Goal: Task Accomplishment & Management: Complete application form

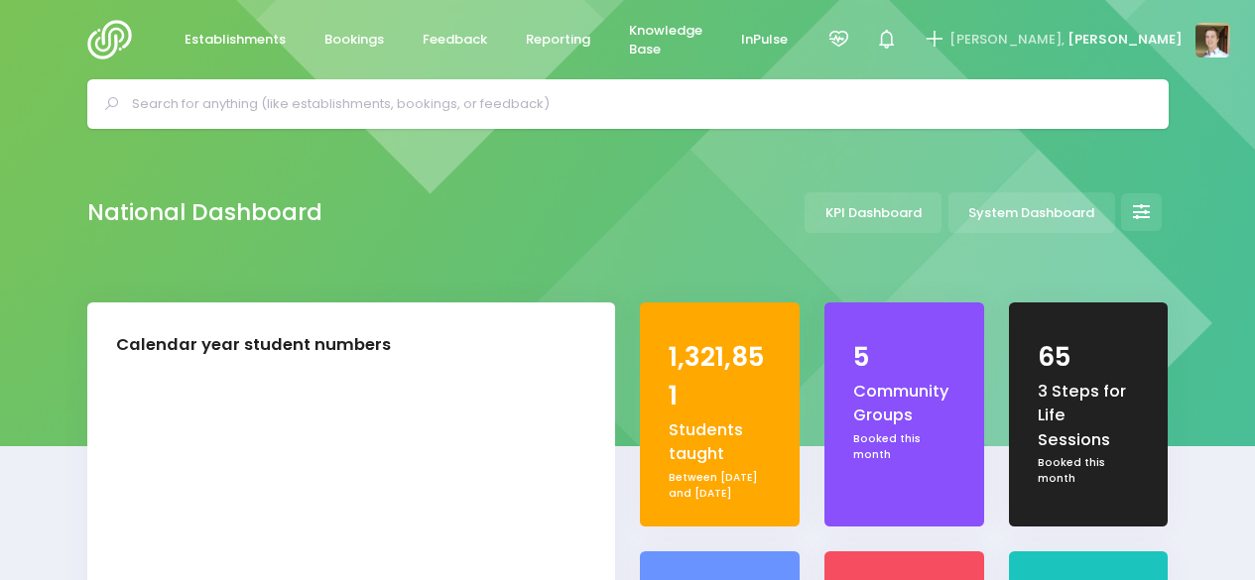
select select "5"
click at [193, 25] on link "Establishments" at bounding box center [236, 40] width 134 height 39
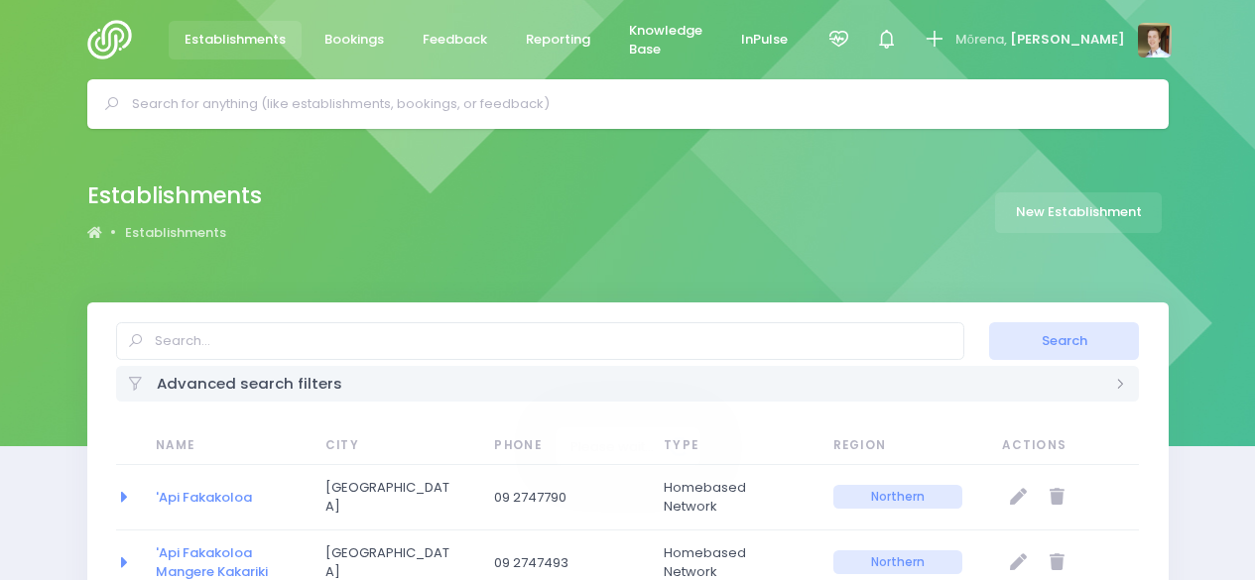
select select "20"
click at [614, 190] on div "Establishments Establishments New Establishment" at bounding box center [627, 213] width 1131 height 72
click at [1089, 210] on link "New Establishment" at bounding box center [1078, 212] width 167 height 41
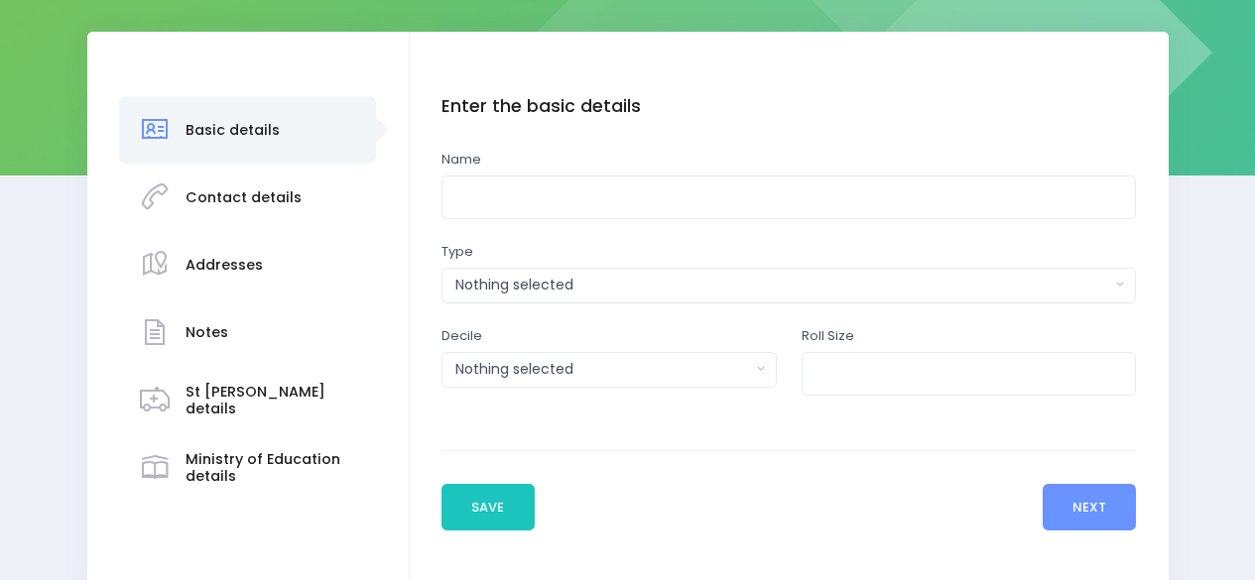
scroll to position [272, 0]
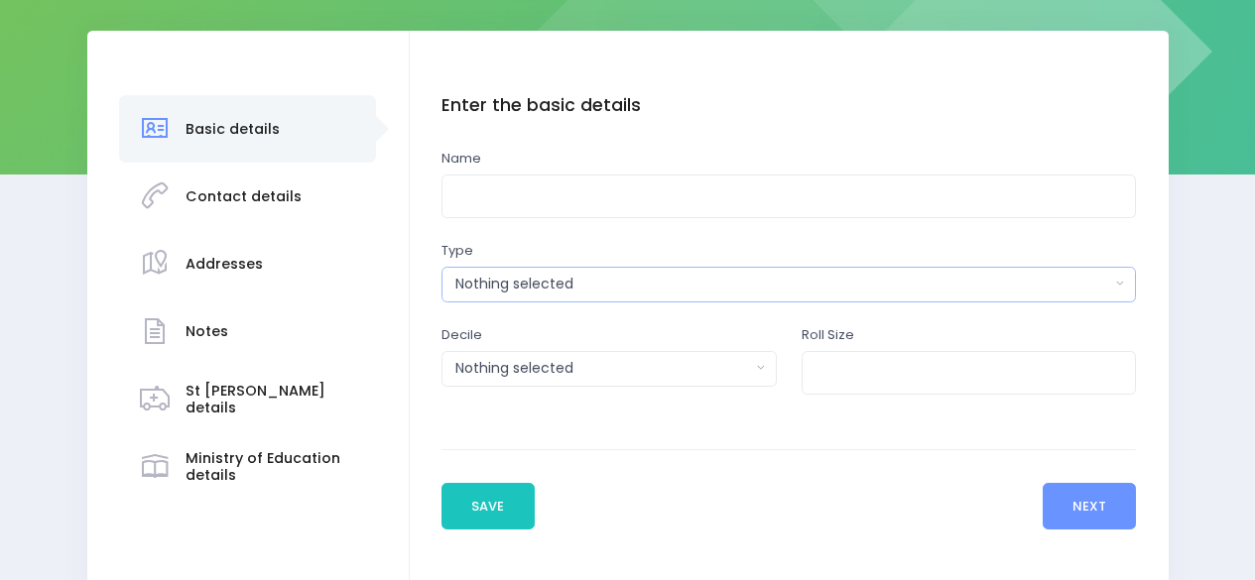
click at [985, 269] on button "Nothing selected" at bounding box center [788, 285] width 694 height 36
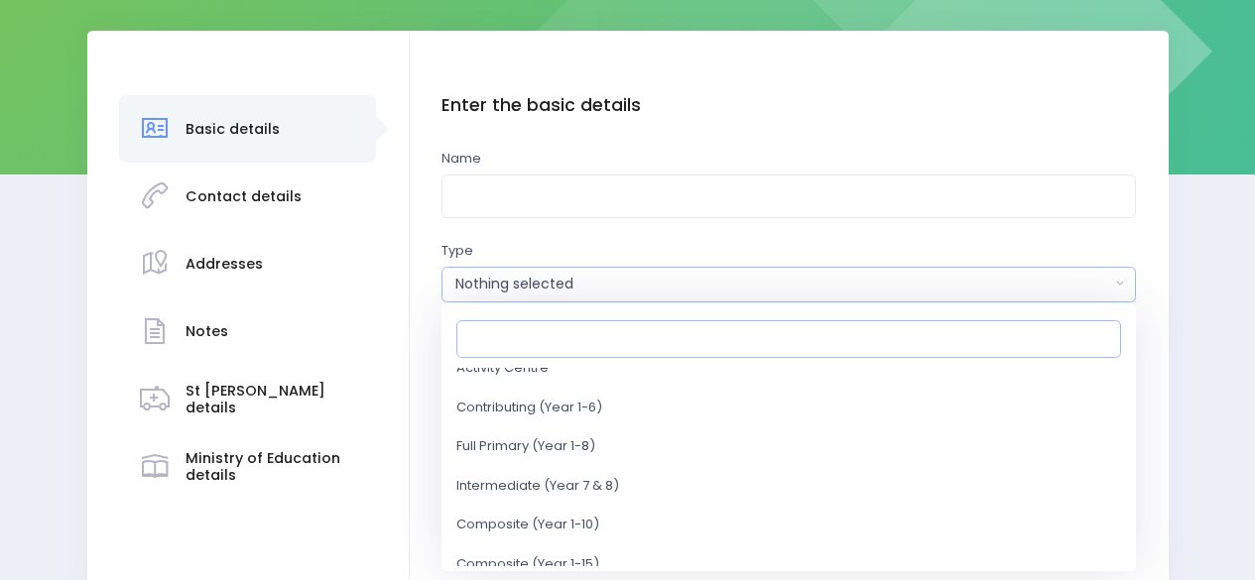
scroll to position [448, 0]
click at [1195, 269] on div "Basic details Contact details Addresses" at bounding box center [627, 312] width 1255 height 563
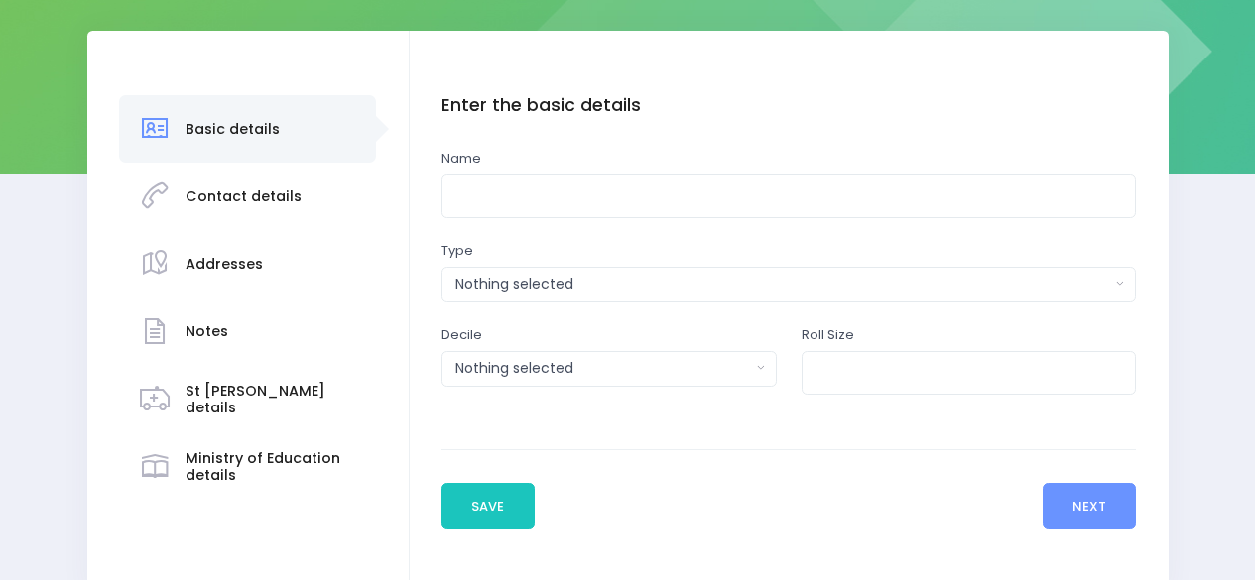
click at [37, 164] on div "Basic details Contact details Addresses" at bounding box center [627, 312] width 1255 height 563
click at [1114, 511] on button "Next" at bounding box center [1089, 507] width 94 height 48
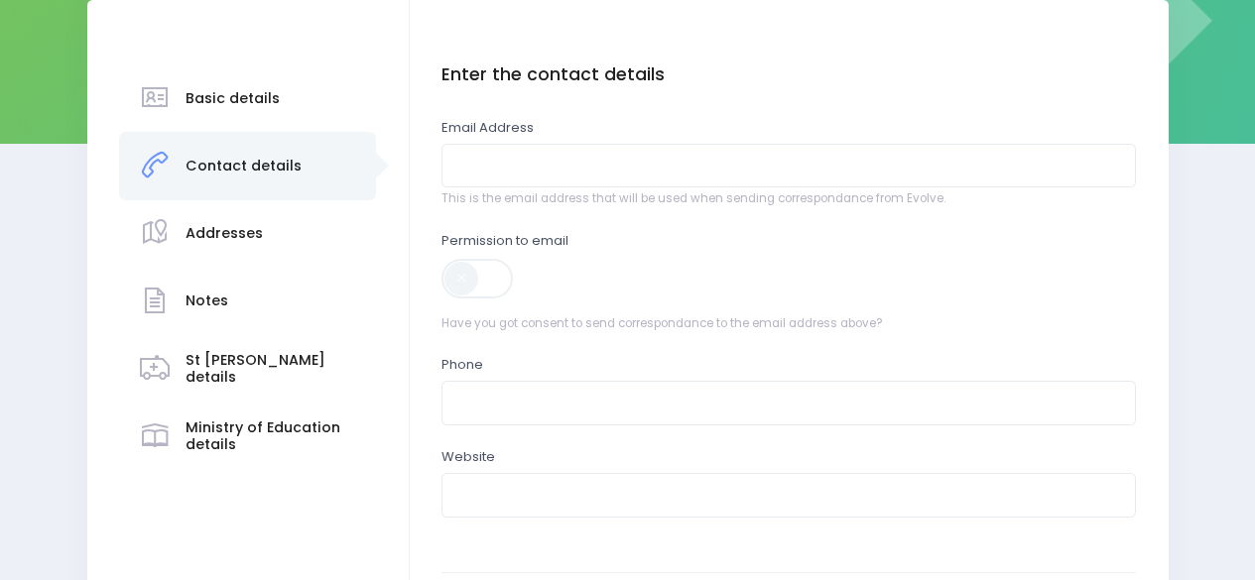
scroll to position [284, 0]
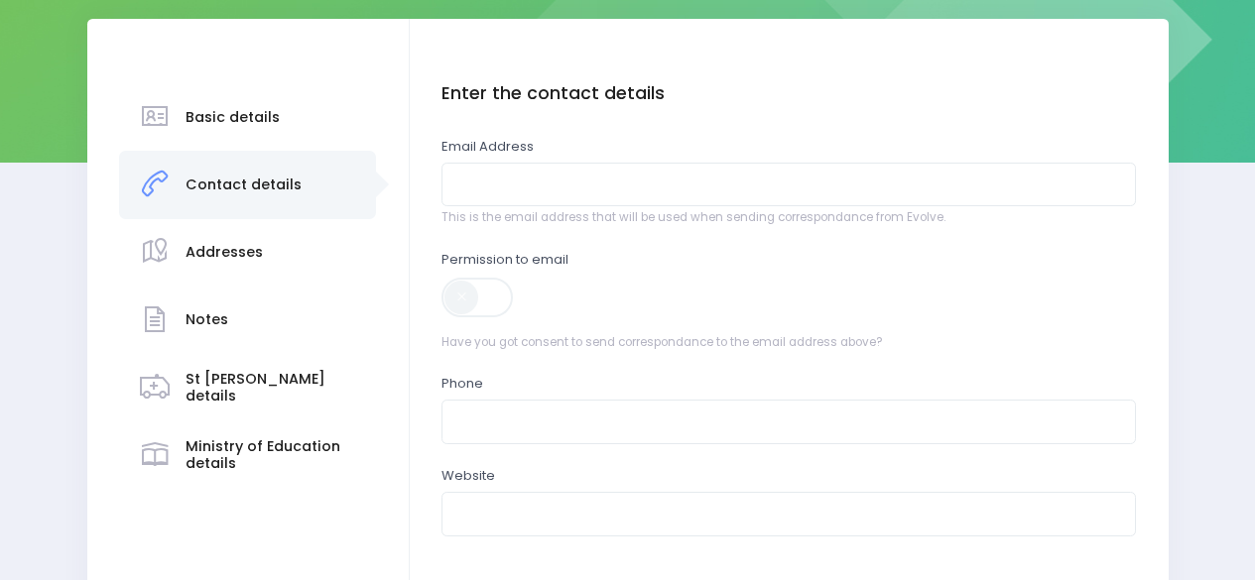
click at [269, 250] on div "Addresses" at bounding box center [248, 252] width 218 height 49
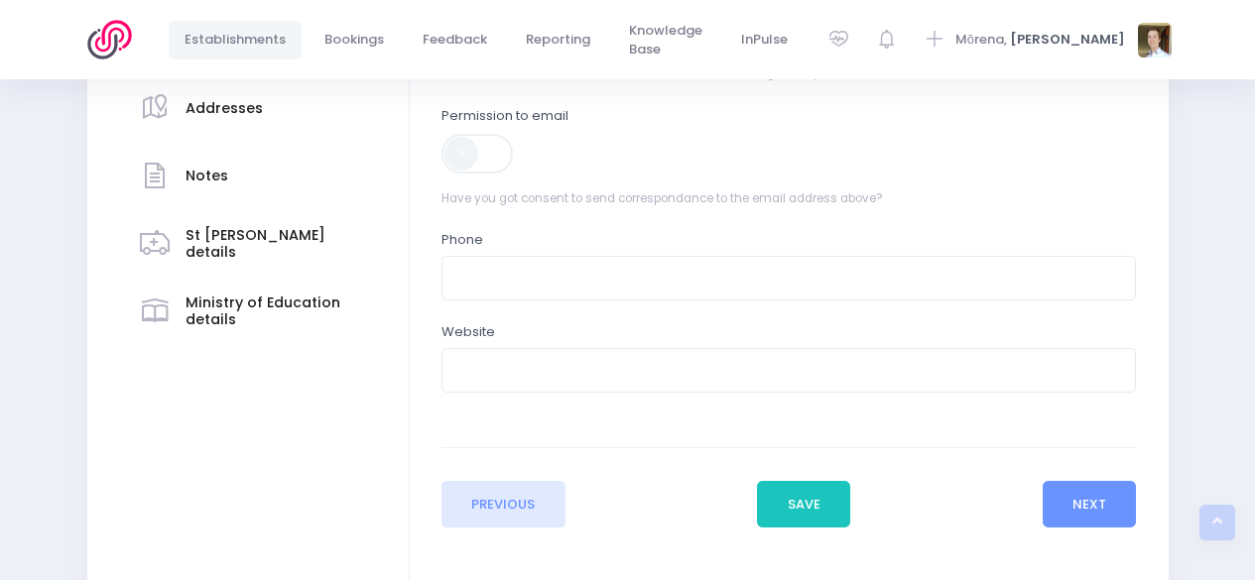
scroll to position [428, 0]
click at [1085, 505] on button "Next" at bounding box center [1089, 504] width 94 height 48
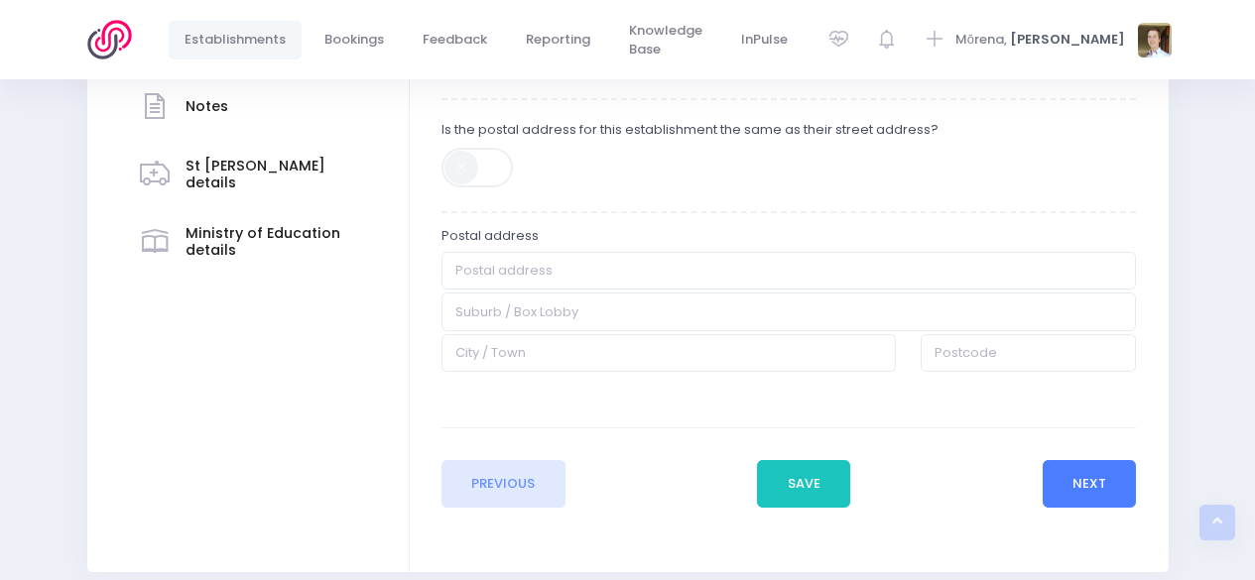
scroll to position [519, 0]
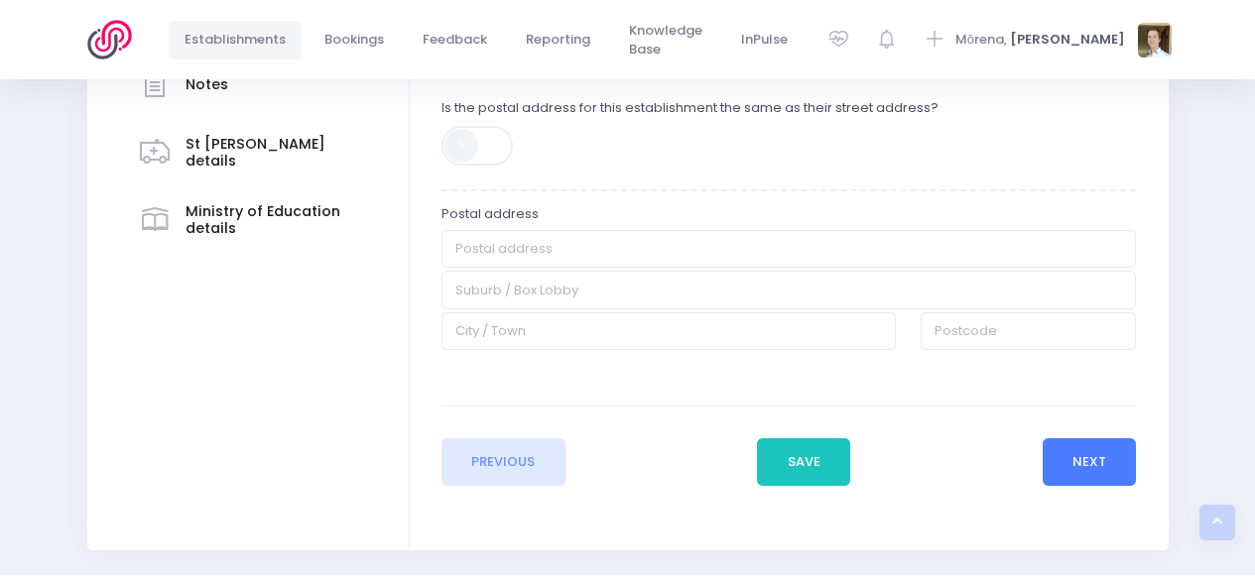
drag, startPoint x: 1089, startPoint y: 452, endPoint x: 1130, endPoint y: 456, distance: 40.9
click at [1130, 456] on button "Next" at bounding box center [1089, 462] width 94 height 48
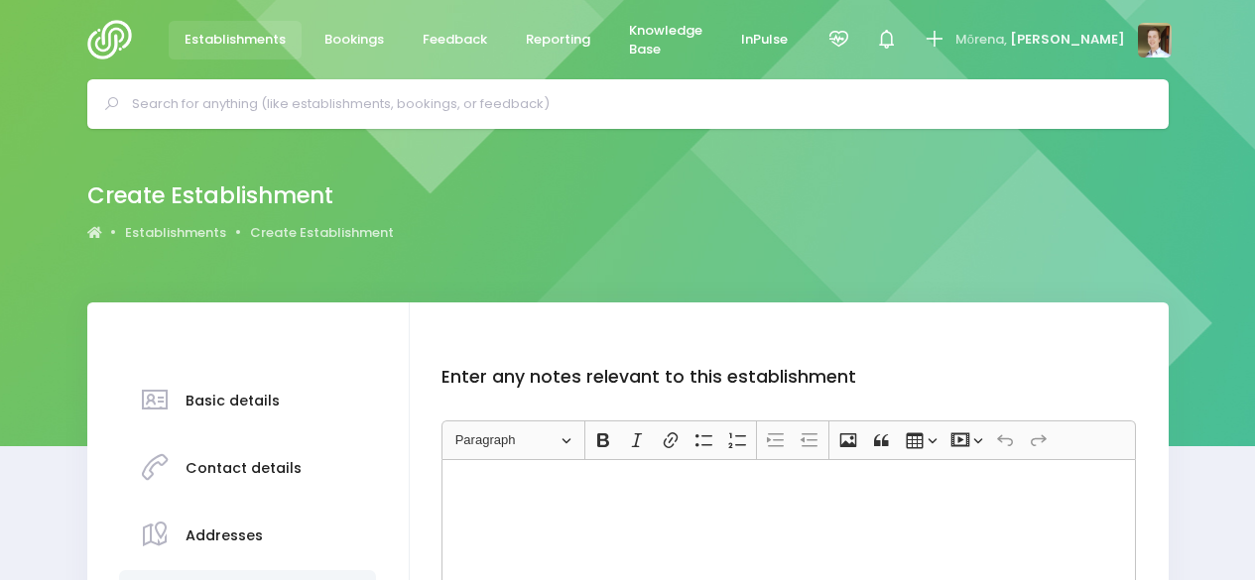
scroll to position [290, 0]
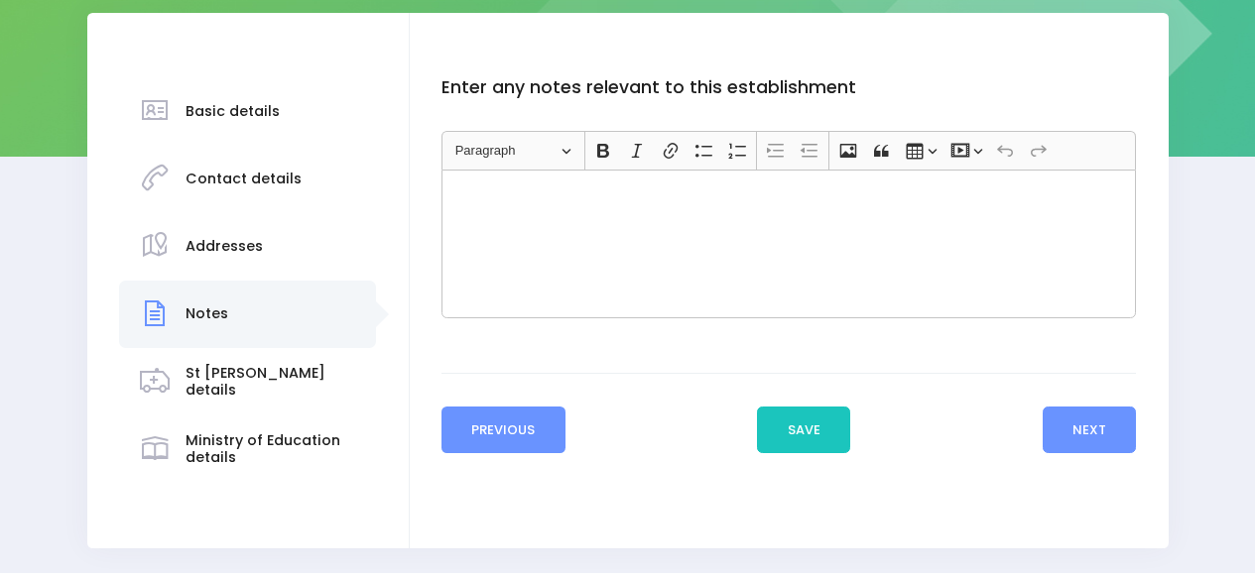
click at [514, 429] on button "Previous" at bounding box center [503, 431] width 124 height 48
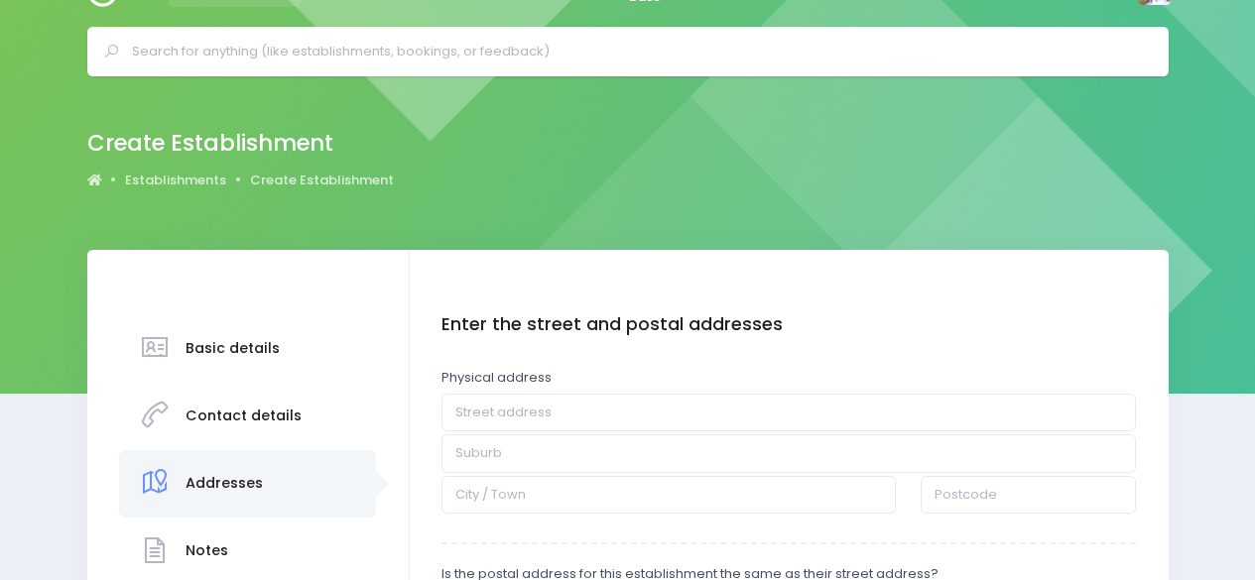
scroll to position [0, 0]
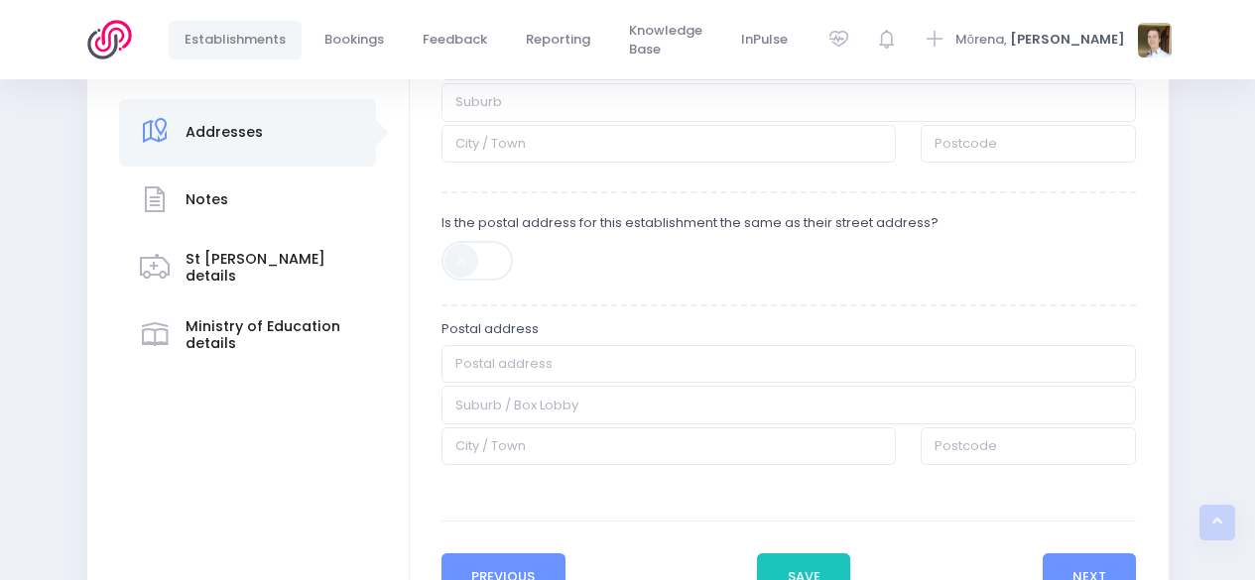
click at [496, 563] on button "Previous" at bounding box center [503, 577] width 124 height 48
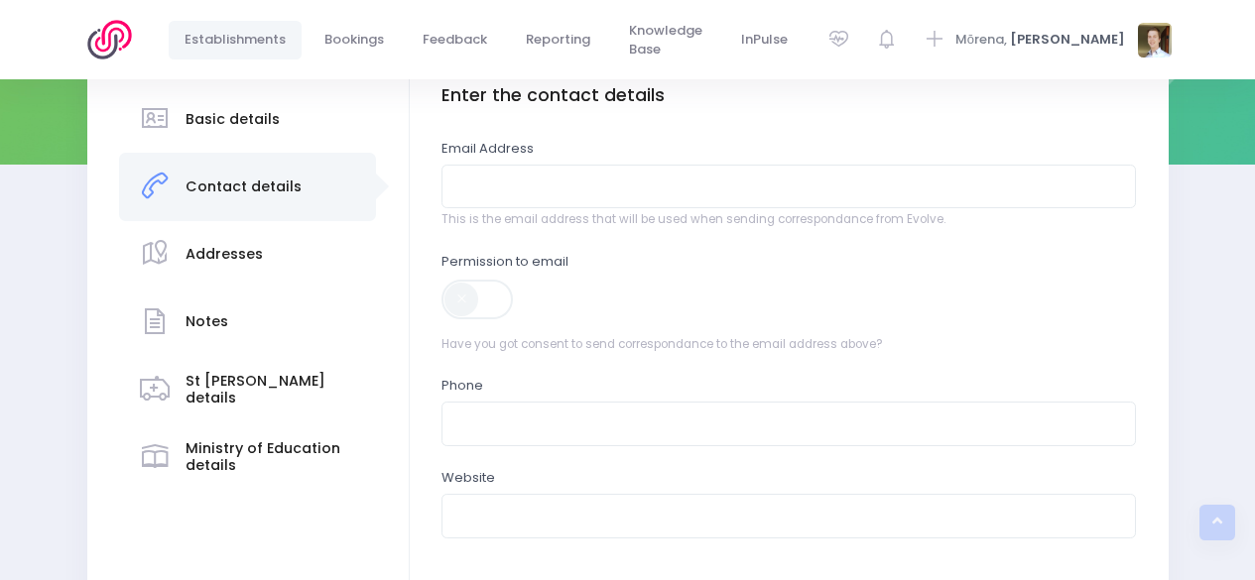
scroll to position [281, 0]
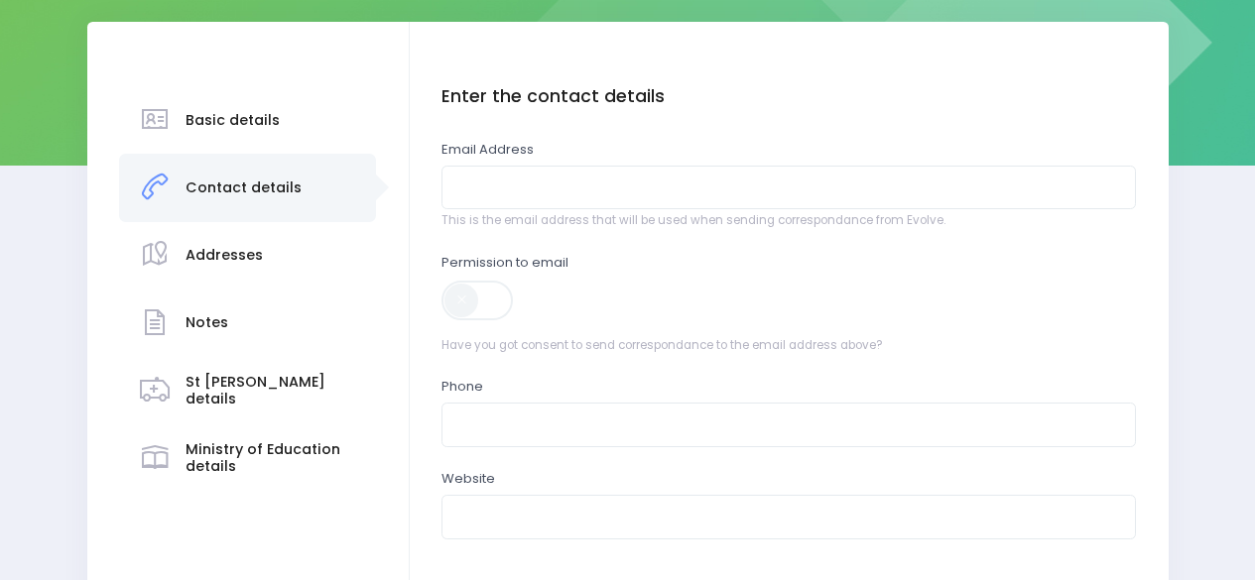
click at [271, 406] on div "St John details" at bounding box center [271, 391] width 172 height 49
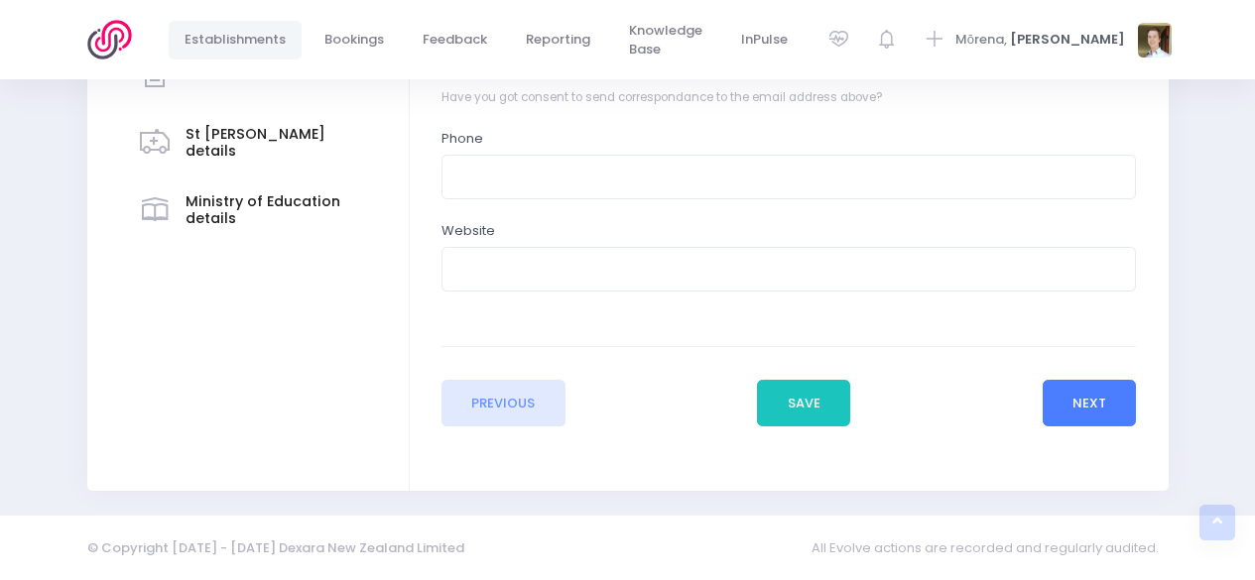
click at [1085, 409] on button "Next" at bounding box center [1089, 404] width 94 height 48
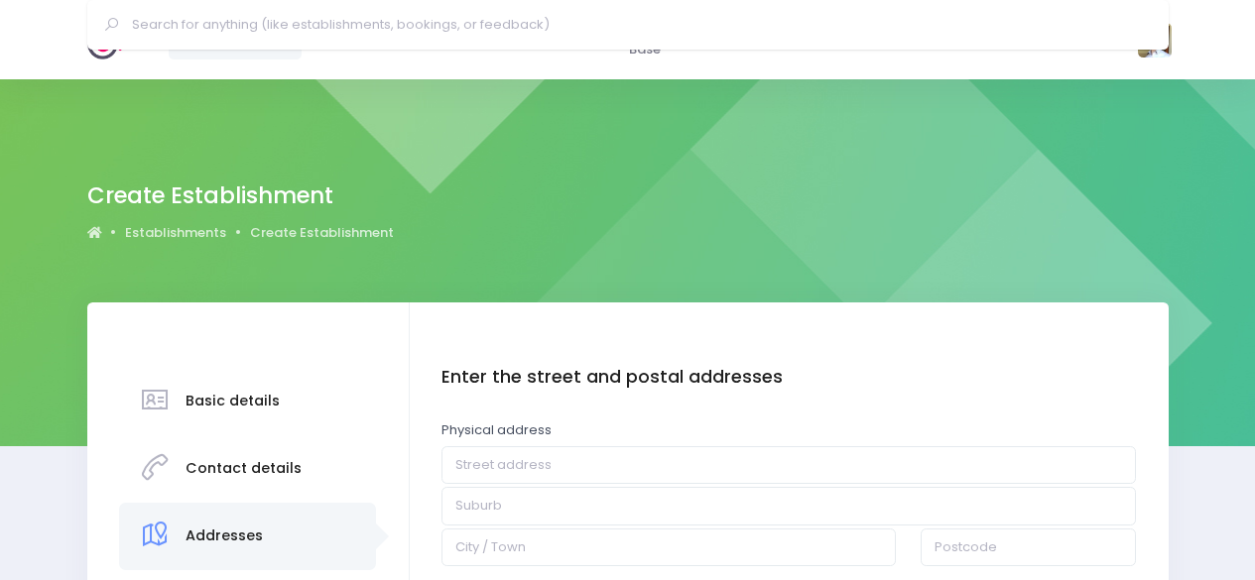
scroll to position [577, 0]
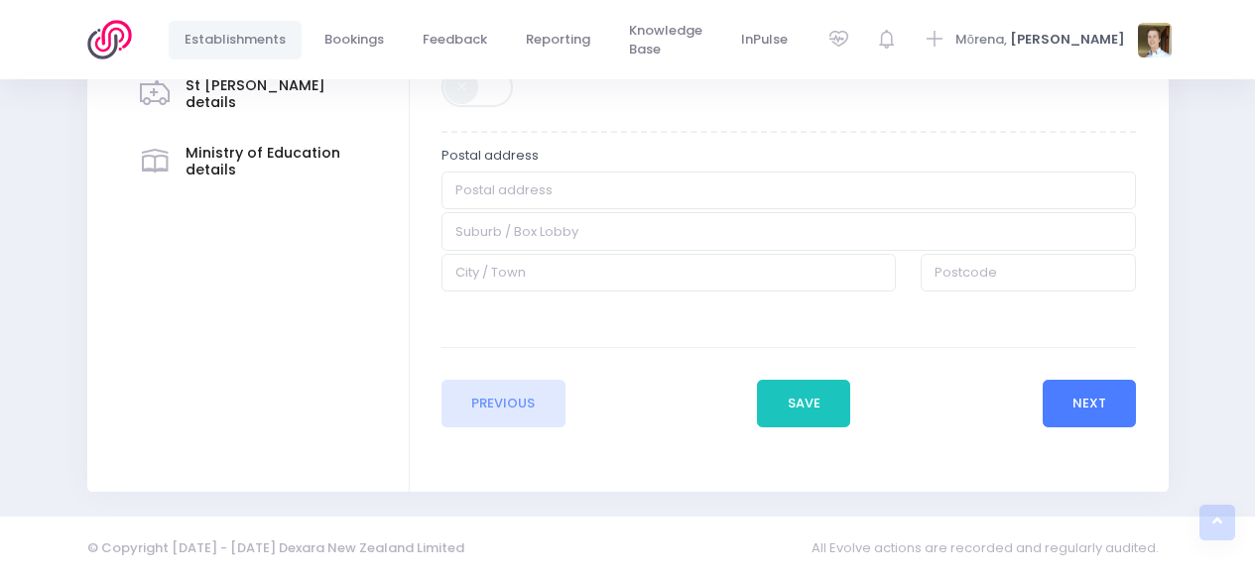
click at [1090, 410] on button "Next" at bounding box center [1089, 404] width 94 height 48
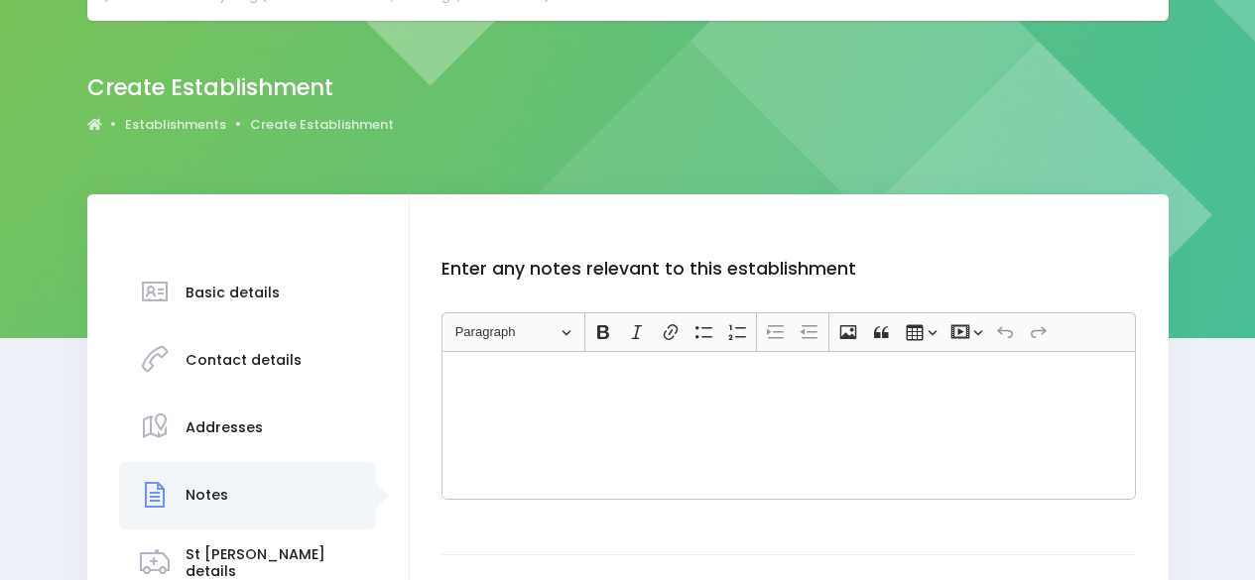
scroll to position [0, 0]
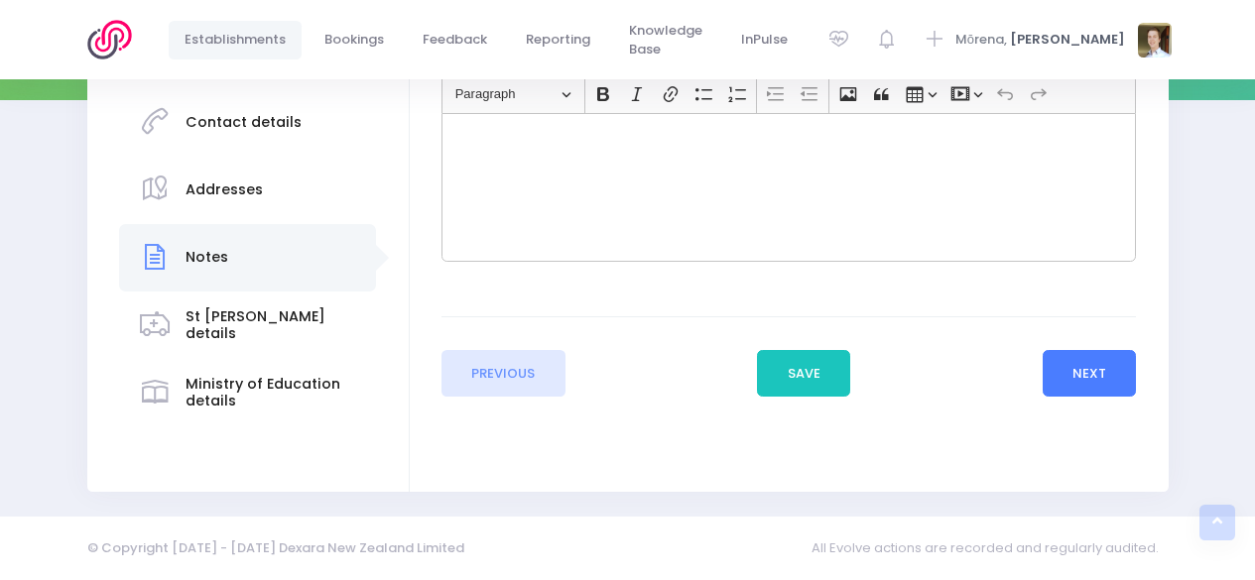
click at [1087, 375] on button "Next" at bounding box center [1089, 374] width 94 height 48
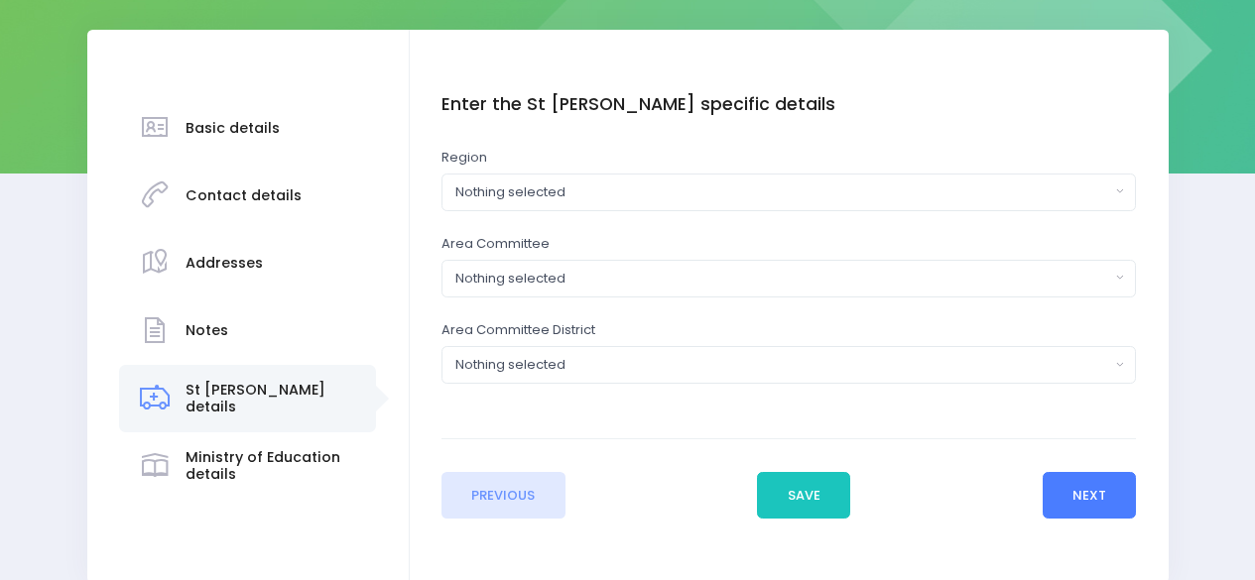
scroll to position [274, 0]
click at [1085, 489] on button "Next" at bounding box center [1089, 495] width 94 height 48
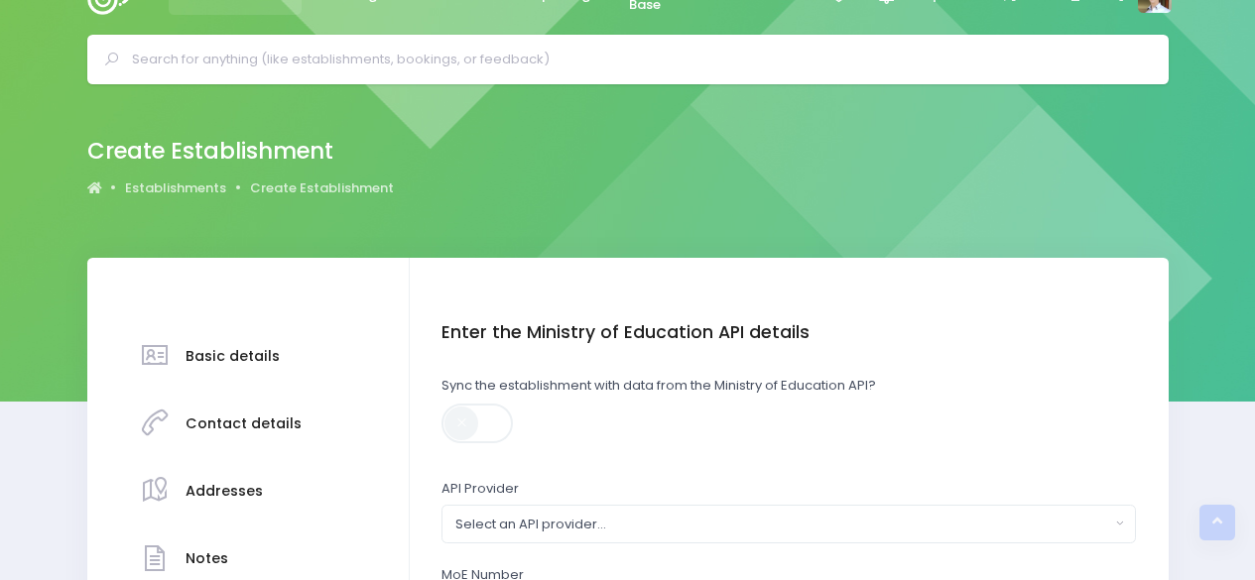
scroll to position [44, 0]
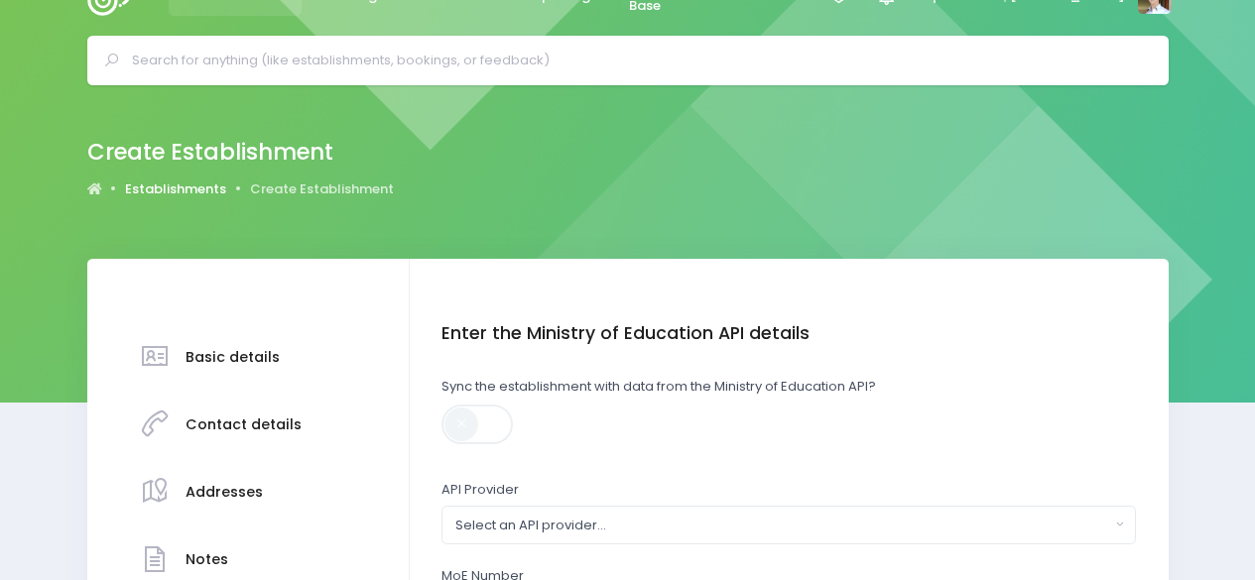
click at [196, 188] on link "Establishments" at bounding box center [175, 190] width 101 height 20
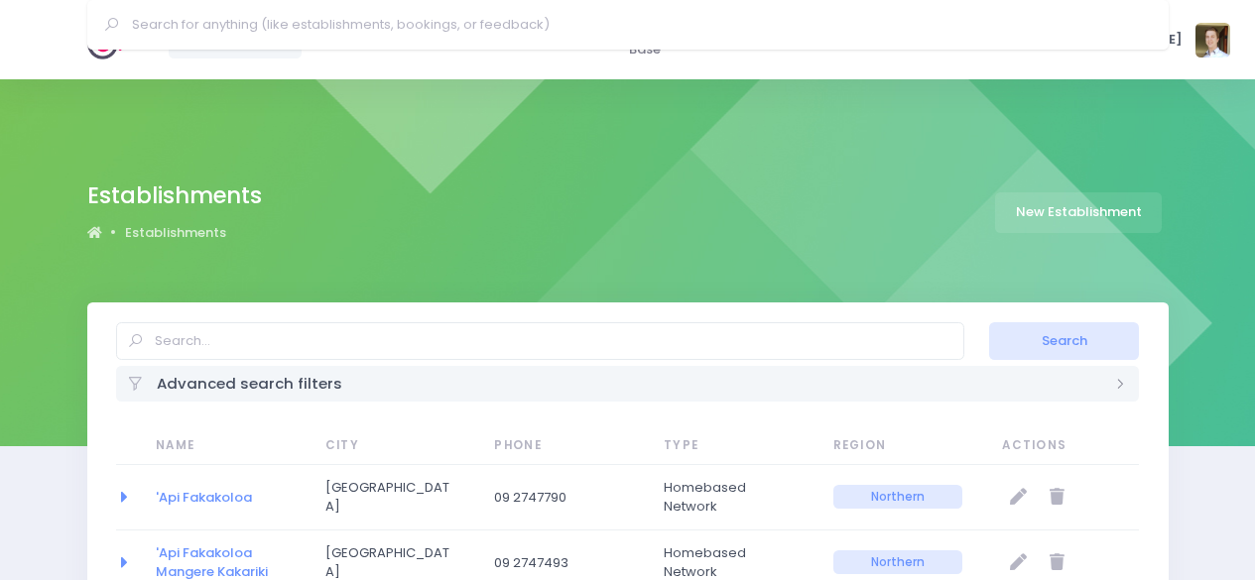
select select "20"
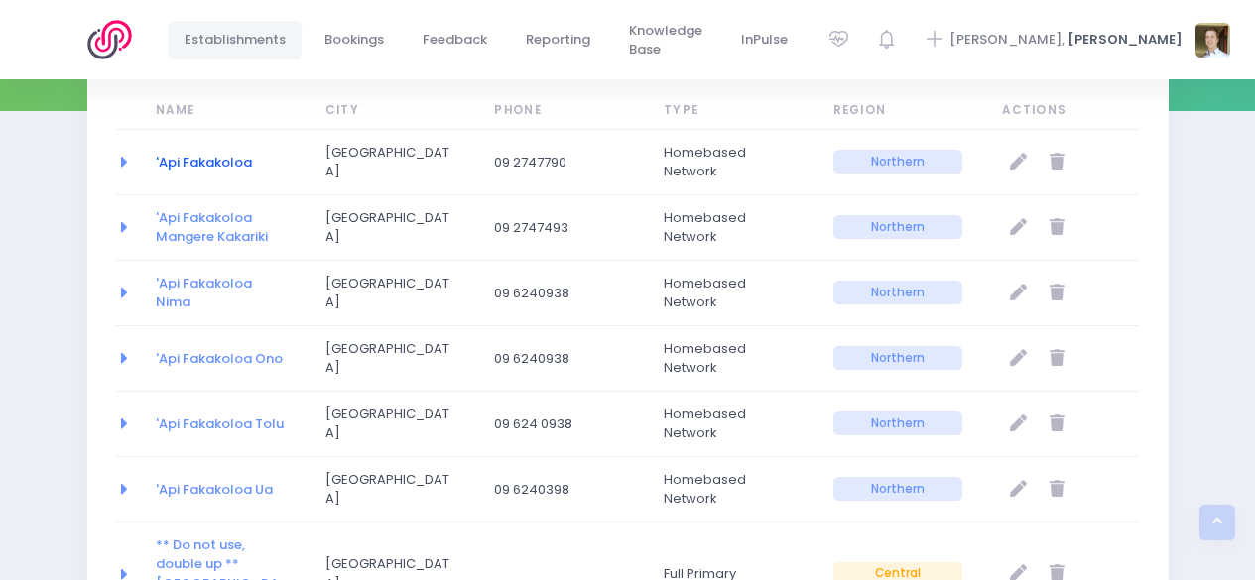
click at [188, 154] on link "'Api Fakakoloa" at bounding box center [204, 162] width 96 height 19
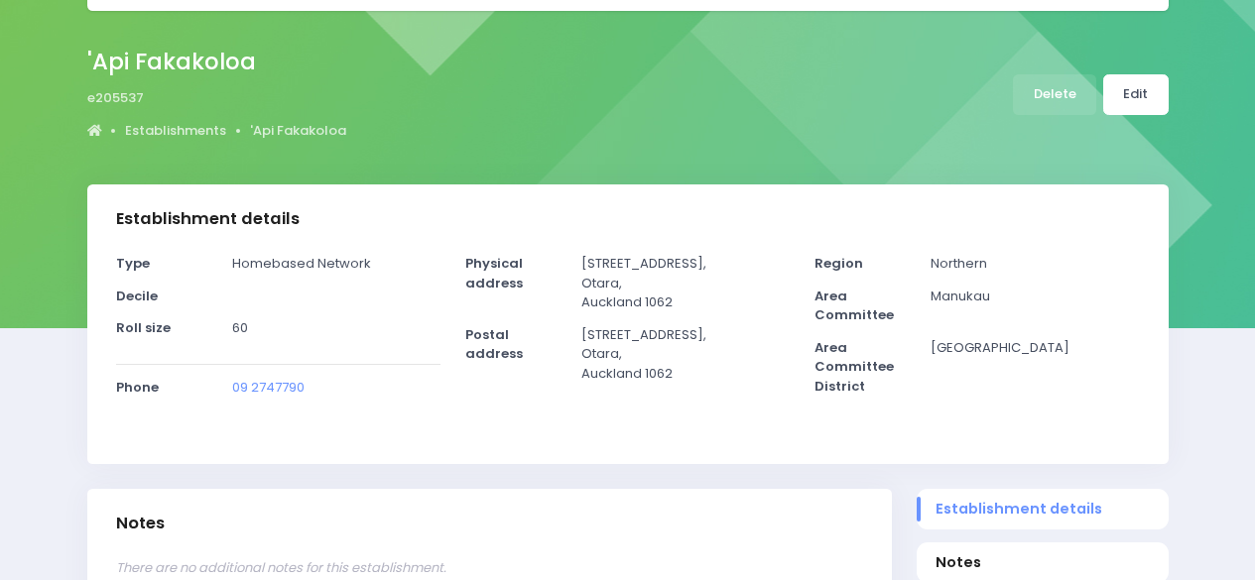
scroll to position [120, 0]
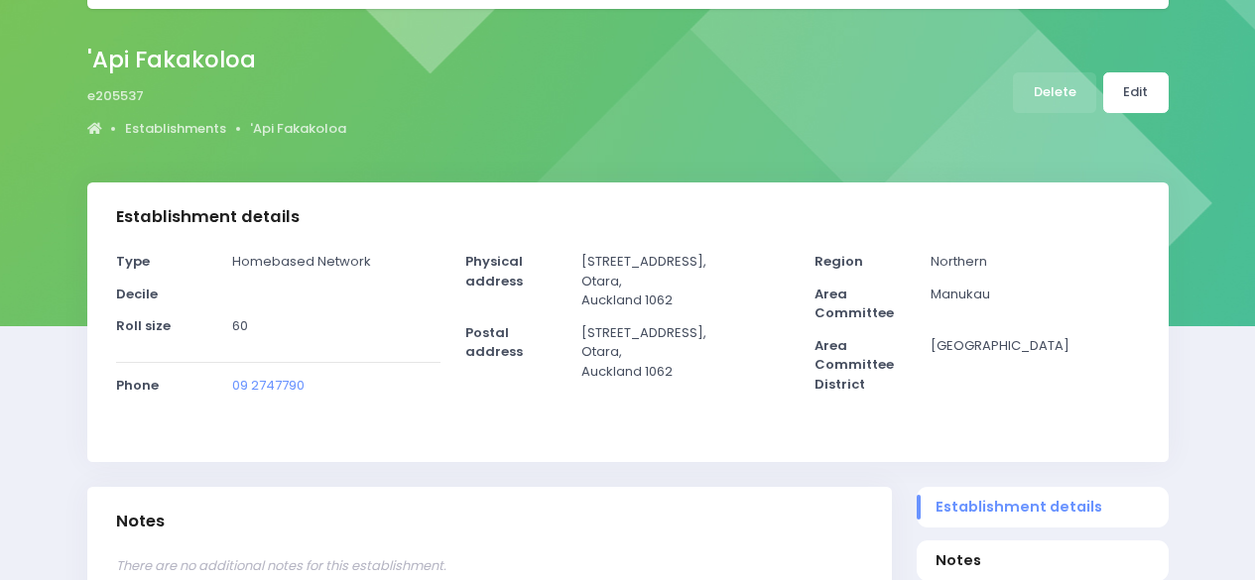
select select "5"
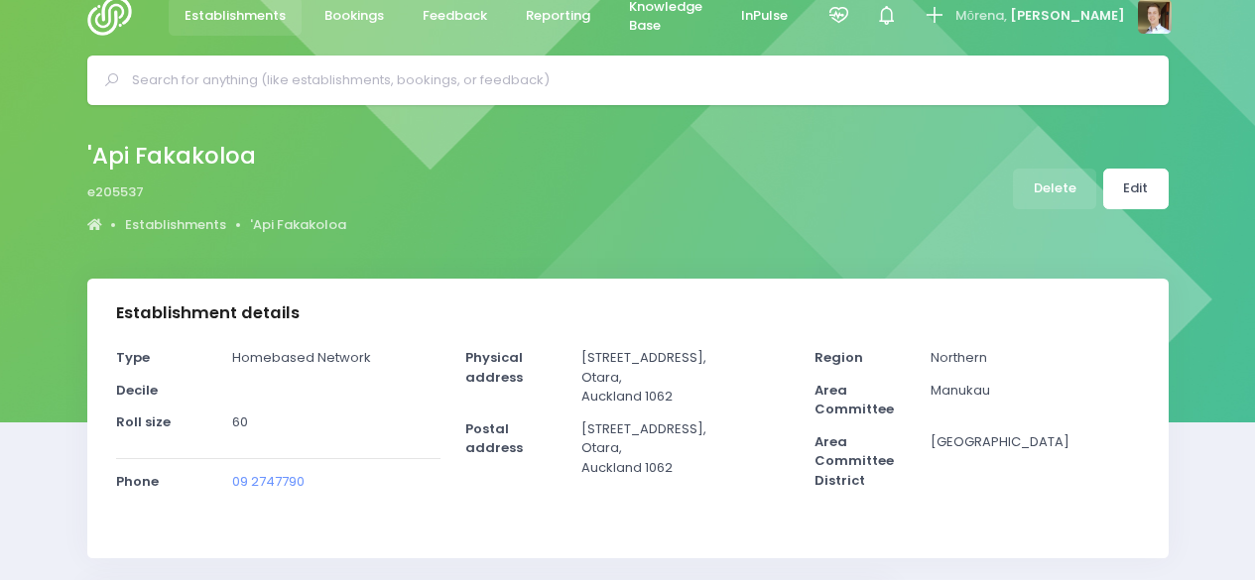
scroll to position [0, 0]
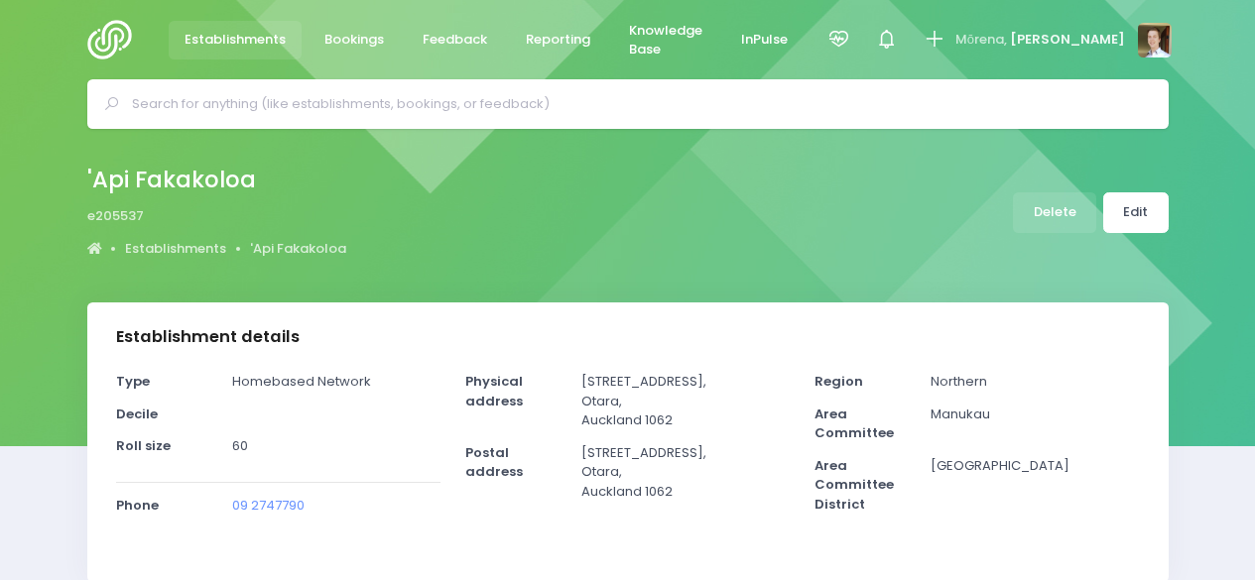
click at [249, 44] on span "Establishments" at bounding box center [234, 40] width 101 height 20
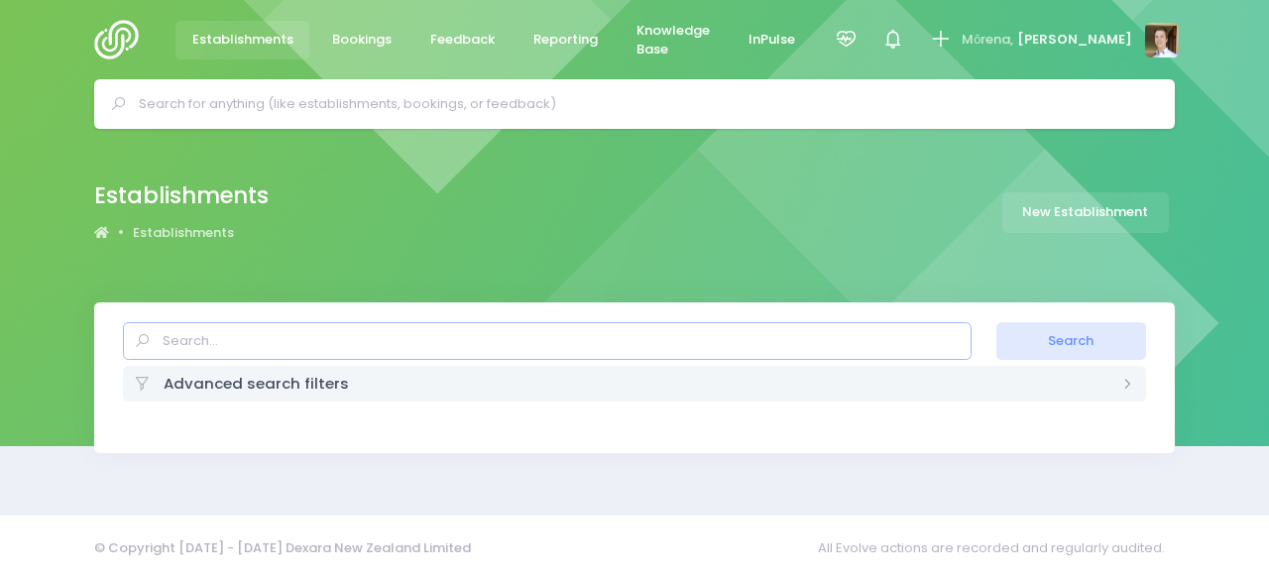
click at [274, 344] on input "text" at bounding box center [547, 341] width 848 height 38
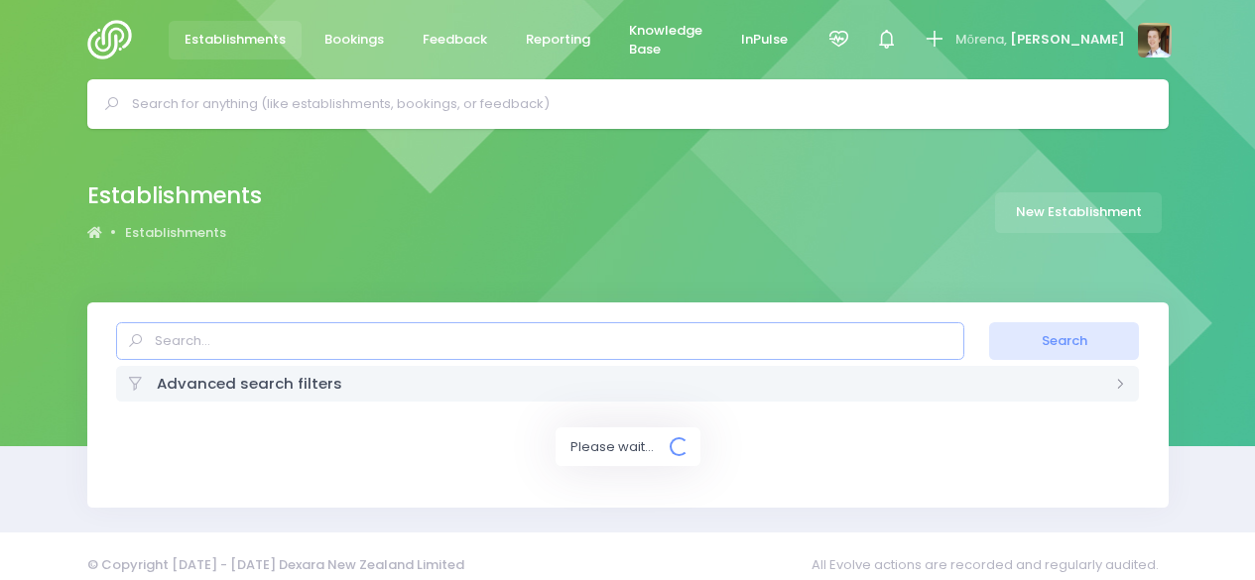
select select "20"
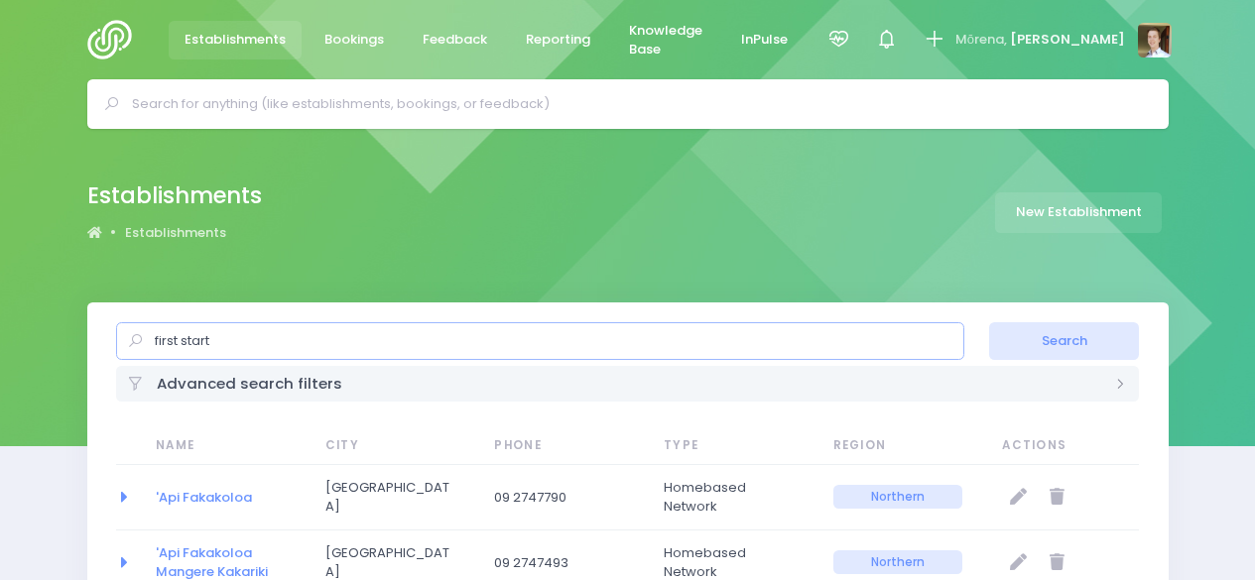
type input "first start"
click at [989, 322] on button "Search" at bounding box center [1064, 341] width 150 height 38
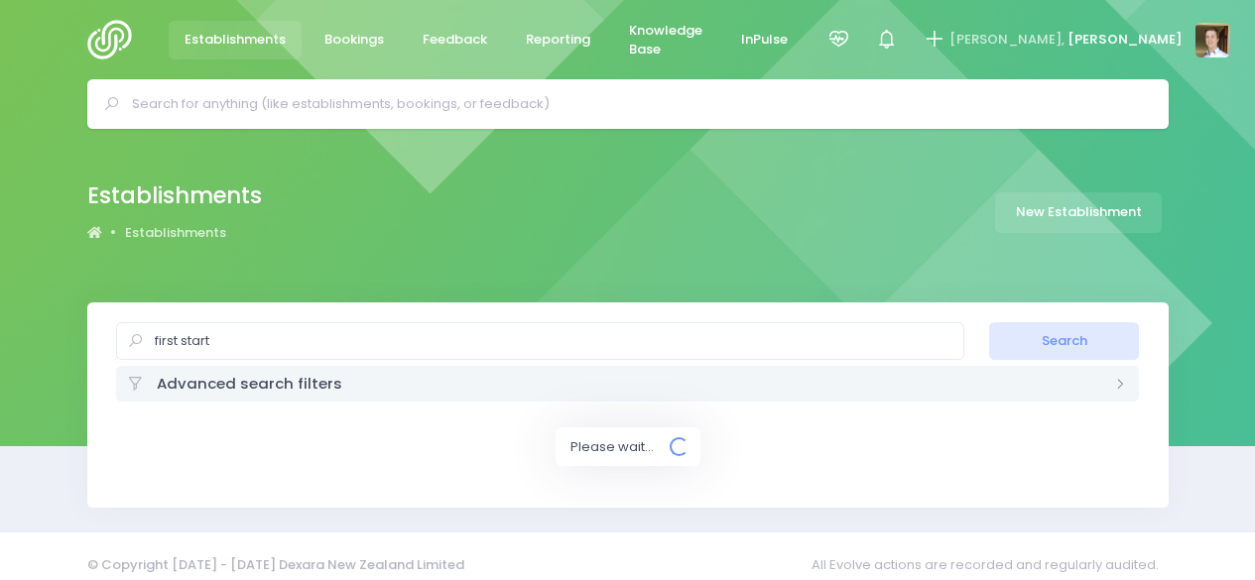
select select "20"
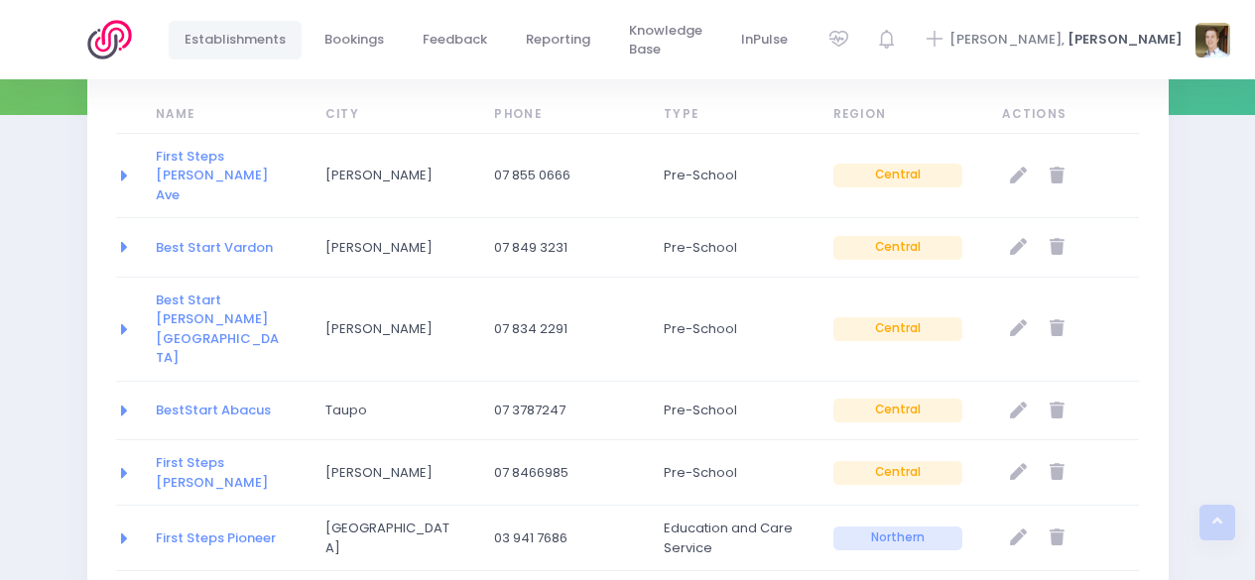
scroll to position [333, 0]
click at [213, 156] on link "First Steps [PERSON_NAME] Ave" at bounding box center [212, 174] width 112 height 58
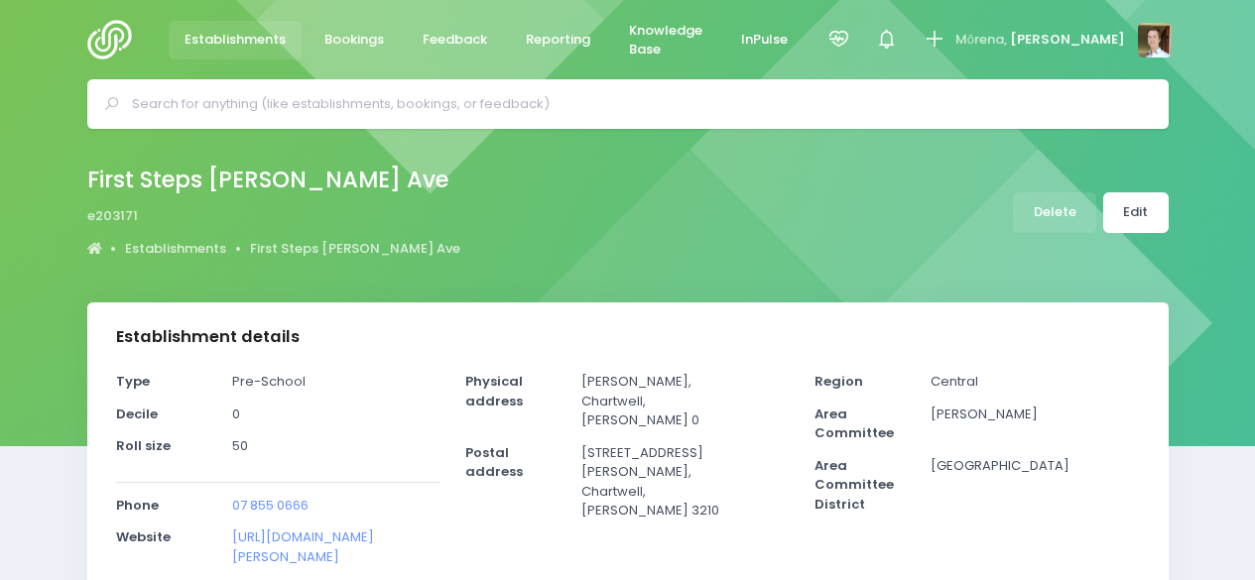
select select "5"
click at [238, 31] on span "Establishments" at bounding box center [234, 40] width 101 height 20
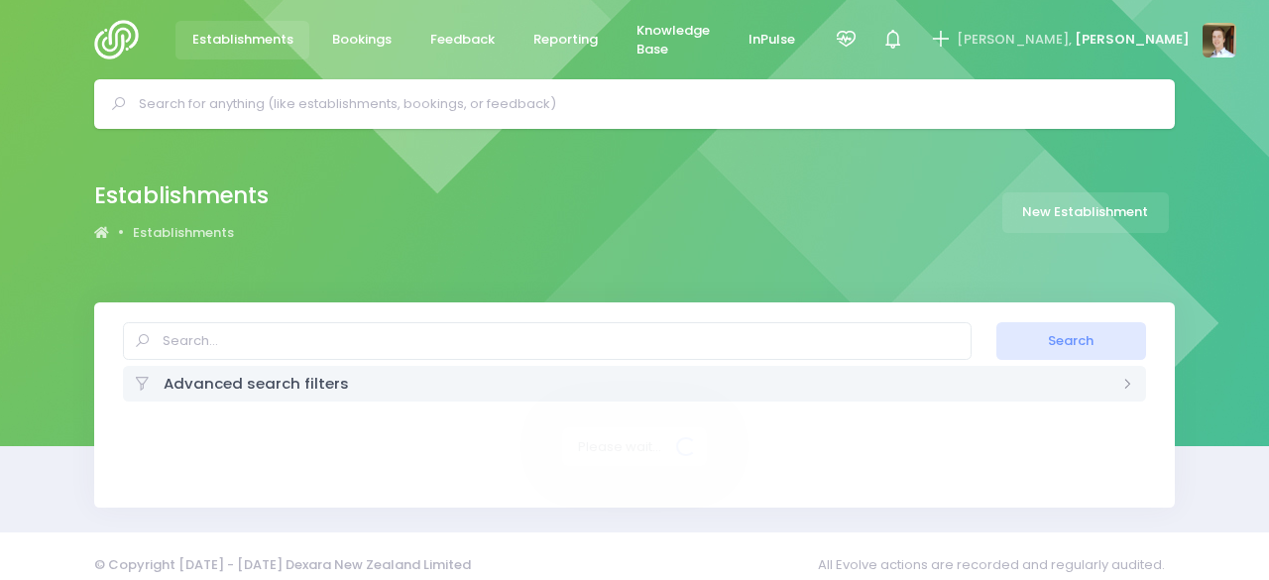
select select "20"
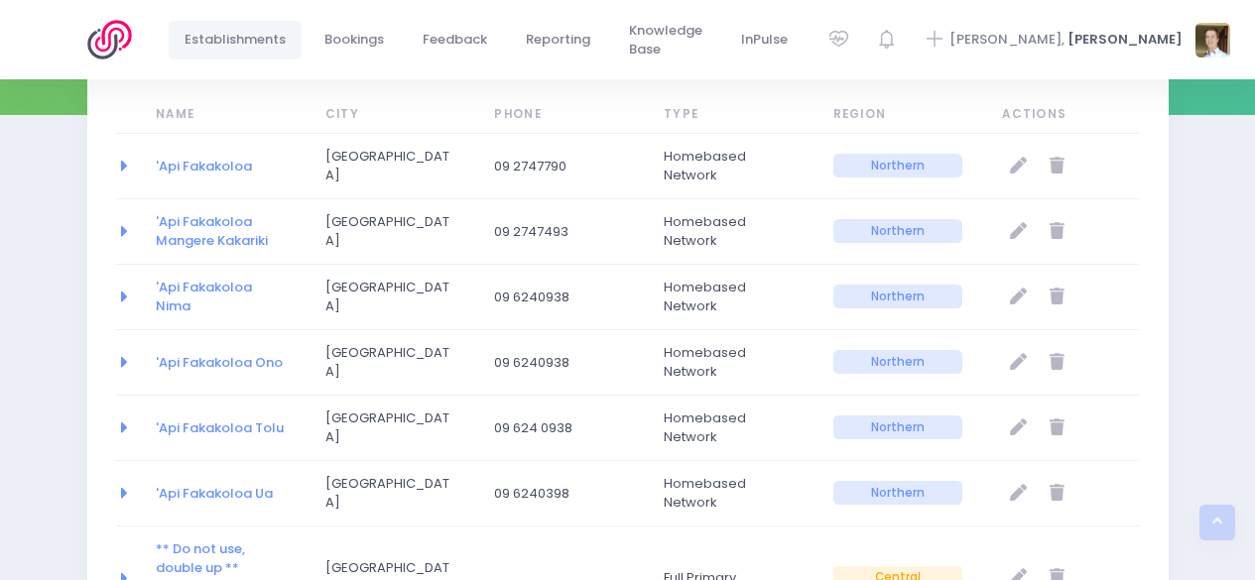
scroll to position [332, 0]
click at [357, 34] on span "Bookings" at bounding box center [354, 40] width 60 height 20
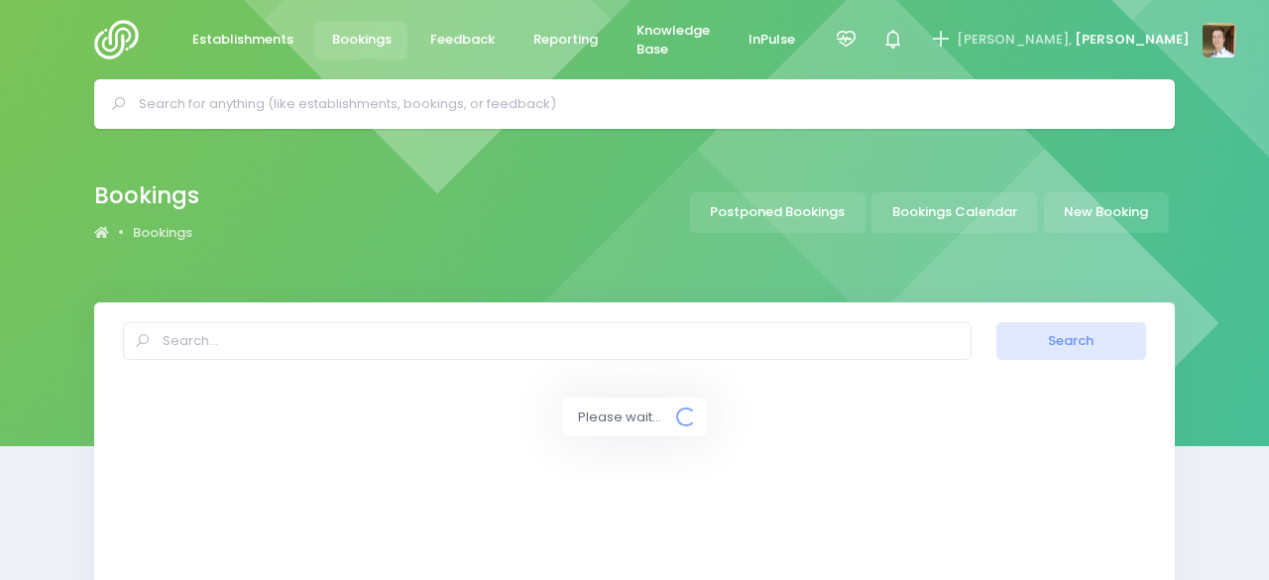
select select "20"
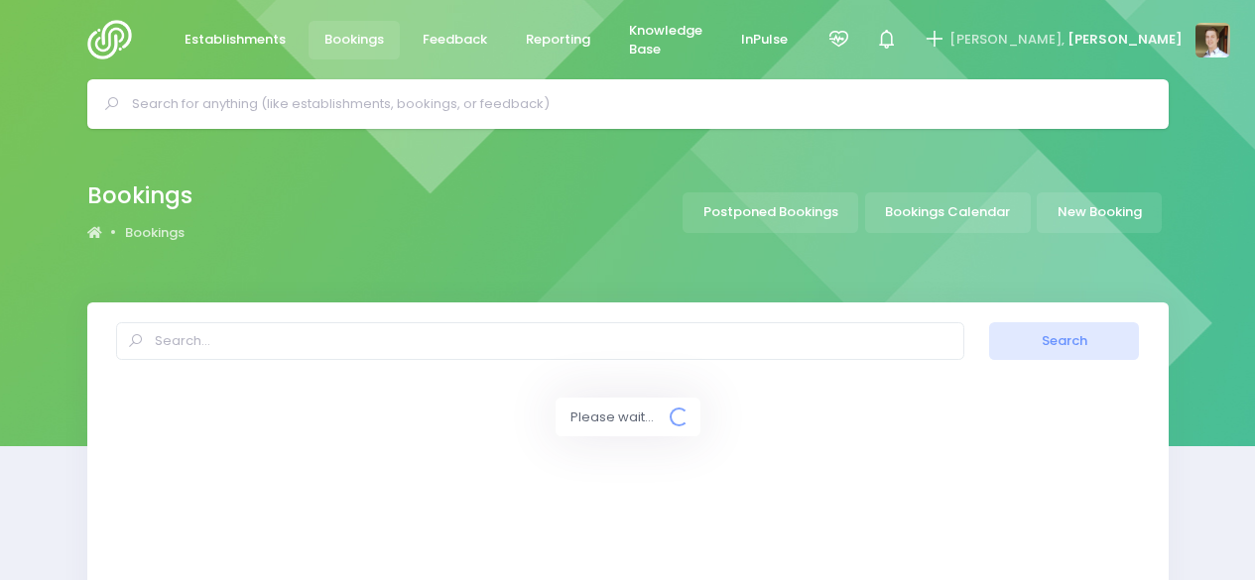
select select "20"
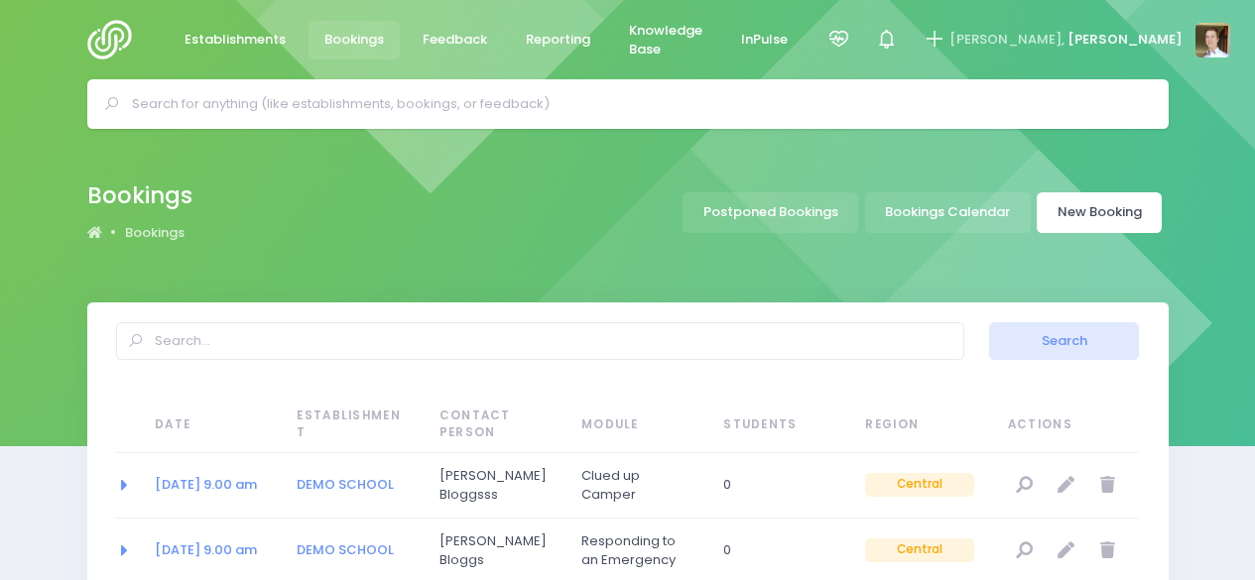
click at [1087, 227] on link "New Booking" at bounding box center [1098, 212] width 125 height 41
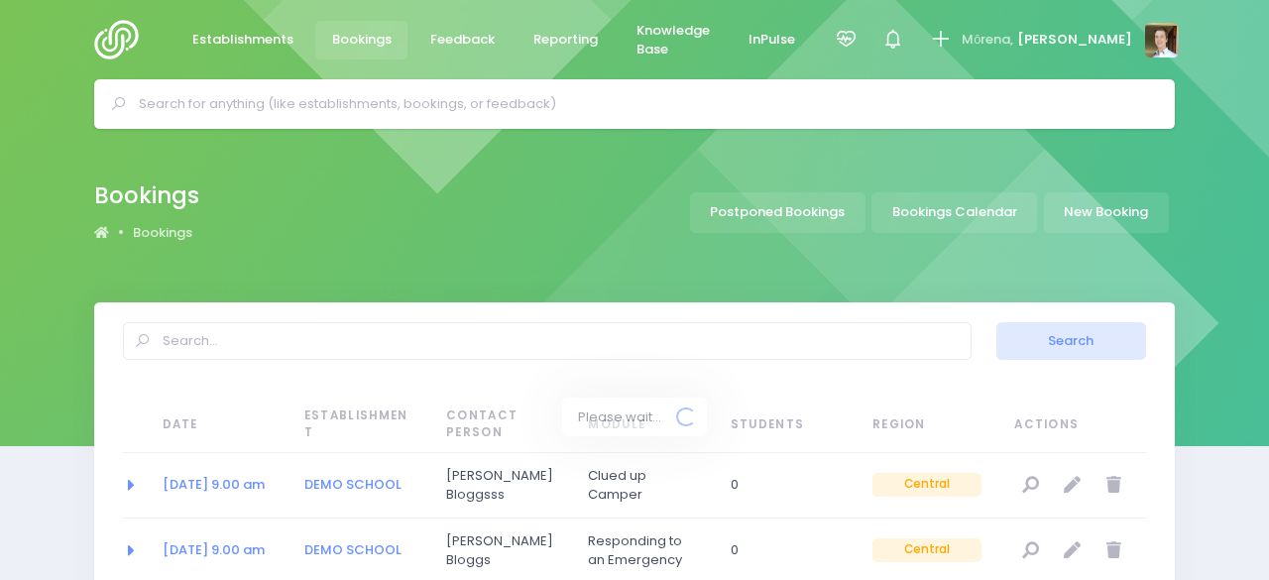
select select "20"
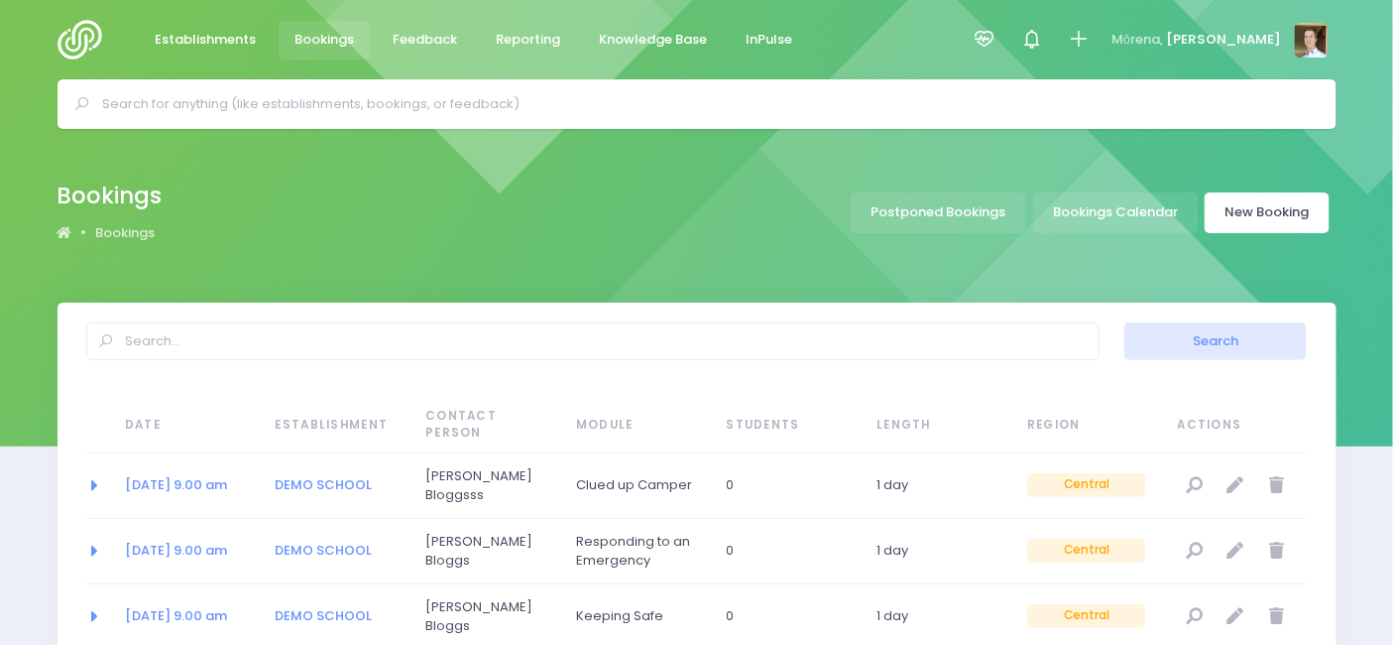
drag, startPoint x: 1295, startPoint y: 219, endPoint x: 1309, endPoint y: 209, distance: 17.1
click at [1268, 209] on link "New Booking" at bounding box center [1267, 212] width 125 height 41
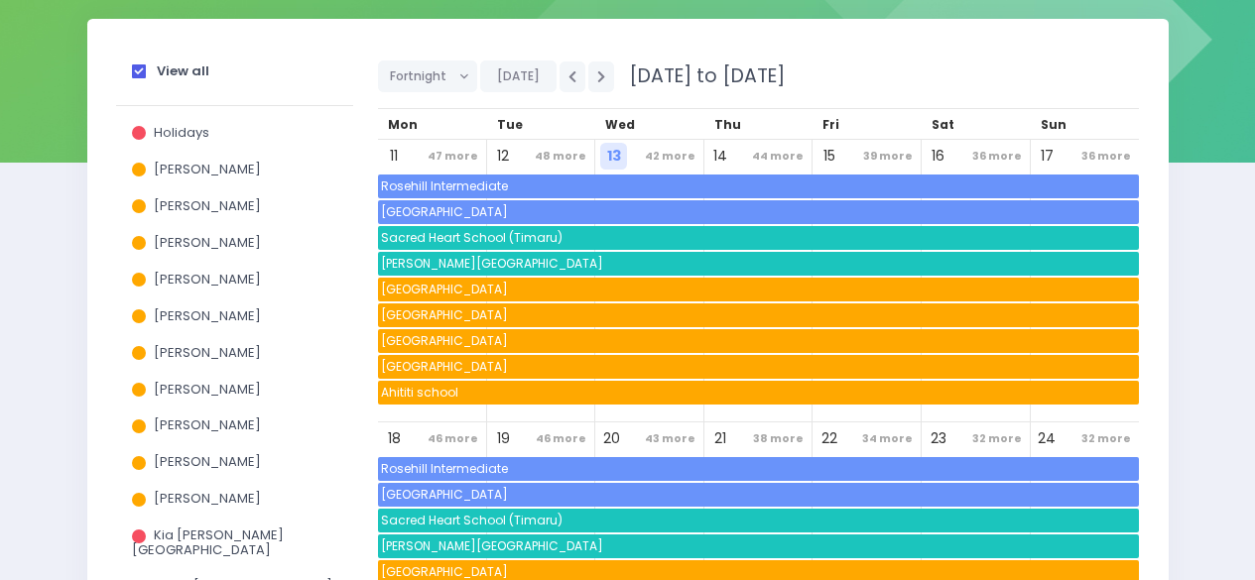
scroll to position [285, 0]
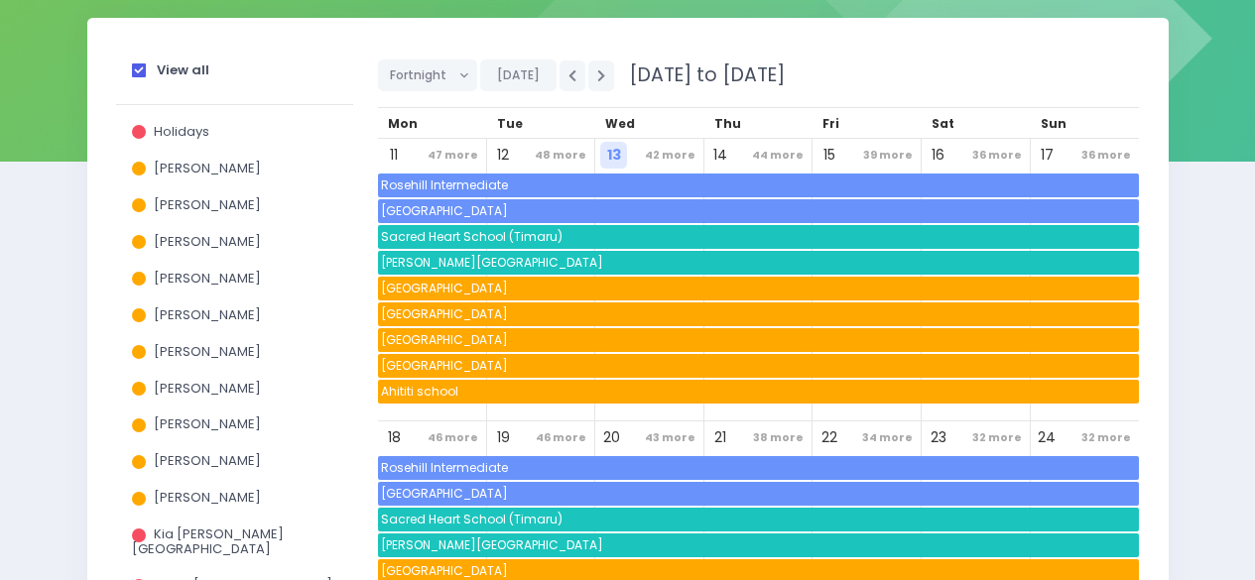
click at [134, 68] on span at bounding box center [139, 70] width 14 height 14
click at [0, 0] on input "View all" at bounding box center [0, 0] width 0 height 0
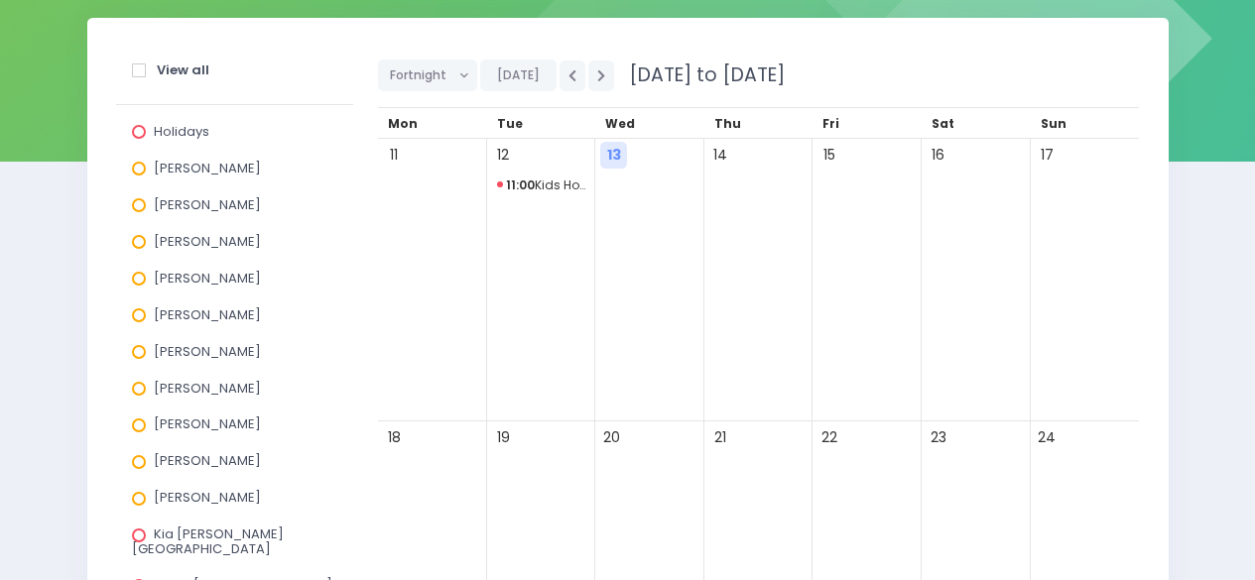
click at [135, 203] on span at bounding box center [139, 205] width 14 height 14
click at [0, 0] on input "[PERSON_NAME]" at bounding box center [0, 0] width 0 height 0
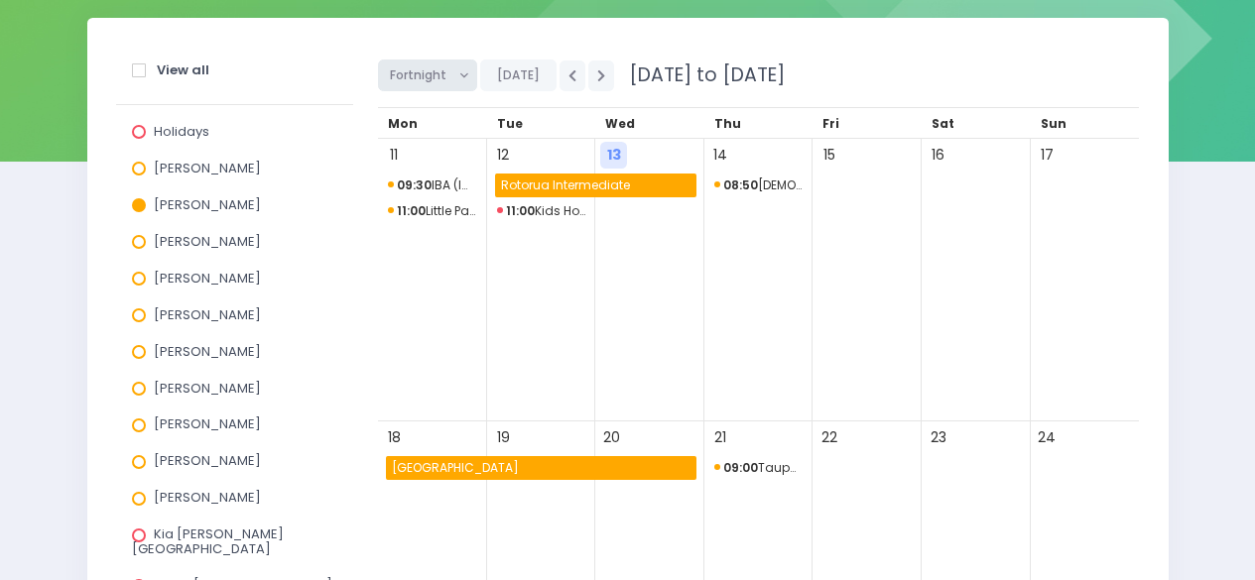
click at [413, 72] on span "Fortnight" at bounding box center [420, 75] width 61 height 30
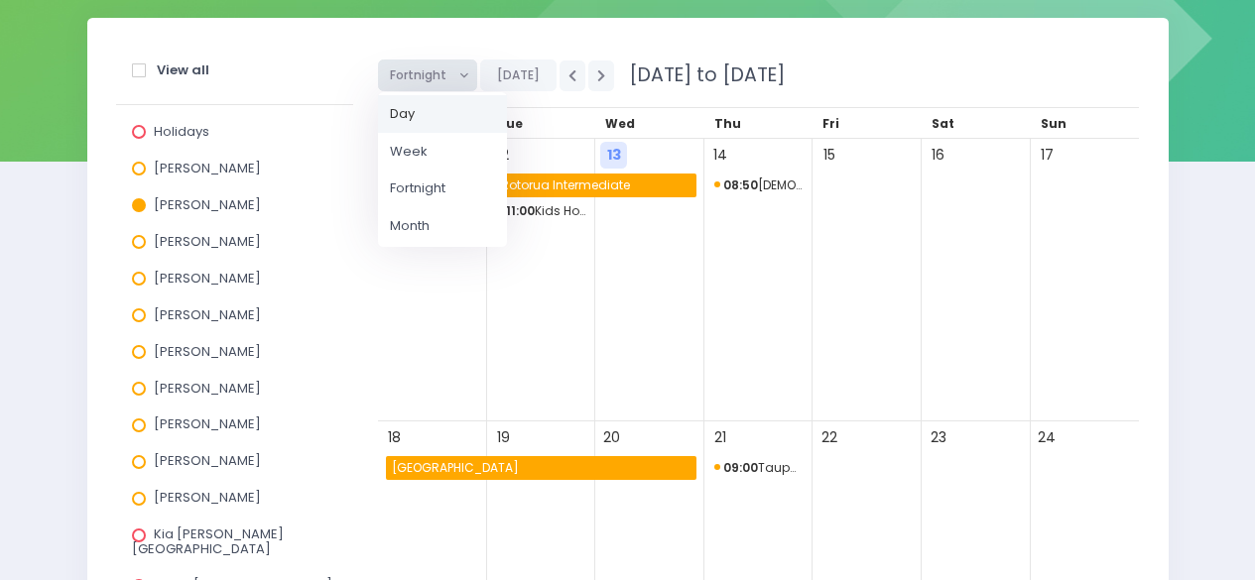
click at [435, 115] on link "Day" at bounding box center [442, 114] width 129 height 38
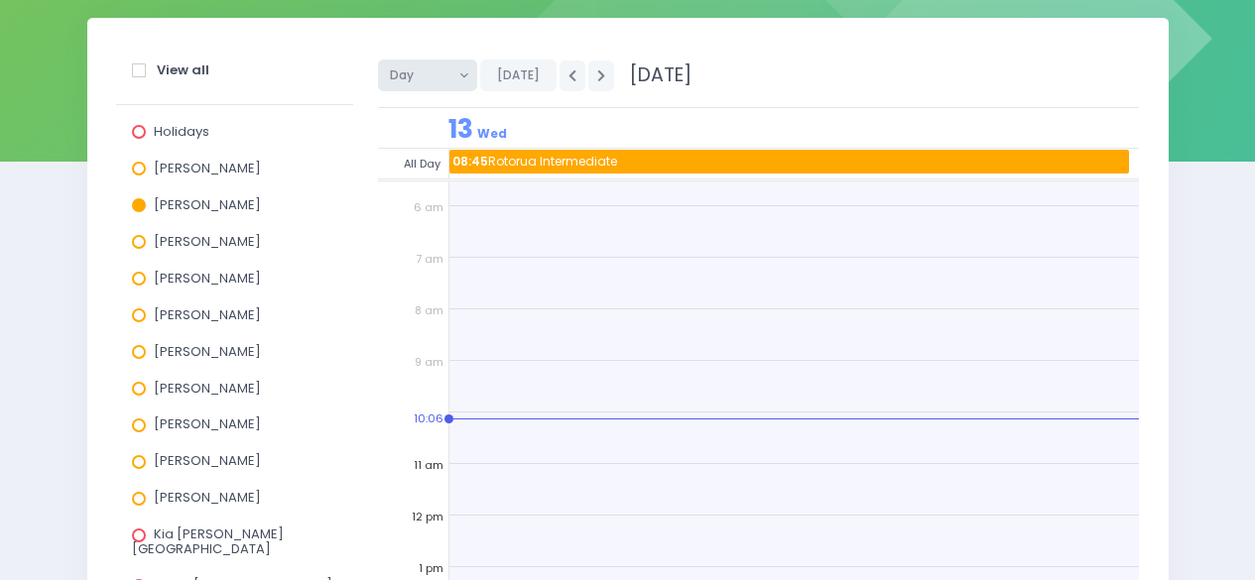
click at [419, 70] on span "Day" at bounding box center [420, 75] width 61 height 30
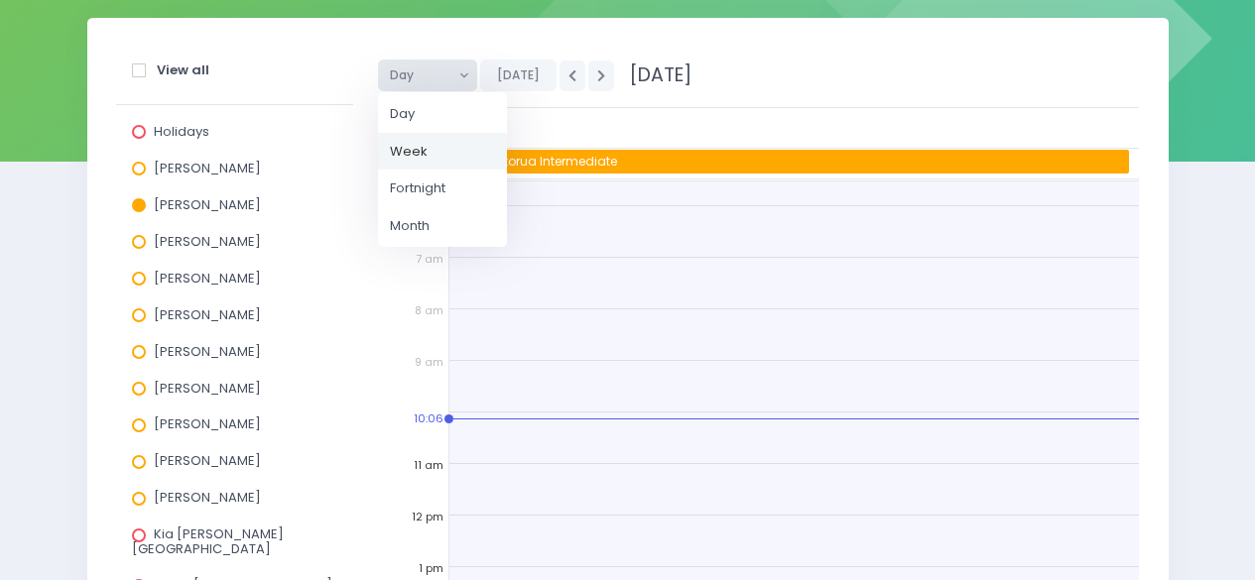
click at [443, 145] on link "Week" at bounding box center [442, 152] width 129 height 38
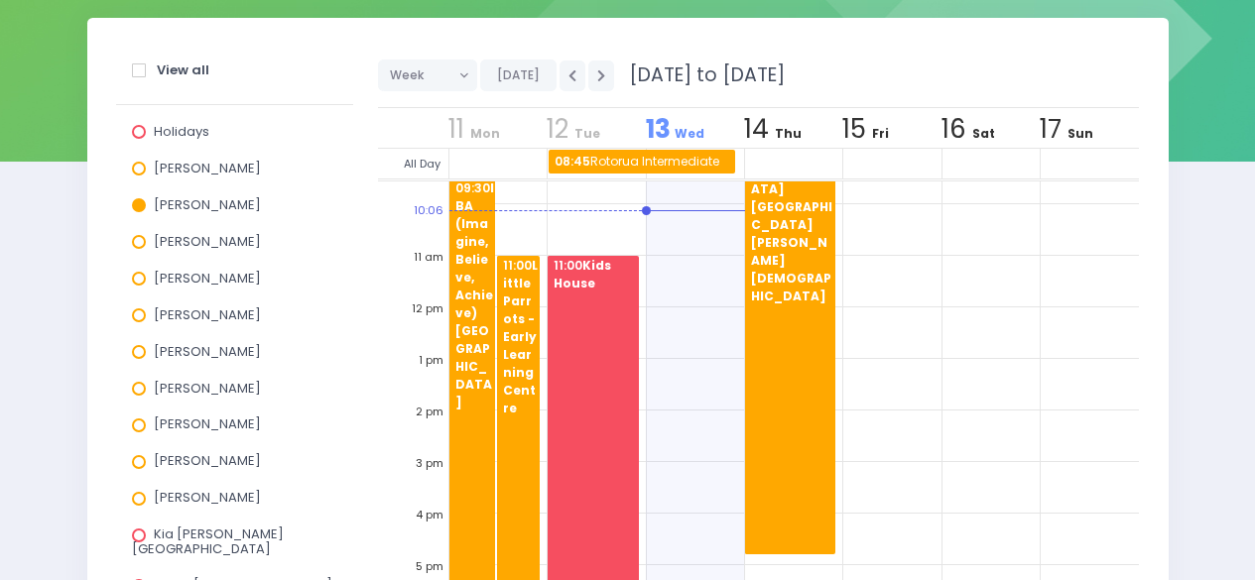
scroll to position [427, 0]
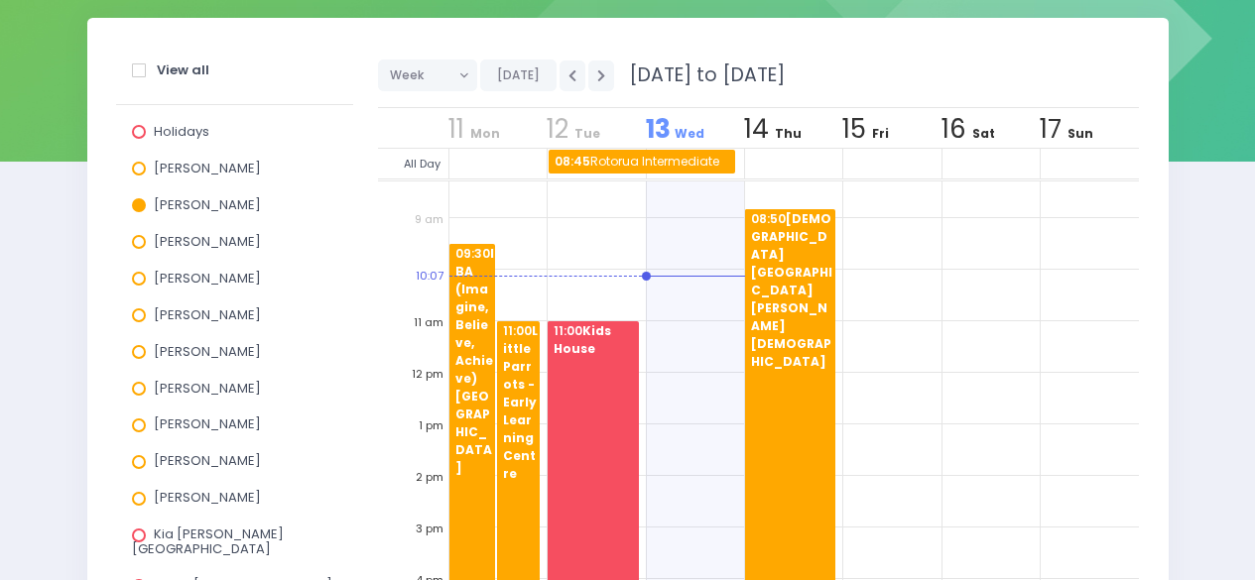
click at [208, 205] on span "Annette Binnie" at bounding box center [207, 204] width 107 height 19
click at [0, 0] on input "Annette Binnie" at bounding box center [0, 0] width 0 height 0
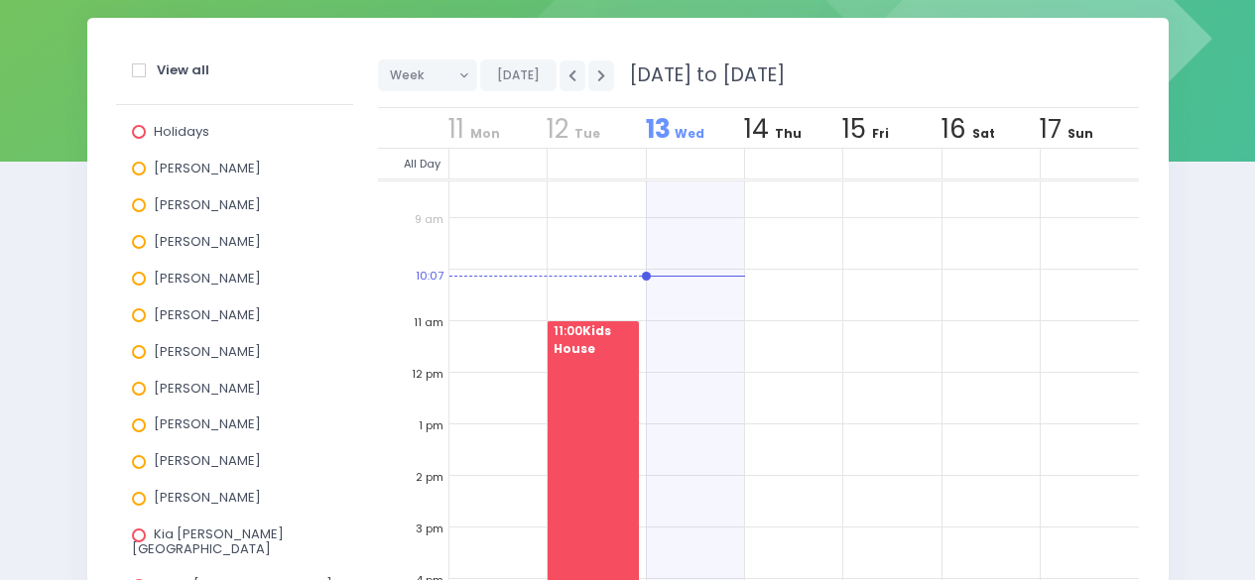
click at [142, 284] on span at bounding box center [139, 279] width 14 height 14
click at [0, 0] on input "Justin Lowcay" at bounding box center [0, 0] width 0 height 0
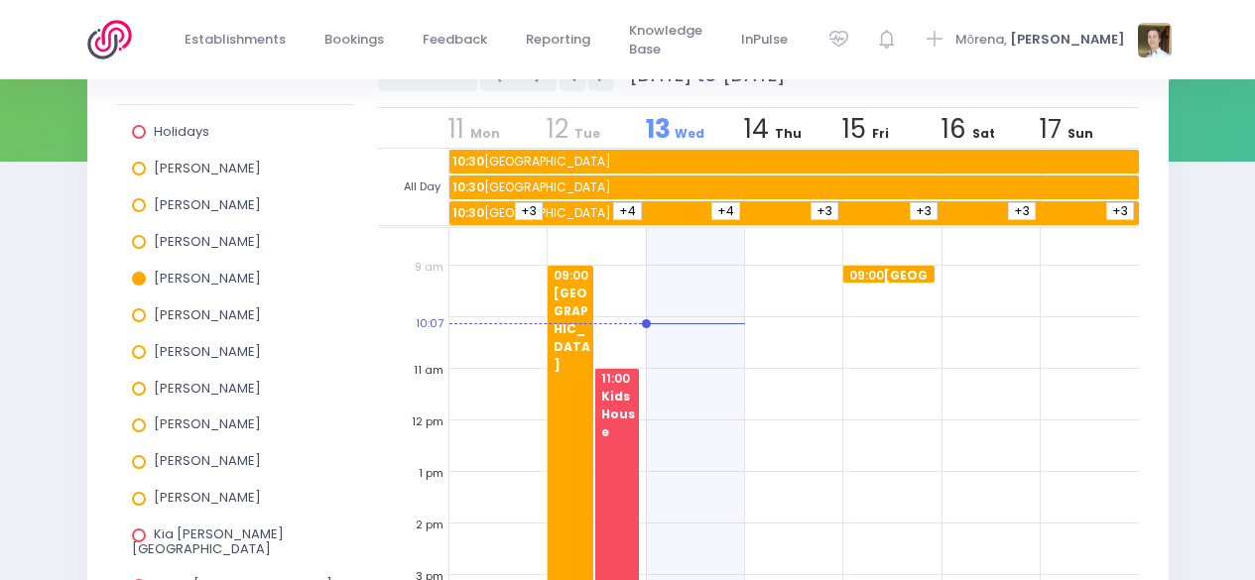
scroll to position [420, 0]
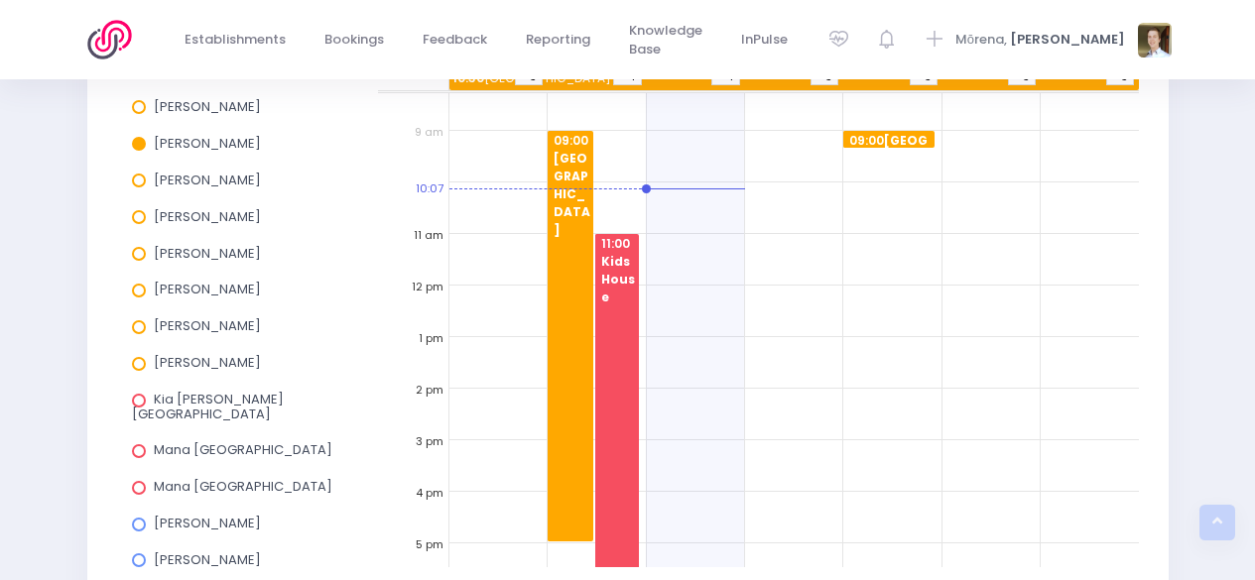
click at [1205, 239] on div "View all Holidays Alicia Smale Annette Binnie Jel Pollock Justin Lowcay Laurel …" at bounding box center [627, 471] width 1255 height 1177
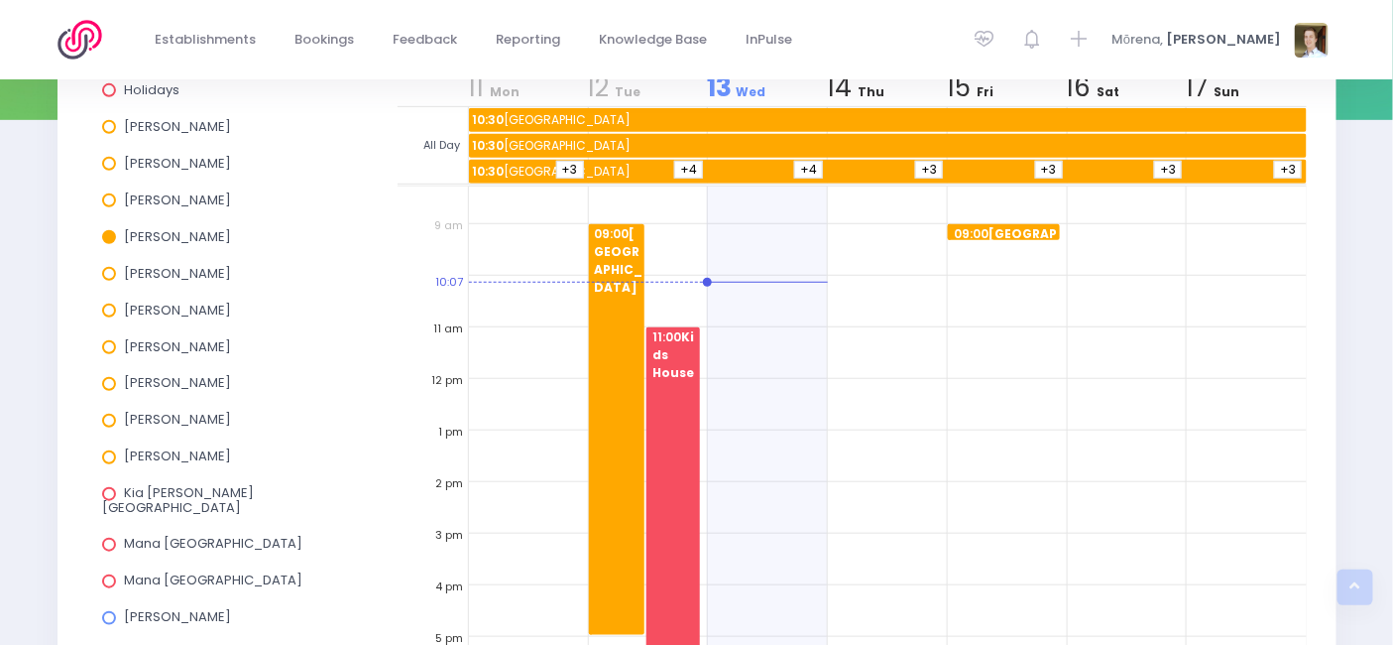
scroll to position [316, 0]
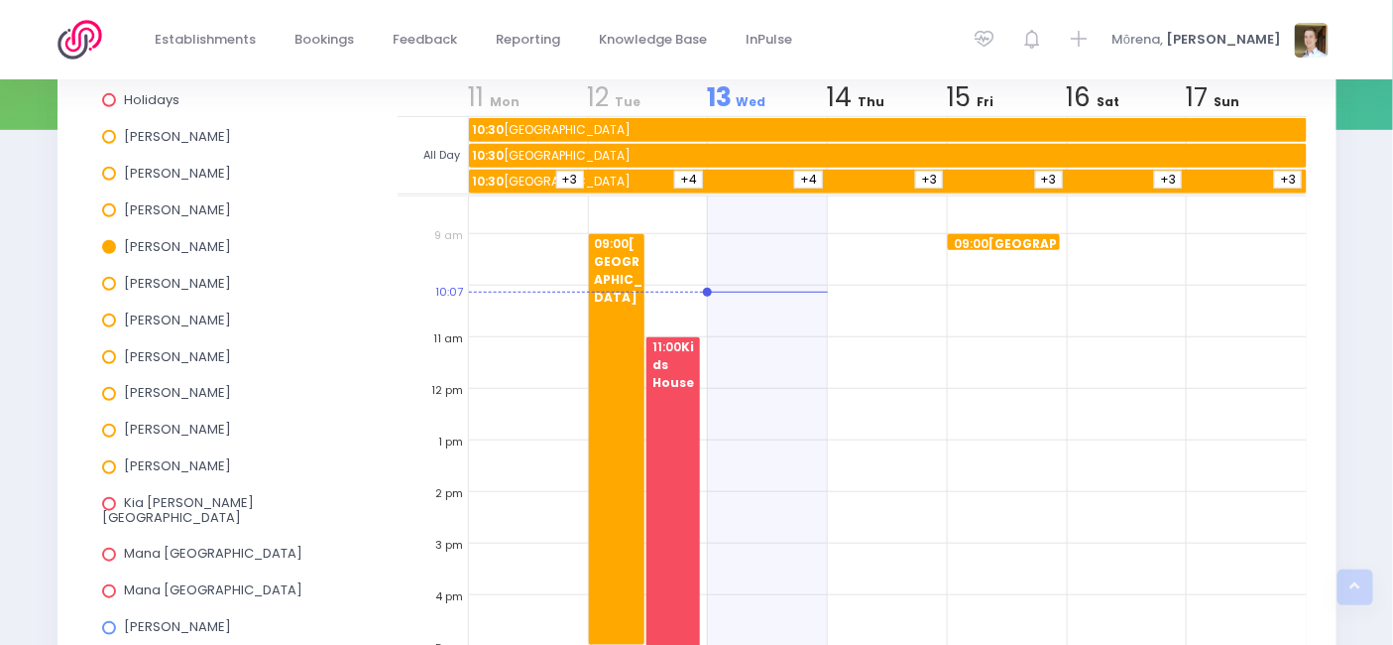
click at [1035, 240] on div "09:00 New Plymouth Girls High School" at bounding box center [1004, 242] width 112 height 17
drag, startPoint x: 1345, startPoint y: 270, endPoint x: 414, endPoint y: 279, distance: 931.3
click at [414, 279] on div "10:07" at bounding box center [433, 285] width 70 height 26
drag, startPoint x: 562, startPoint y: 175, endPoint x: 434, endPoint y: 222, distance: 136.5
click at [434, 223] on span "9 am" at bounding box center [430, 235] width 65 height 25
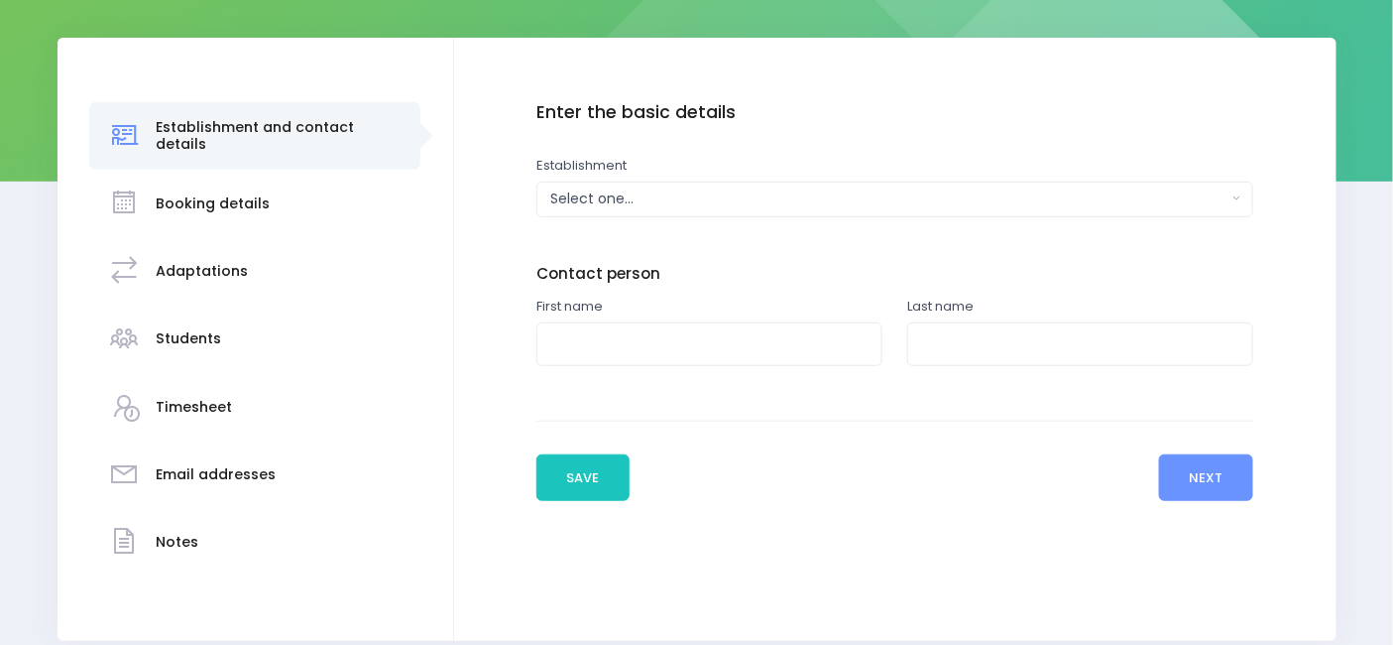
scroll to position [266, 0]
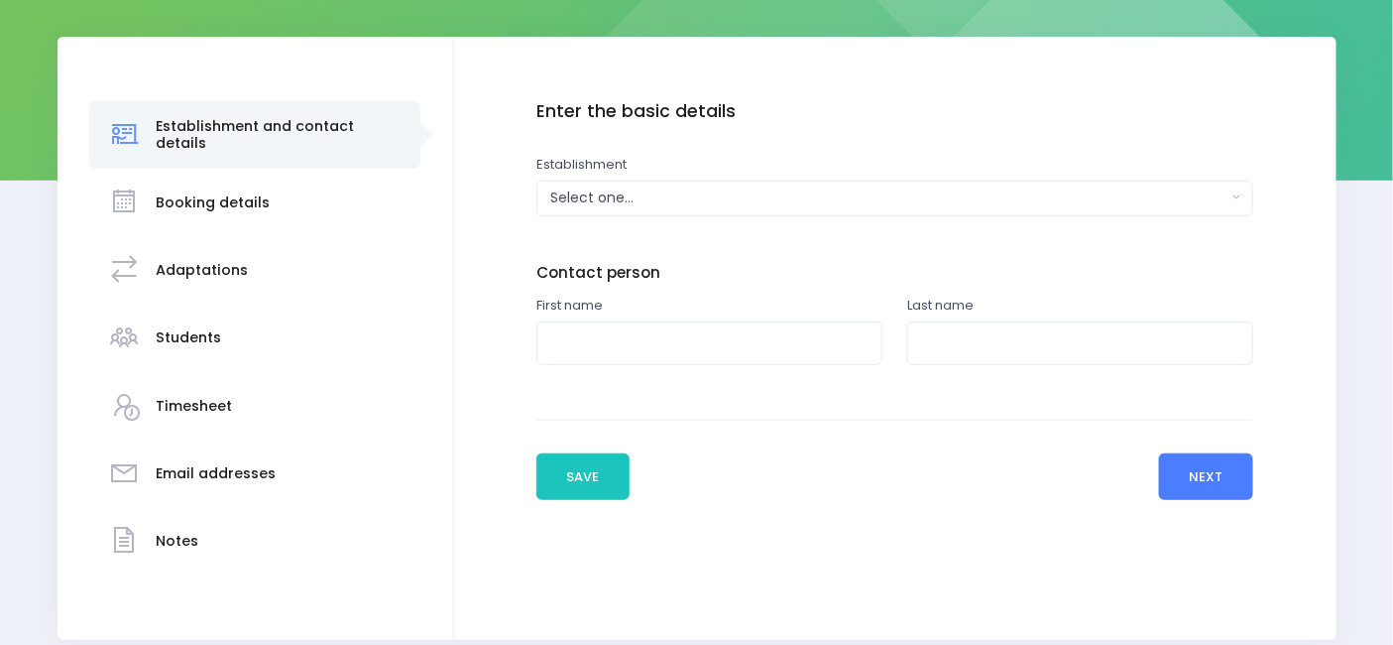
click at [1181, 477] on button "Next" at bounding box center [1206, 477] width 94 height 48
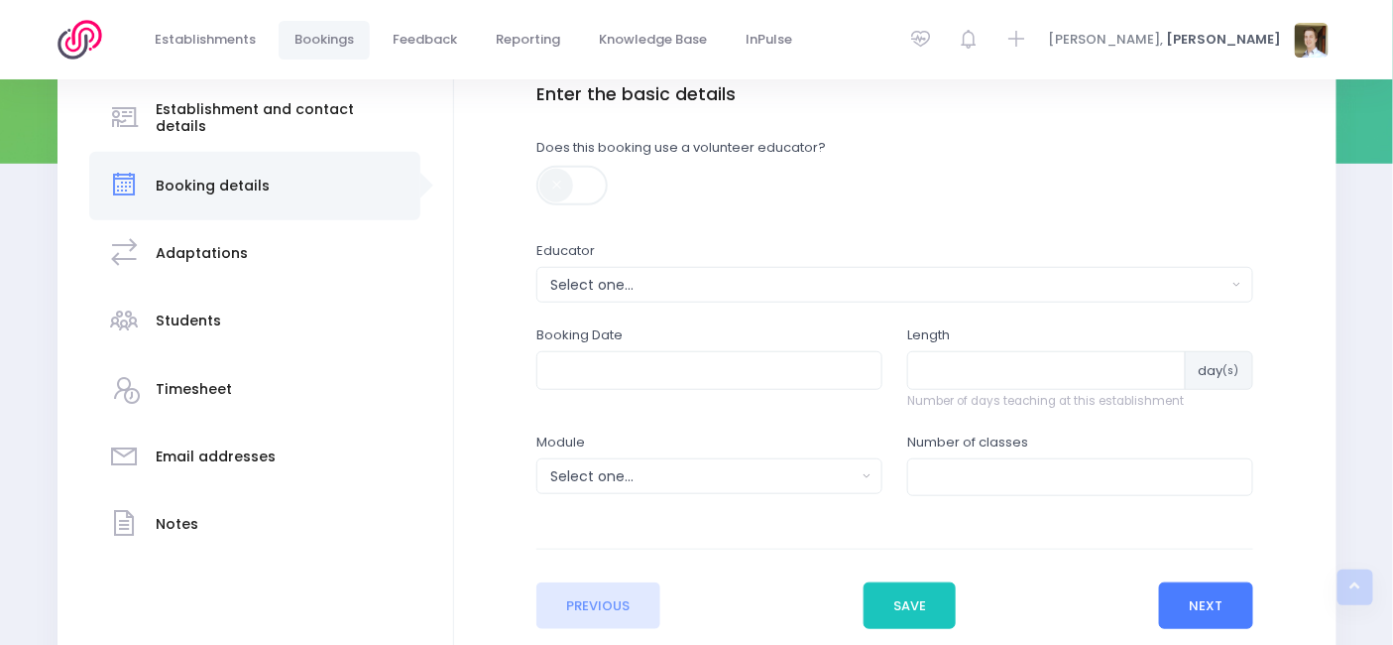
scroll to position [272, 0]
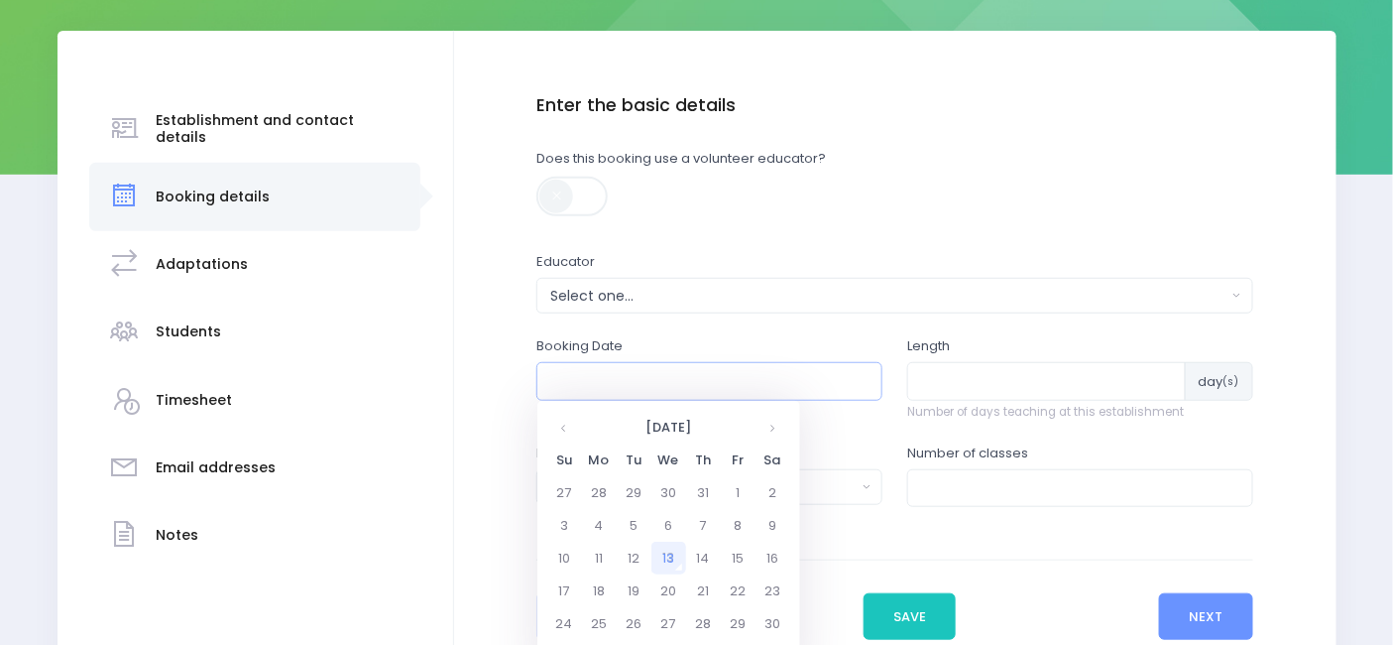
click at [763, 395] on input "text" at bounding box center [710, 381] width 346 height 38
click at [667, 559] on td "13" at bounding box center [669, 557] width 35 height 33
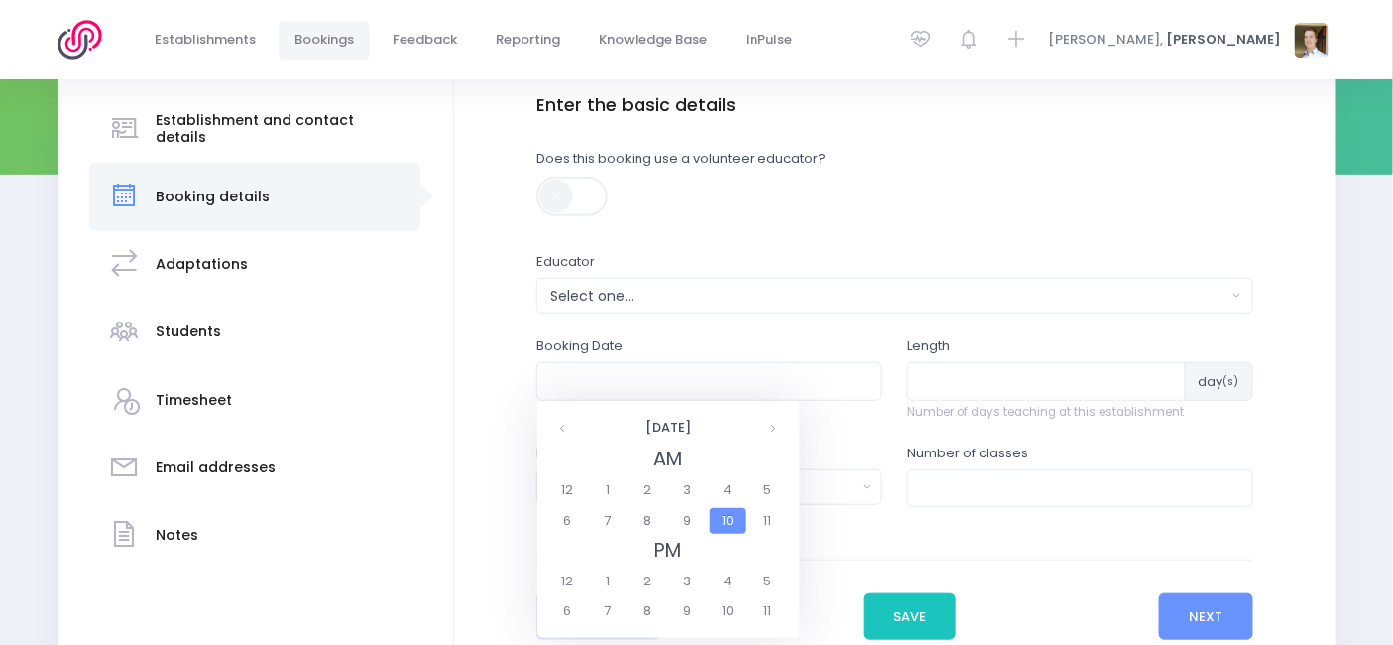
scroll to position [388, 0]
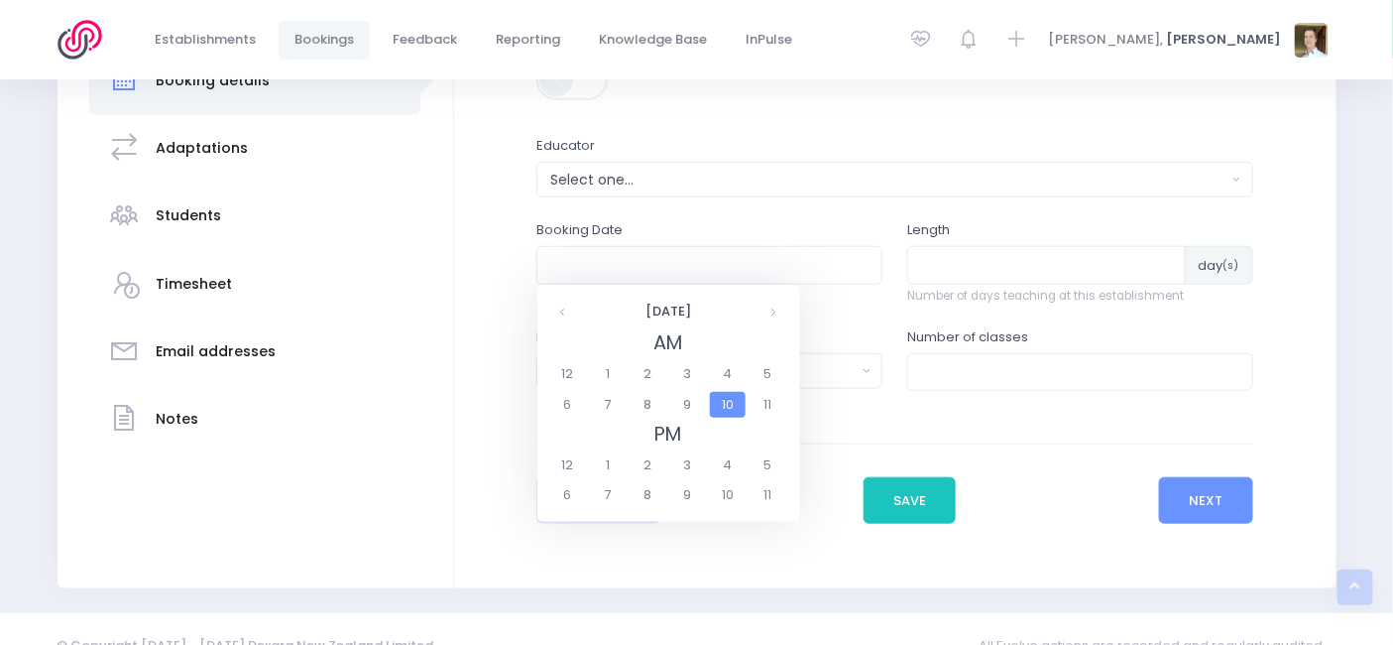
click at [725, 399] on span "10" at bounding box center [727, 405] width 35 height 26
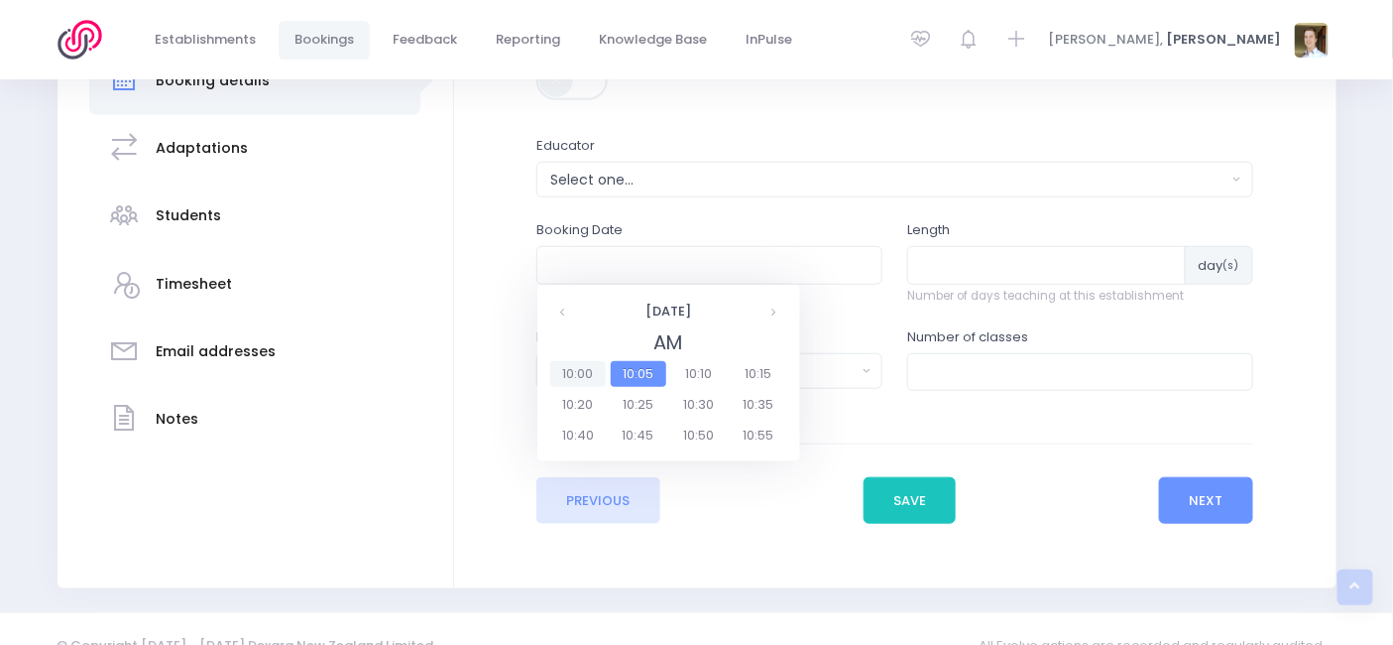
click at [577, 374] on span "10:00" at bounding box center [578, 374] width 56 height 26
type input "13/08/2025 10:00 AM"
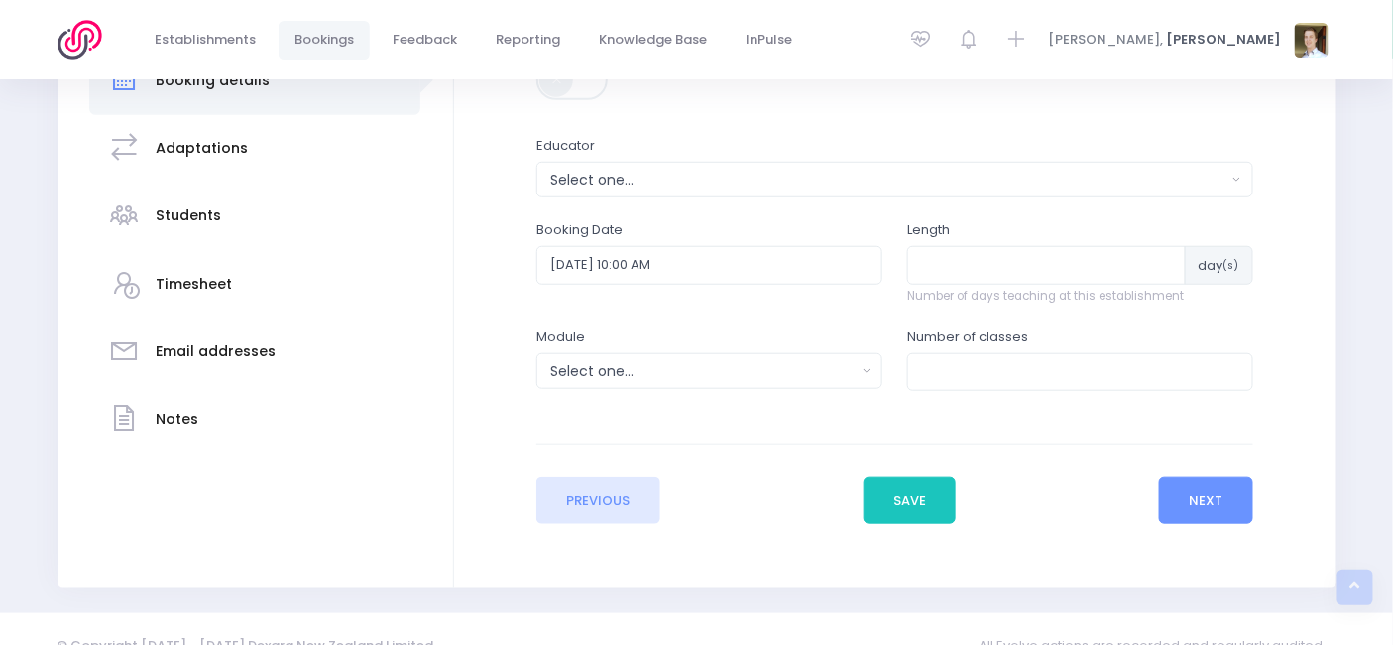
click at [451, 358] on div "Establishment and contact details Booking details" at bounding box center [256, 251] width 397 height 673
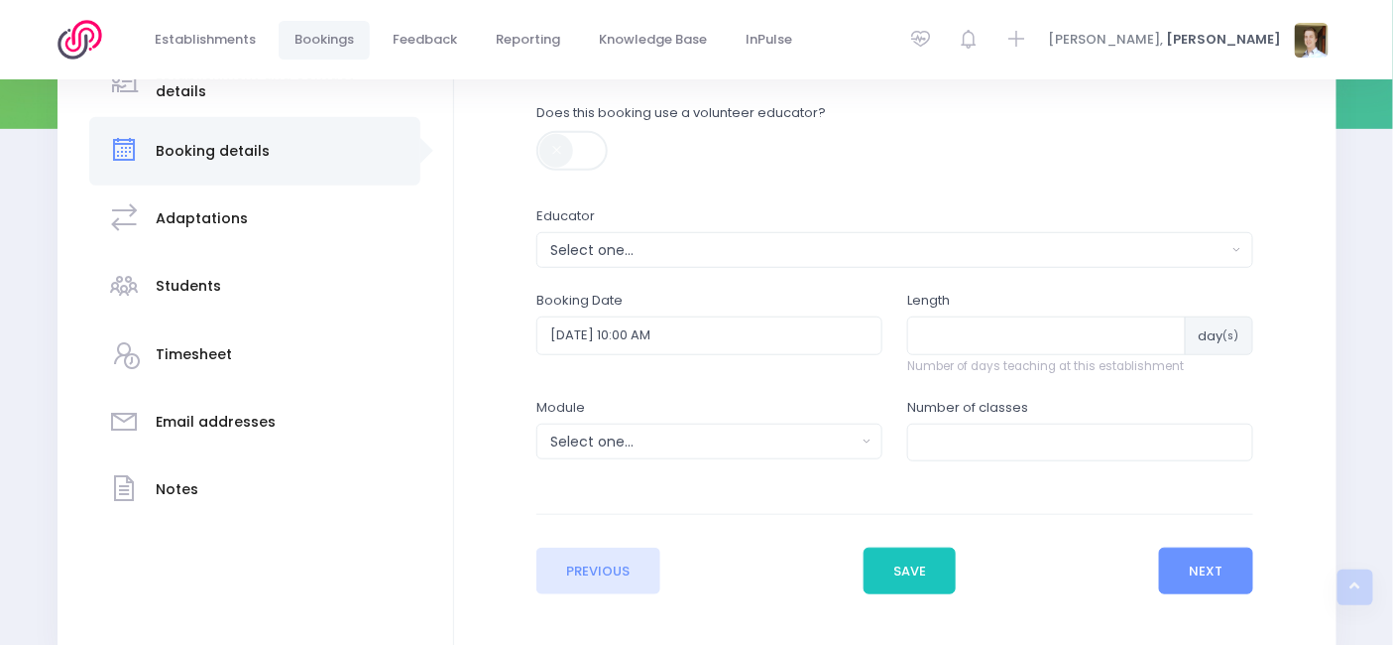
scroll to position [315, 0]
drag, startPoint x: 1029, startPoint y: 328, endPoint x: 966, endPoint y: 344, distance: 65.4
drag, startPoint x: 966, startPoint y: 344, endPoint x: 1222, endPoint y: 374, distance: 257.6
click at [1222, 374] on span "Number of days teaching at this establishment" at bounding box center [1080, 369] width 346 height 18
click at [625, 441] on div "Select one..." at bounding box center [702, 443] width 305 height 21
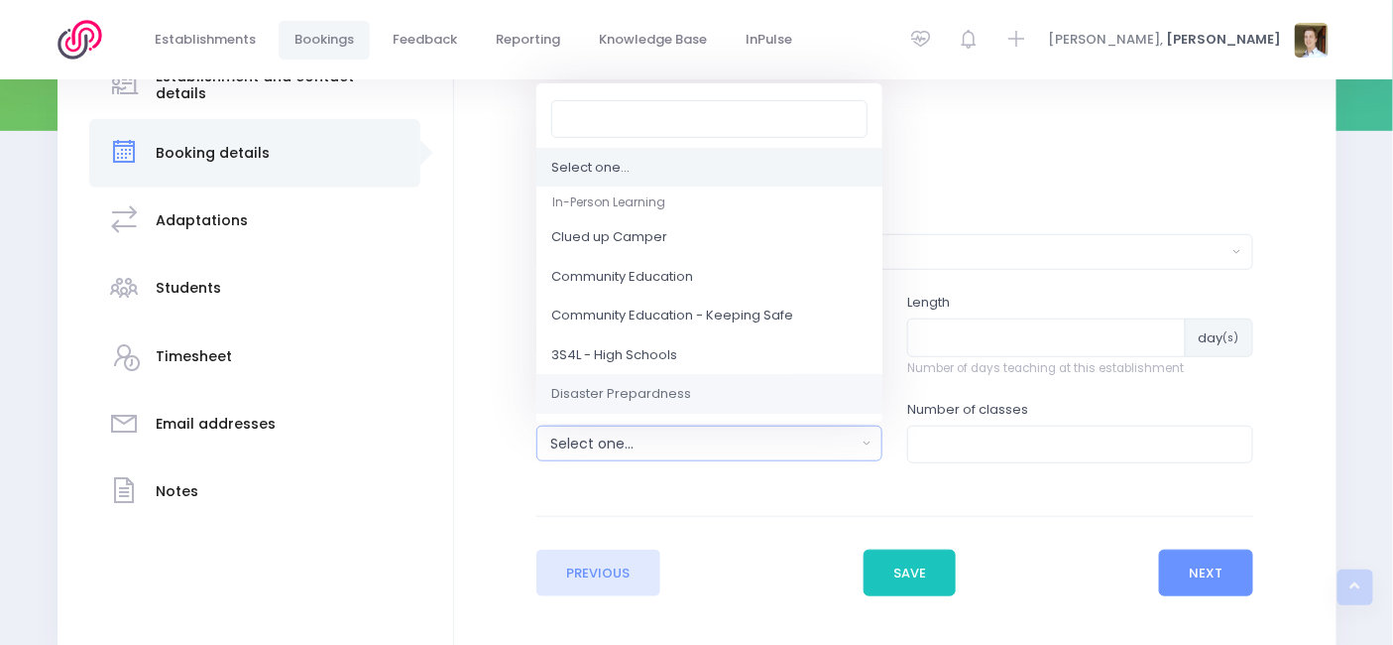
click at [672, 384] on li "Disaster Prepardness" at bounding box center [710, 394] width 346 height 40
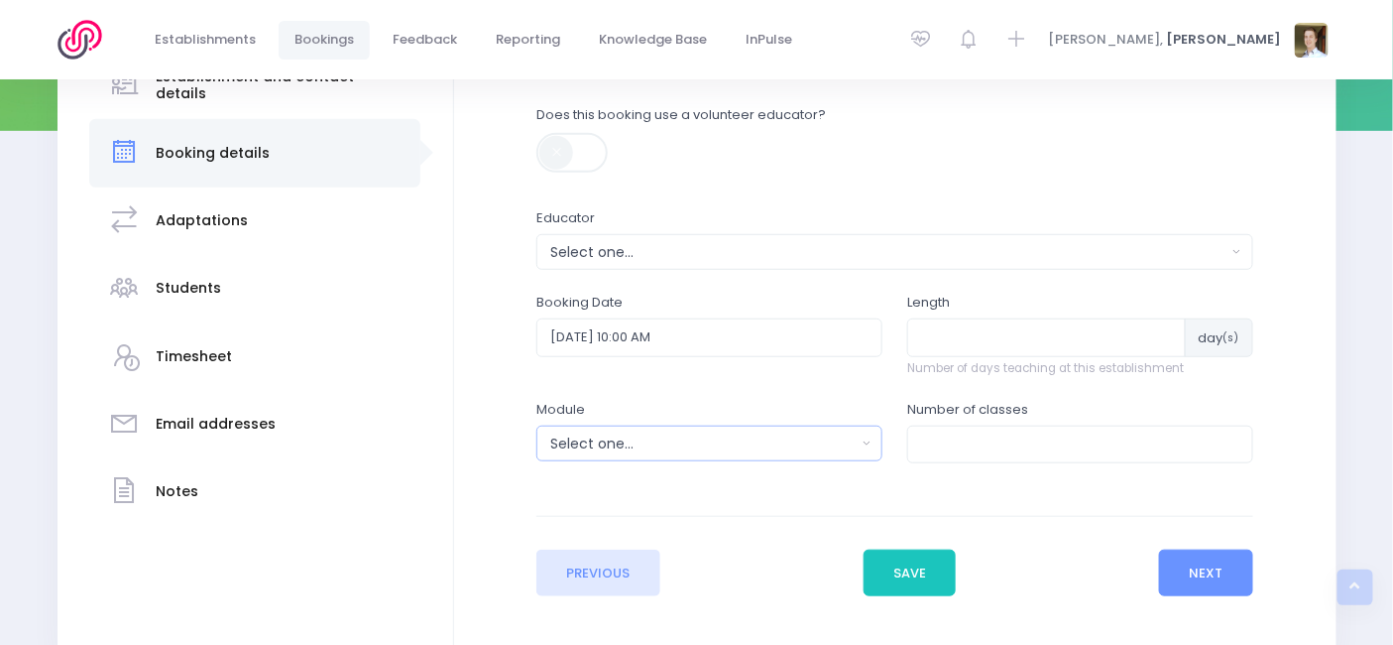
click at [696, 457] on button "Select one..." at bounding box center [710, 443] width 346 height 36
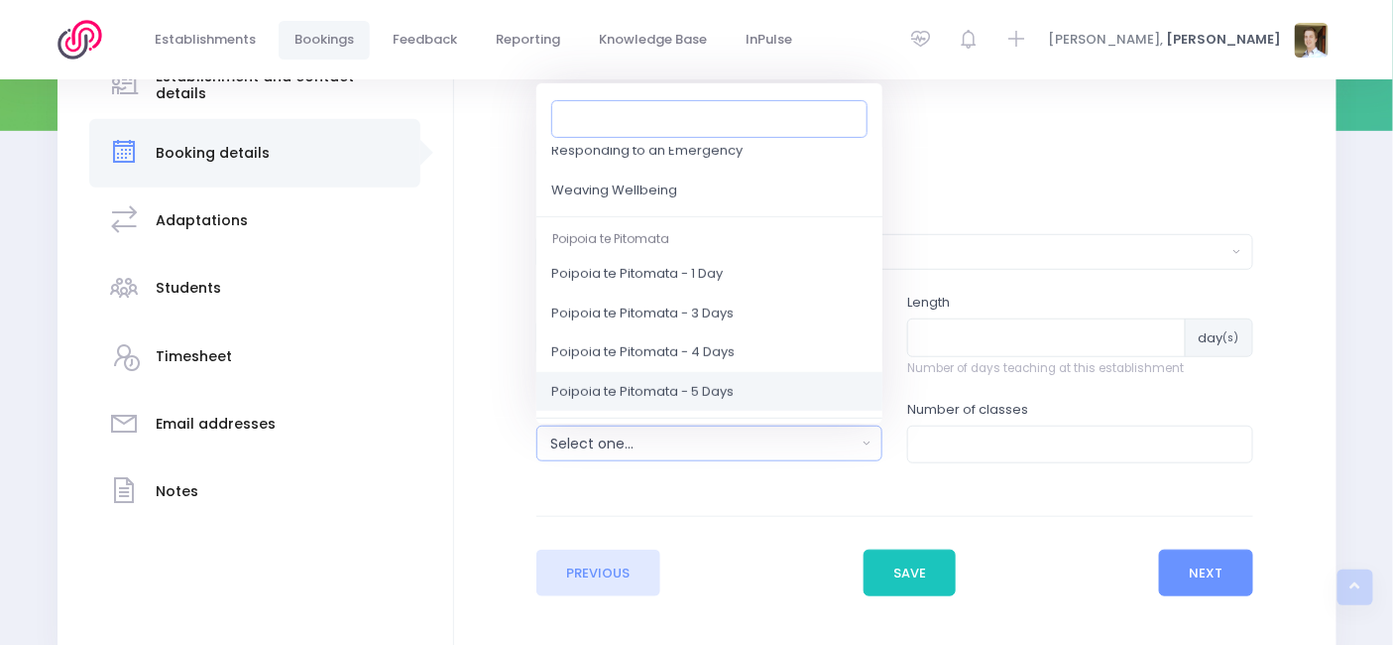
scroll to position [320, 0]
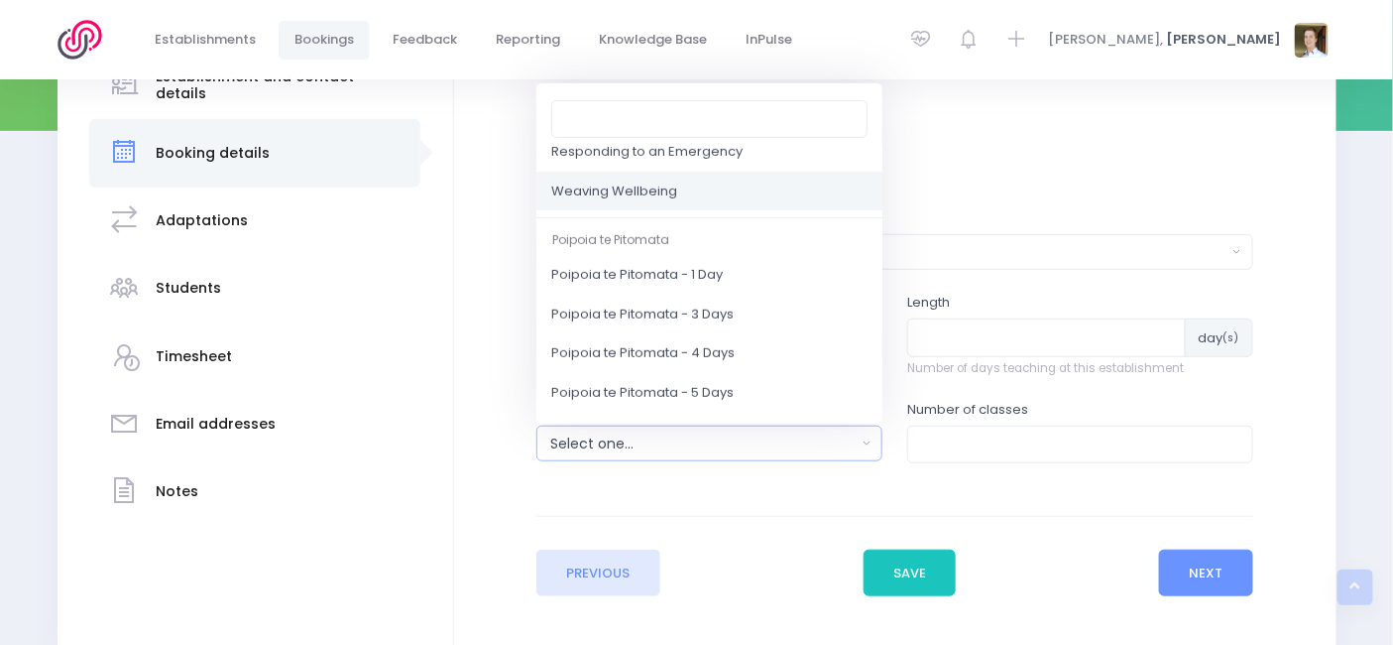
drag, startPoint x: 720, startPoint y: 174, endPoint x: 608, endPoint y: 185, distance: 112.7
click at [608, 185] on span "Weaving Wellbeing" at bounding box center [614, 191] width 126 height 20
select select "Weaving Wellbeing"
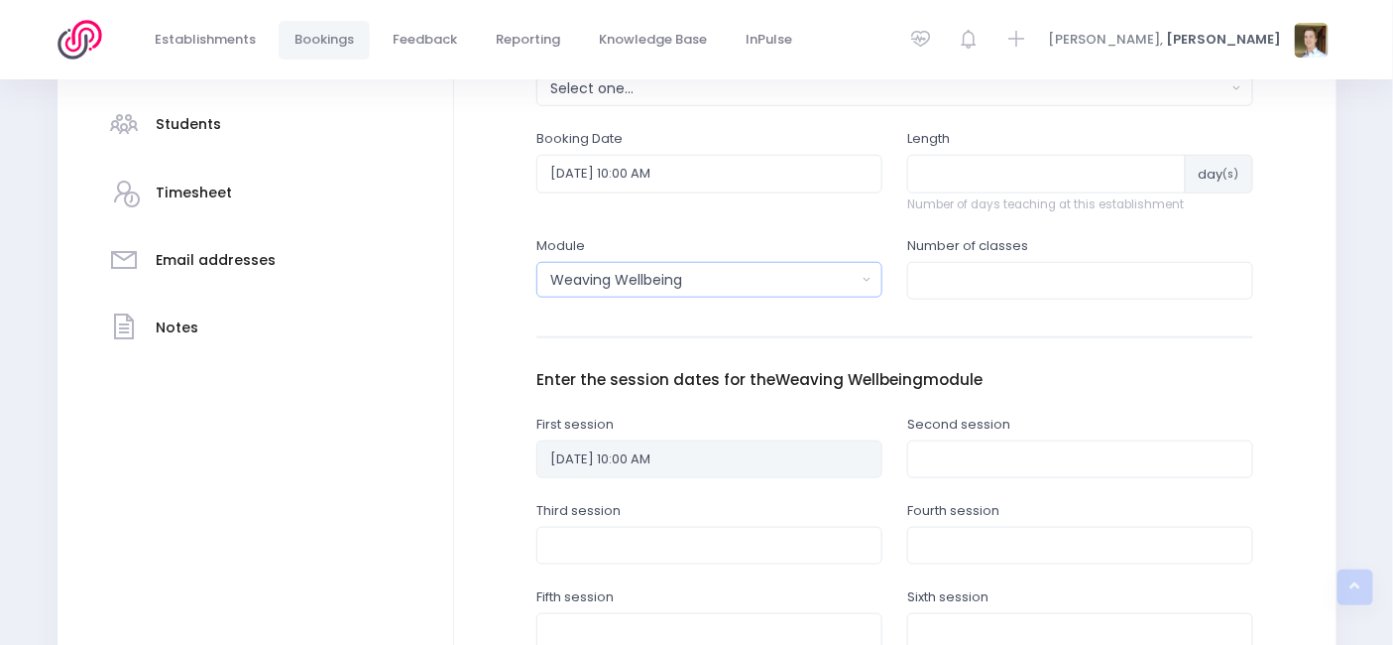
scroll to position [480, 0]
click at [940, 168] on input "number" at bounding box center [1046, 173] width 279 height 38
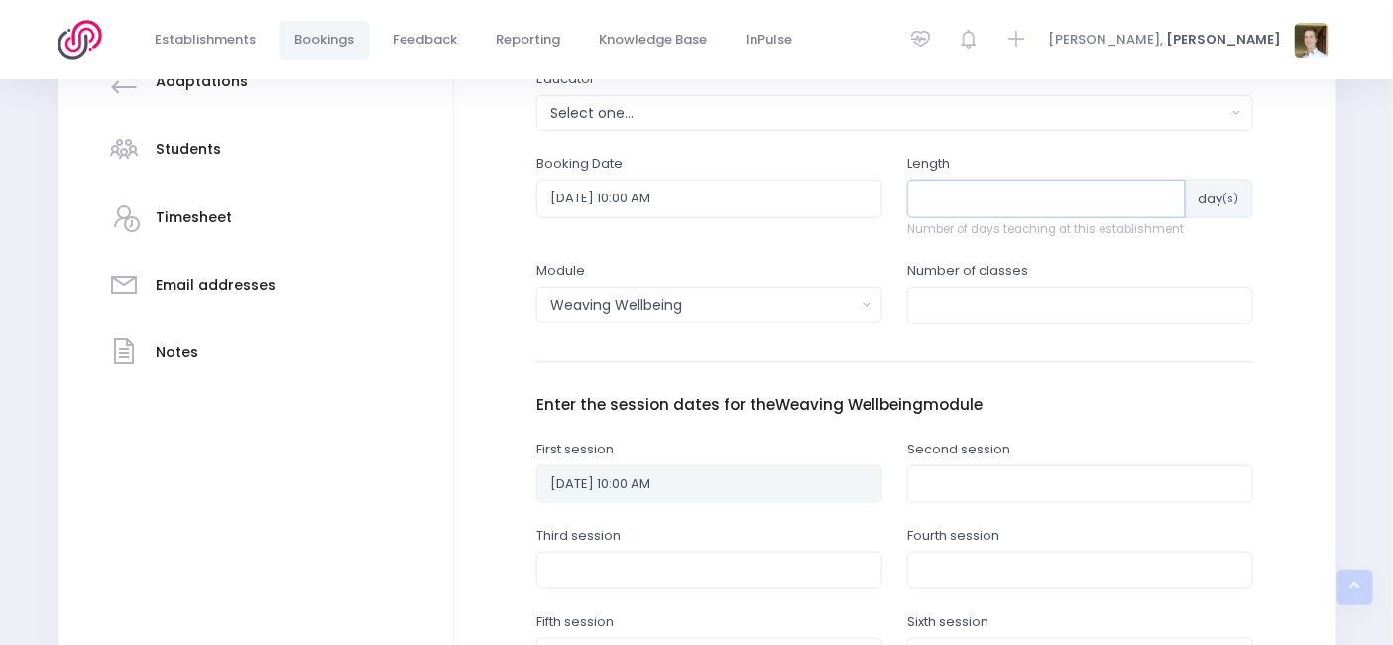
scroll to position [453, 0]
click at [1342, 258] on div "Establishment and contact details Booking details Students" at bounding box center [697, 457] width 1329 height 1216
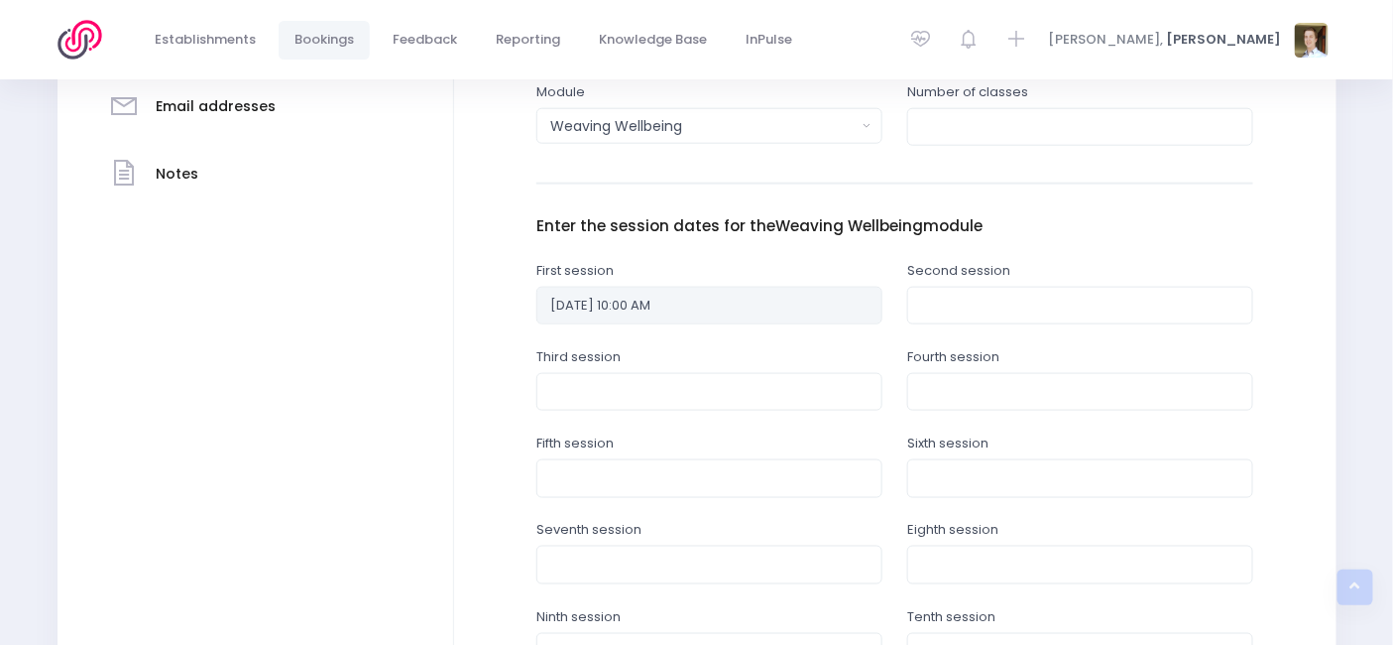
scroll to position [466, 0]
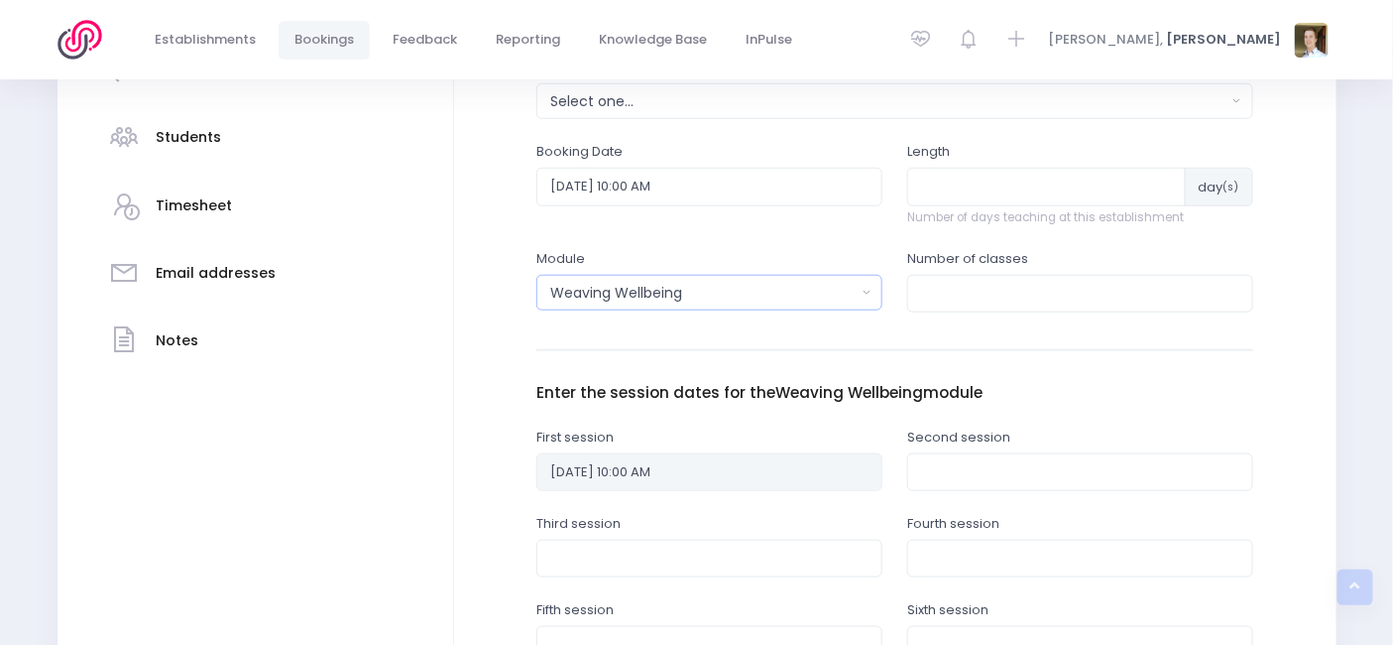
click at [739, 291] on div "Weaving Wellbeing" at bounding box center [702, 293] width 305 height 21
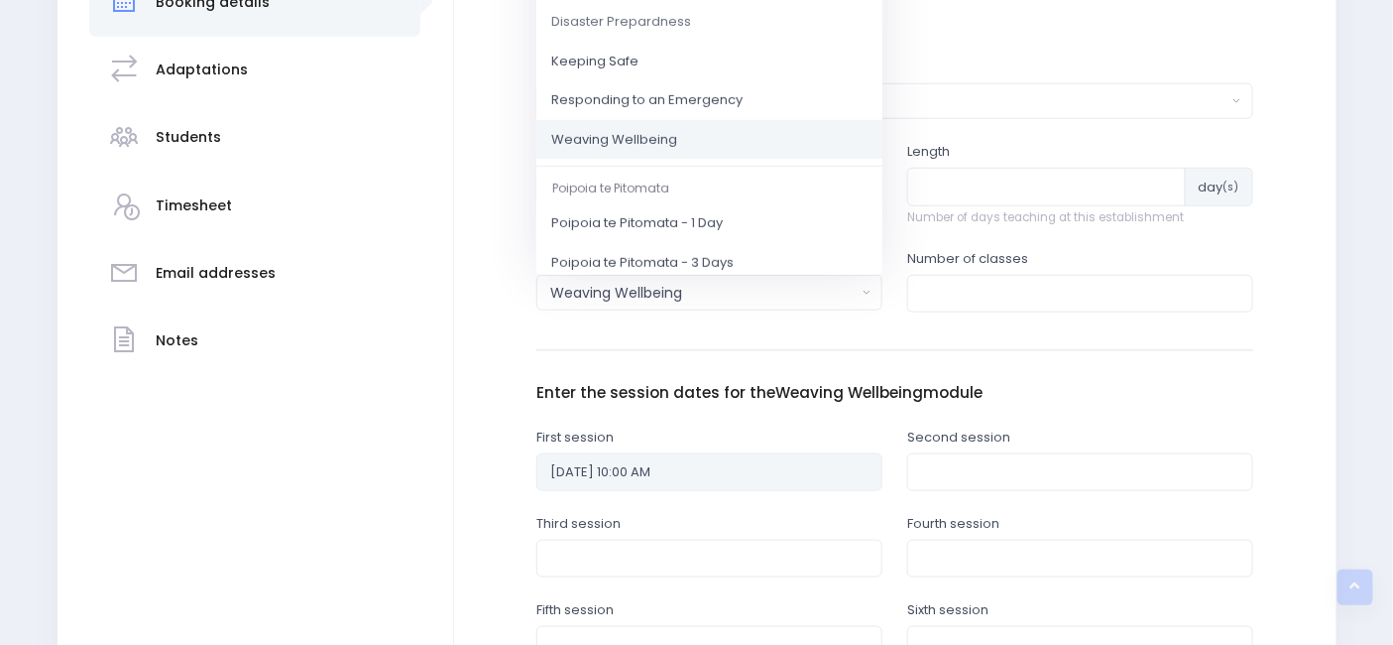
scroll to position [113, 0]
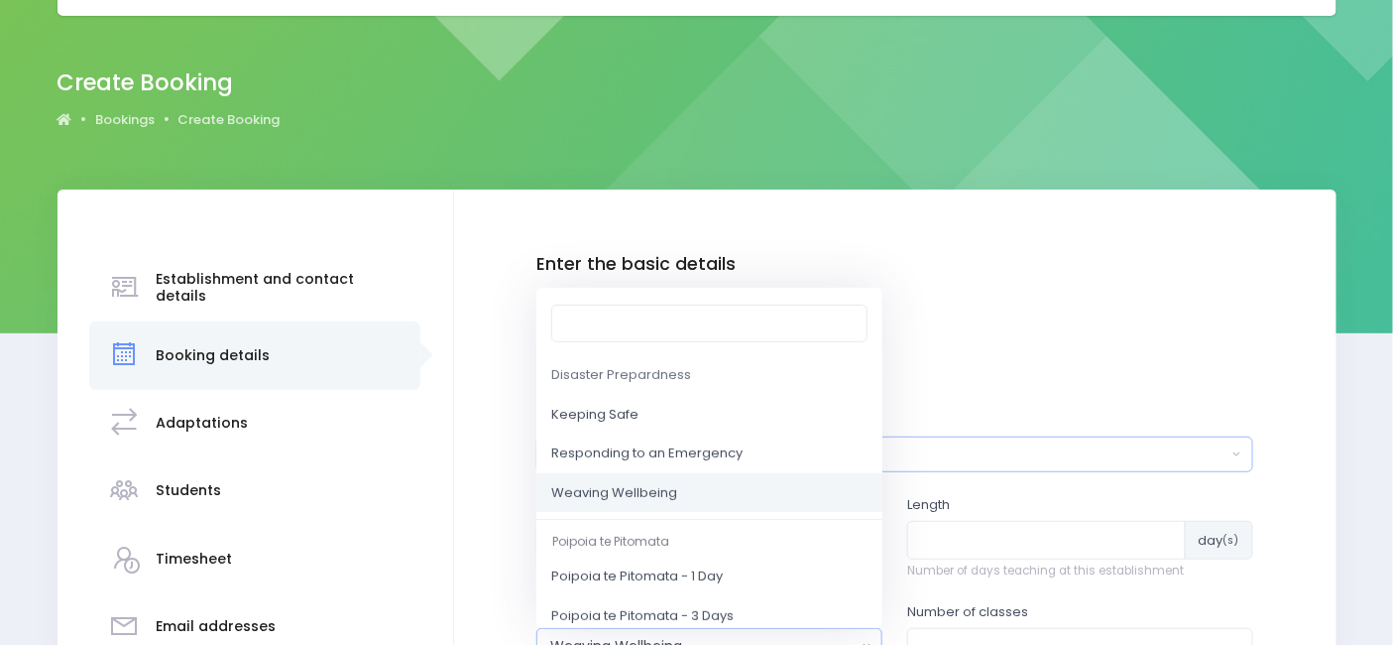
click at [989, 437] on button "Select one..." at bounding box center [895, 454] width 717 height 36
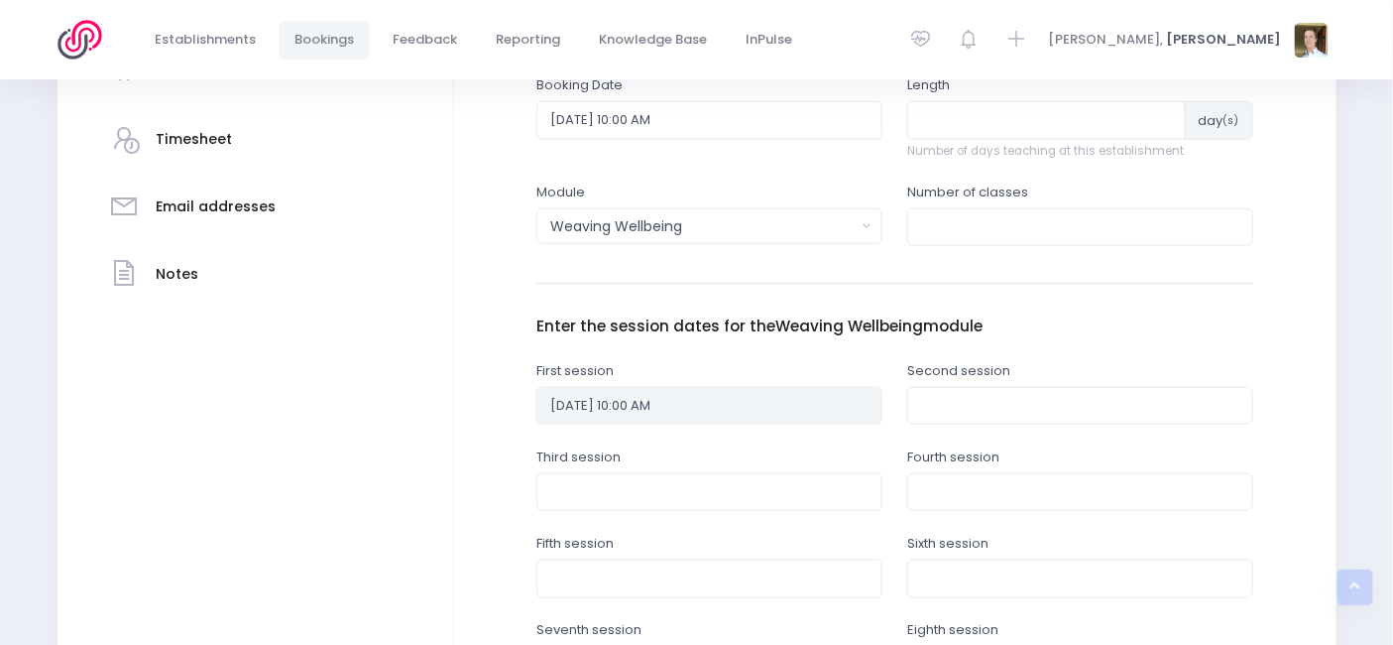
scroll to position [493, 0]
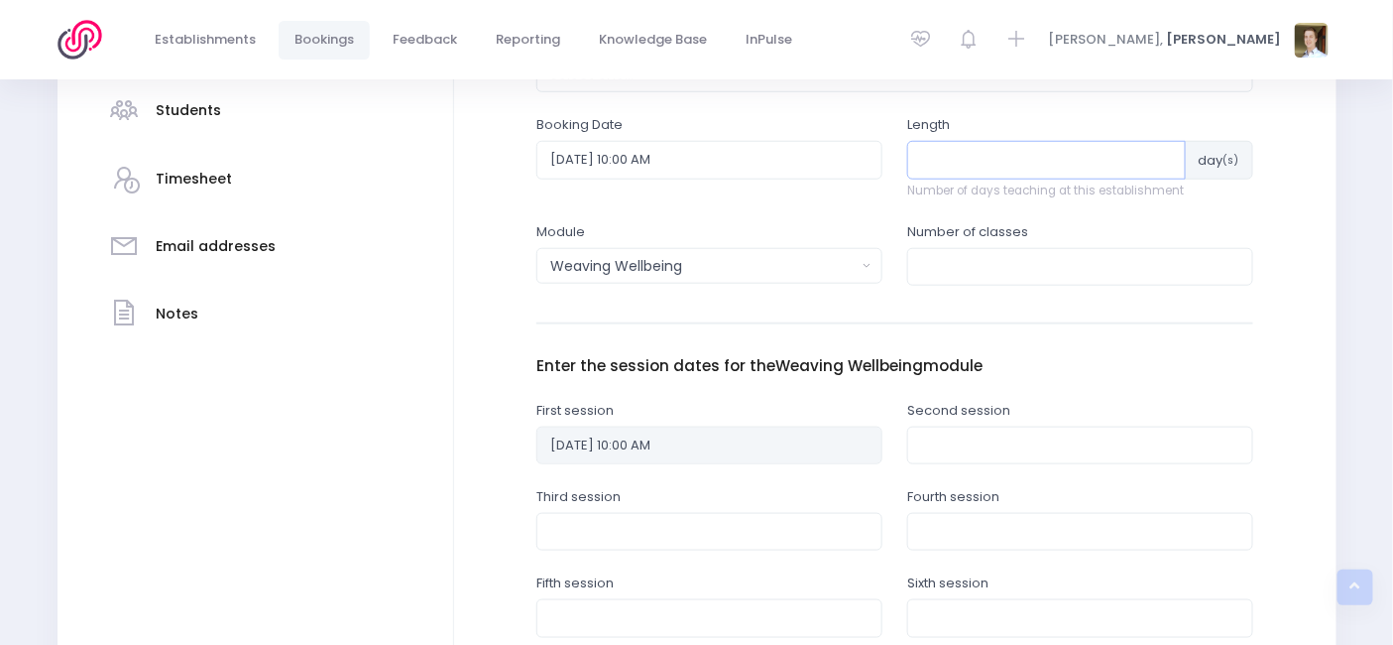
click at [996, 151] on input "number" at bounding box center [1046, 160] width 279 height 38
click at [996, 151] on input "5" at bounding box center [1046, 160] width 278 height 38
type input "5"
click at [1043, 245] on div "Number of classes" at bounding box center [1080, 253] width 346 height 63
click at [742, 633] on input "text" at bounding box center [710, 618] width 346 height 38
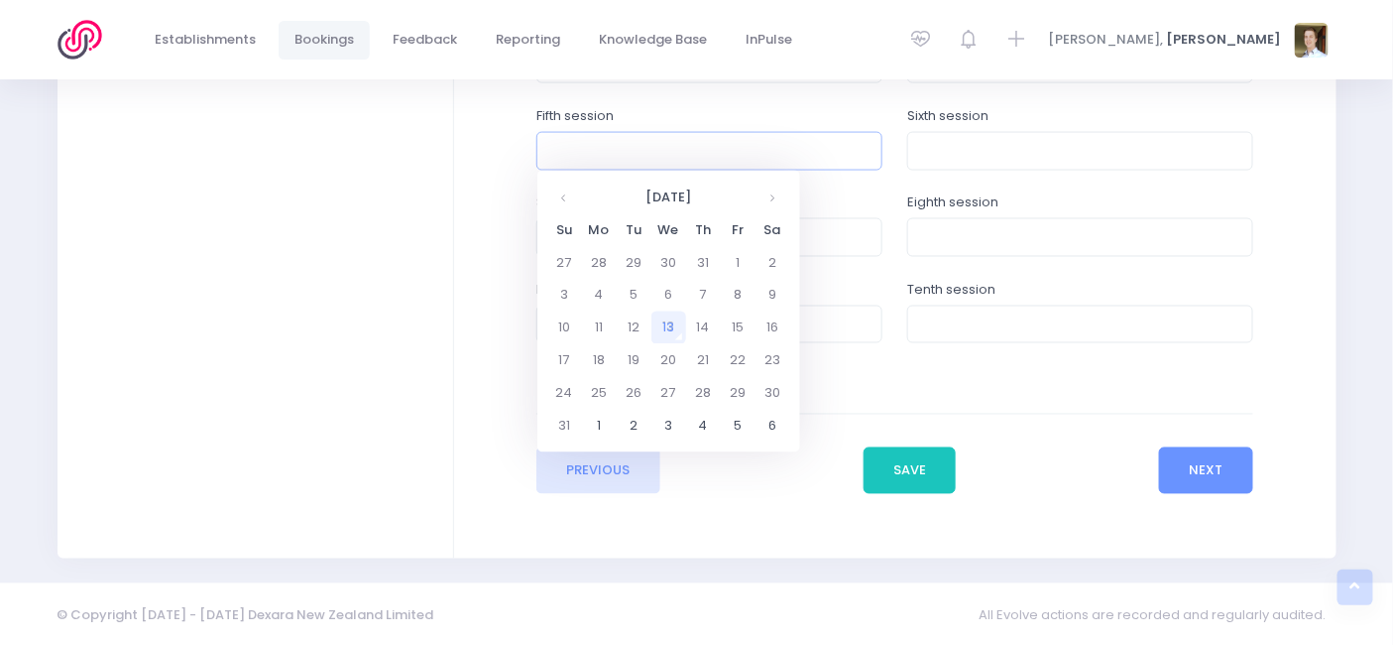
scroll to position [957, 0]
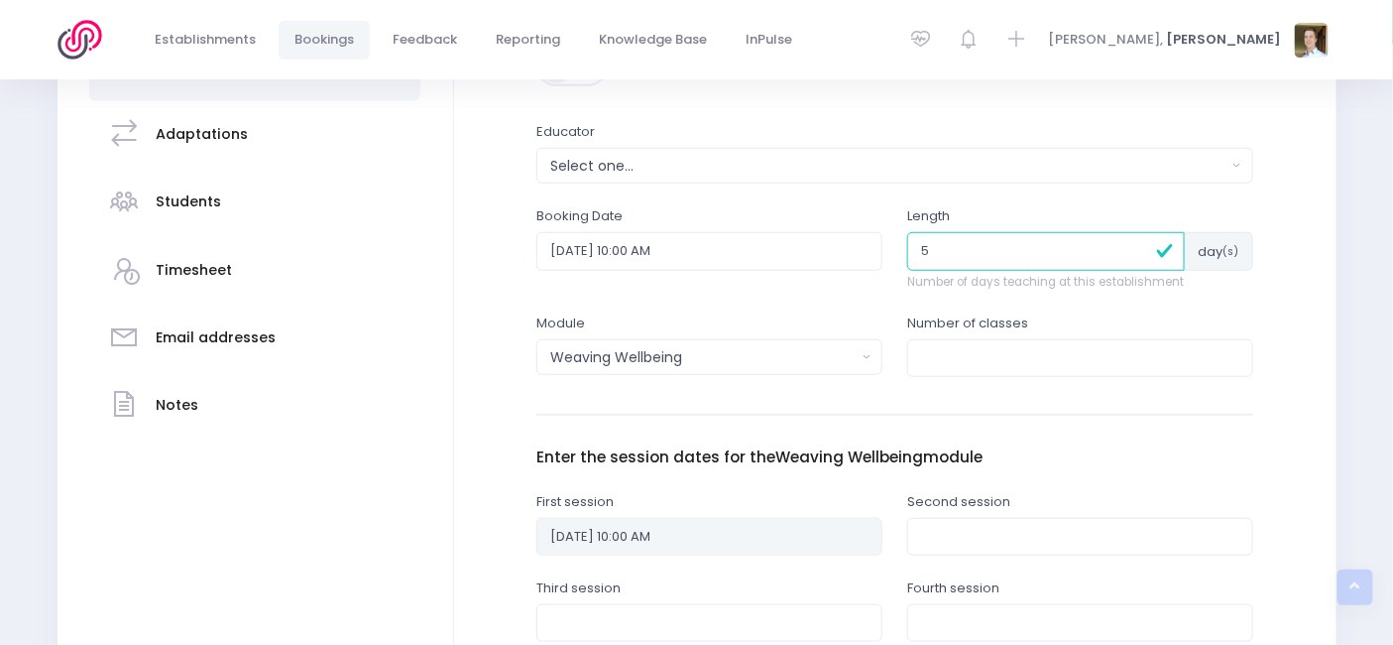
scroll to position [961, 0]
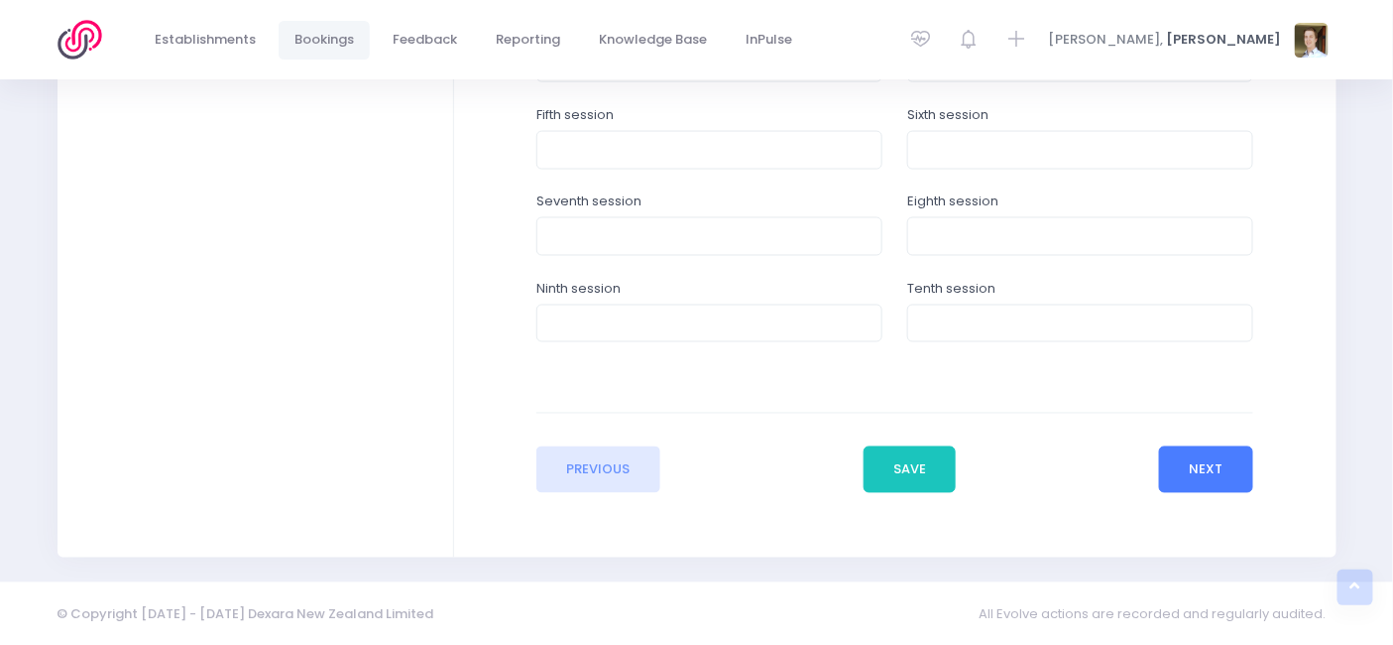
click at [1216, 466] on button "Next" at bounding box center [1206, 470] width 94 height 48
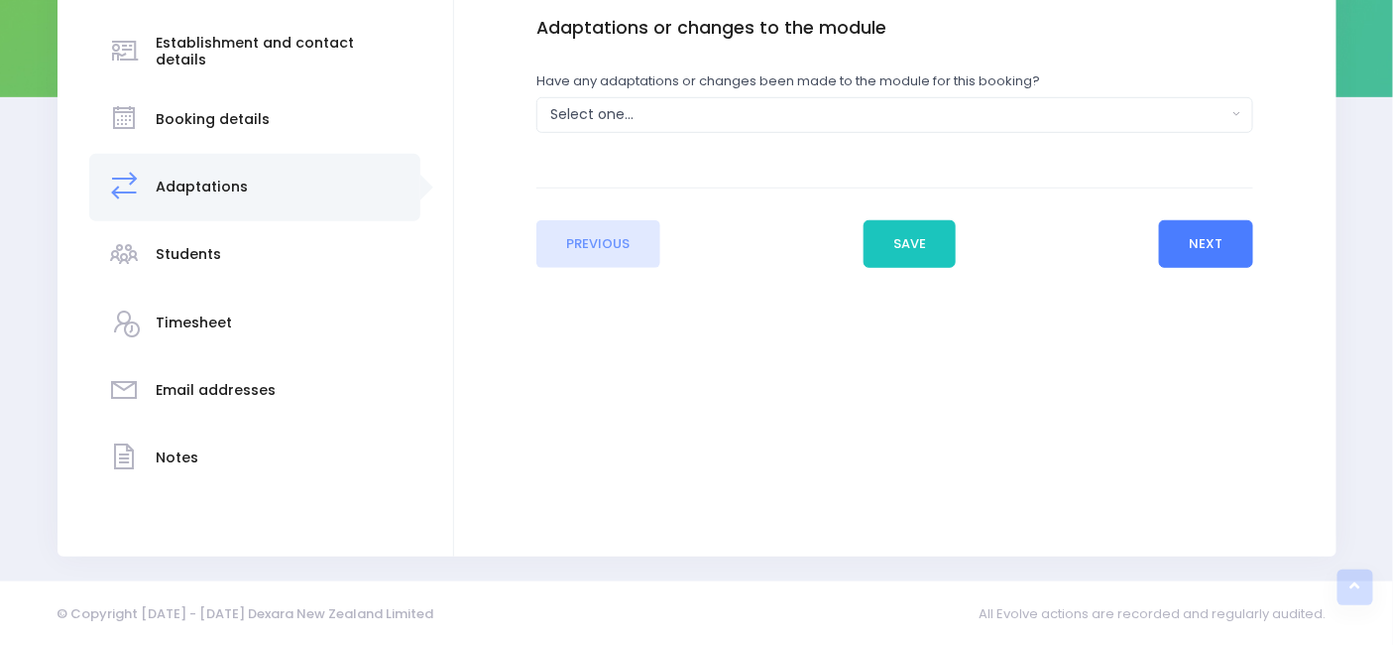
scroll to position [0, 0]
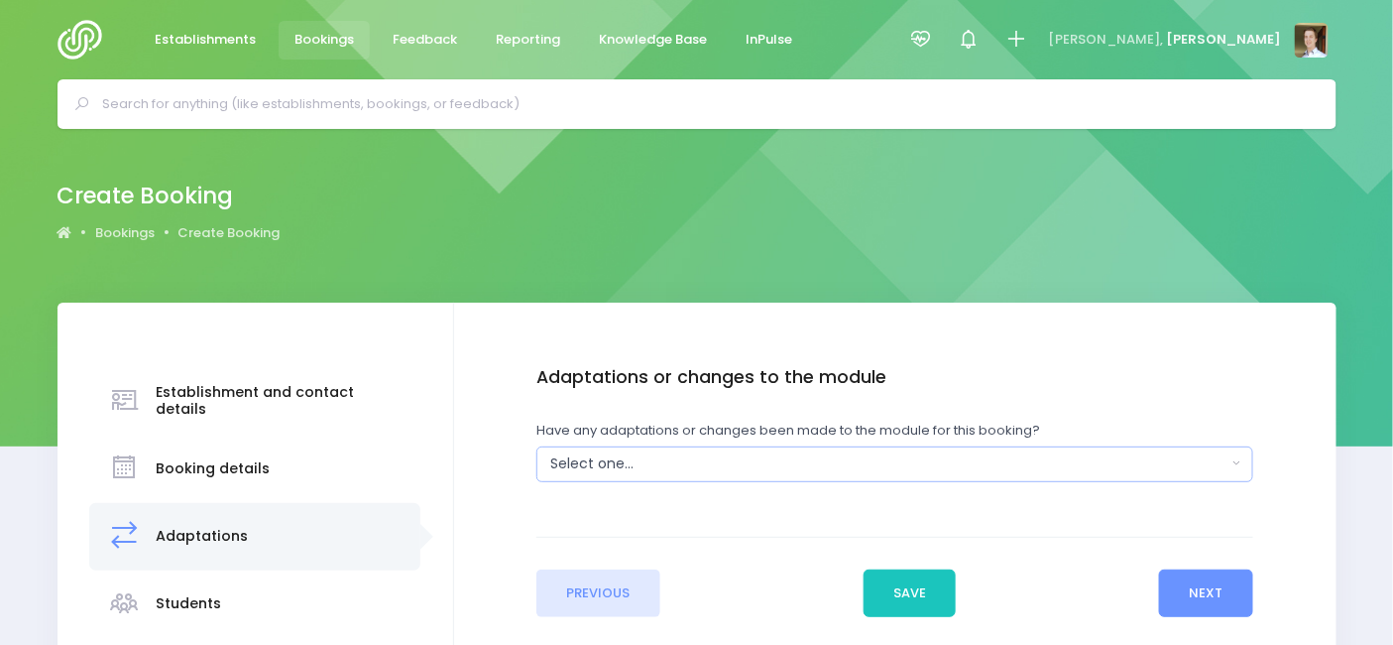
click at [1067, 452] on button "Select one..." at bounding box center [895, 464] width 717 height 36
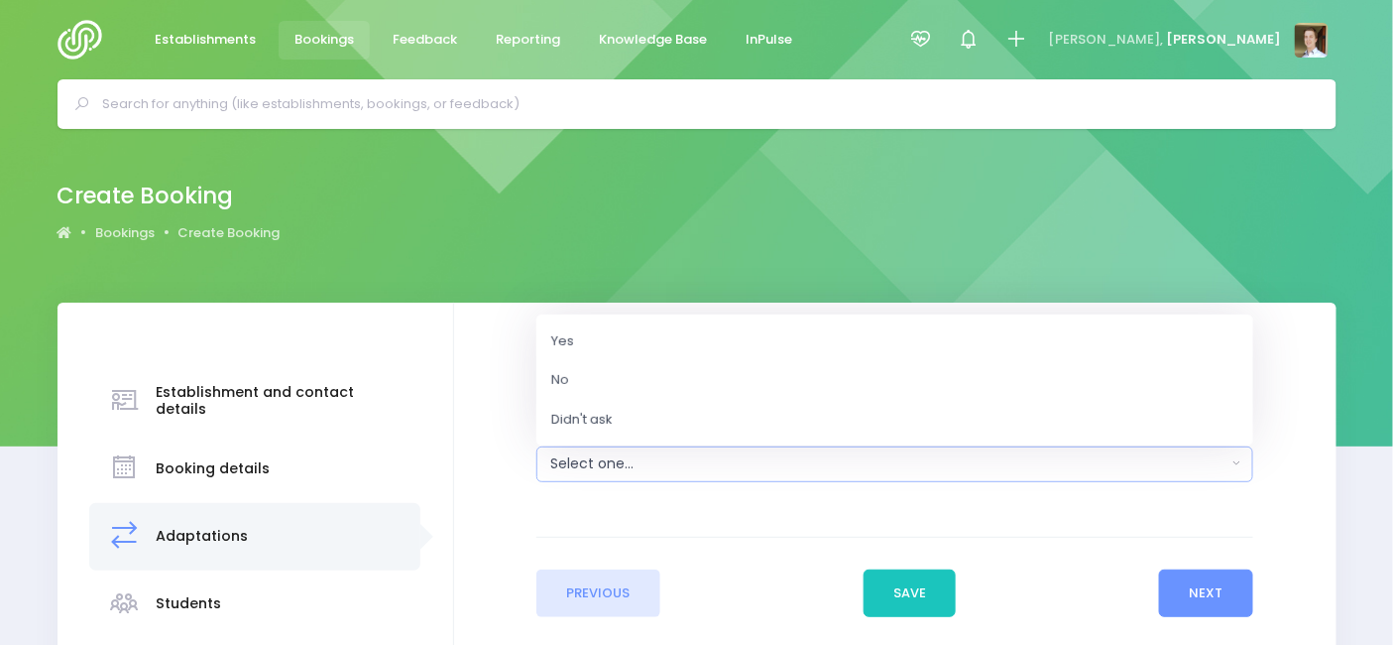
click at [618, 209] on div "Create Booking Bookings Create Booking" at bounding box center [697, 213] width 1329 height 72
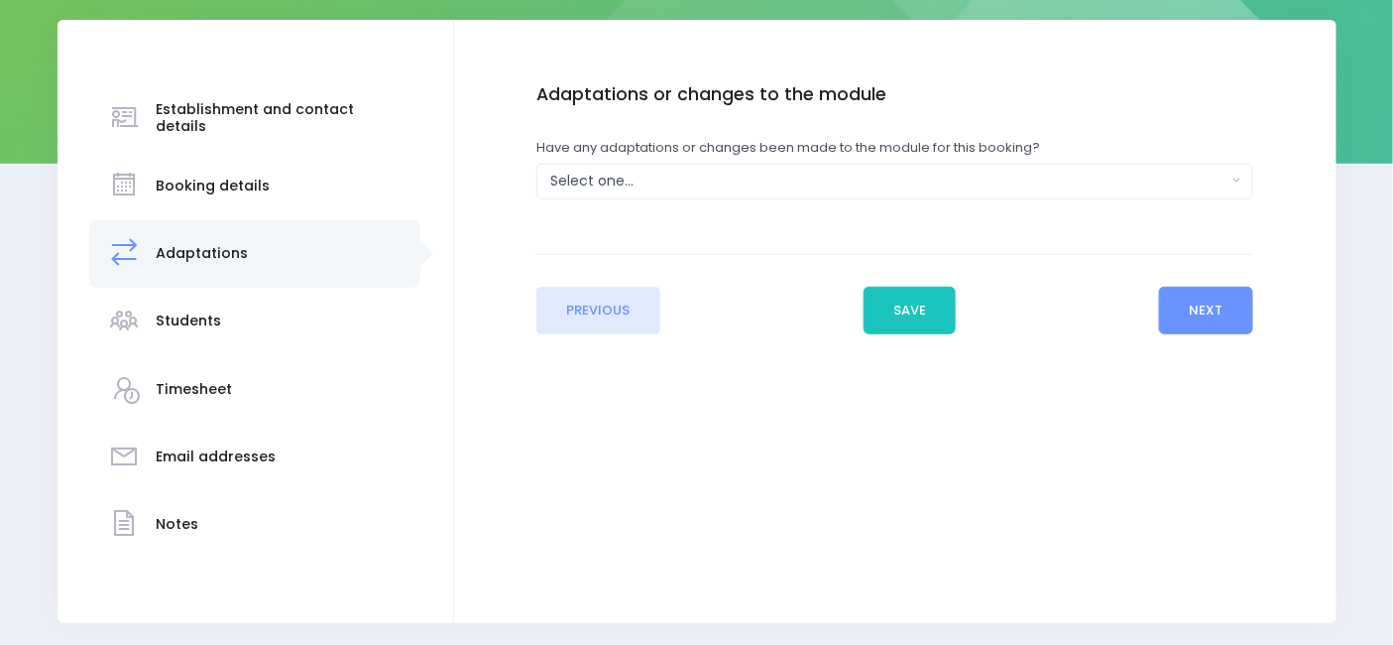
scroll to position [284, 0]
click at [1175, 299] on button "Next" at bounding box center [1206, 310] width 94 height 48
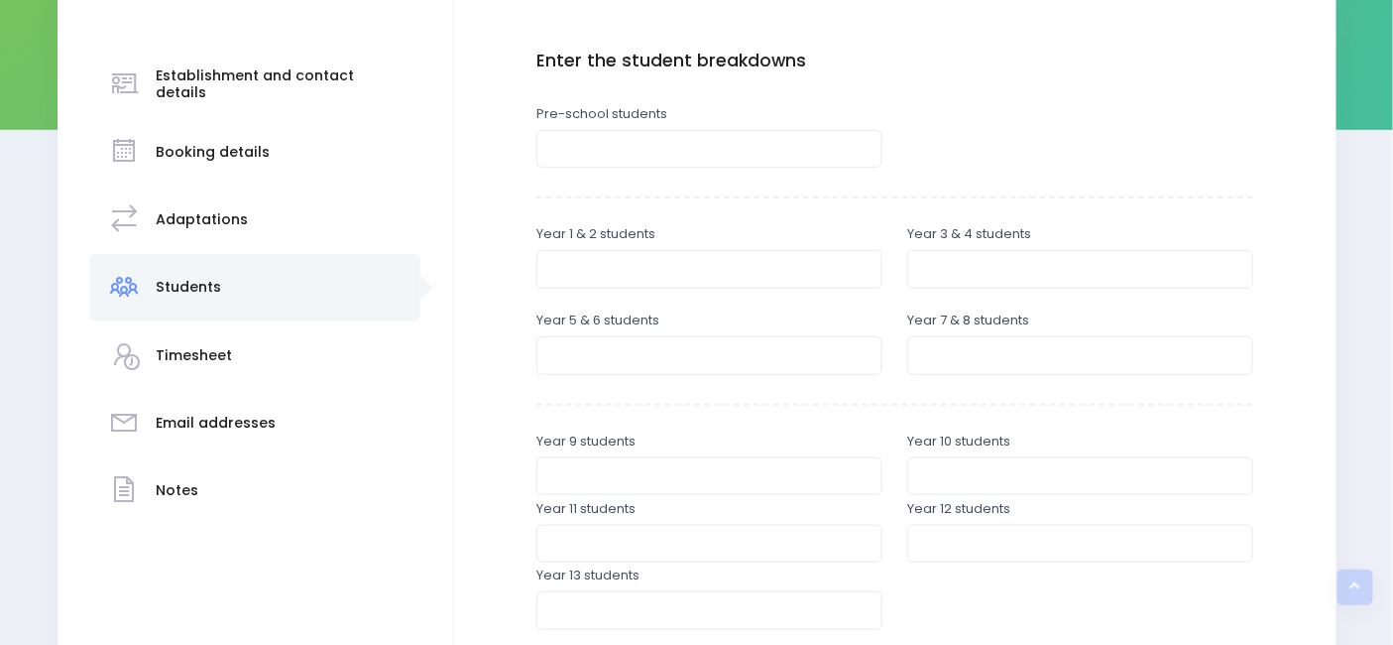
scroll to position [293, 0]
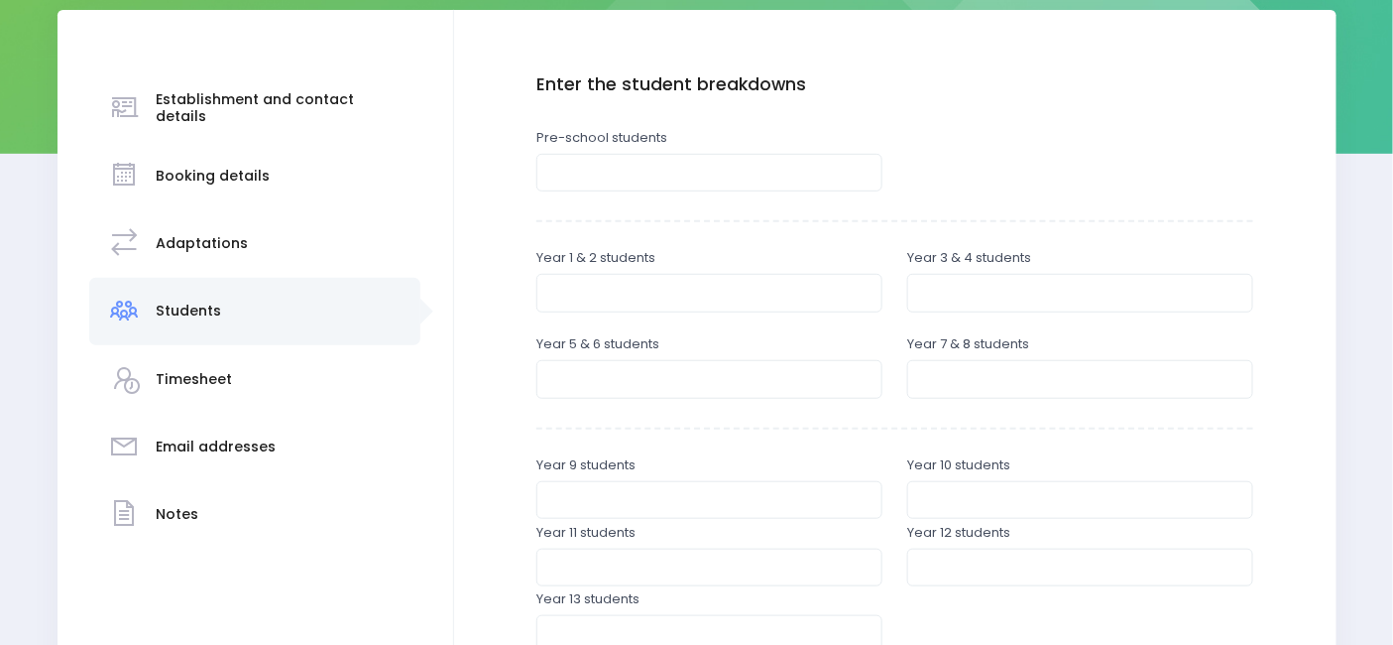
click at [964, 114] on div "Enter the student breakdowns Pre-school students Year 1 & 2 students Year 3 & 4…" at bounding box center [895, 443] width 717 height 738
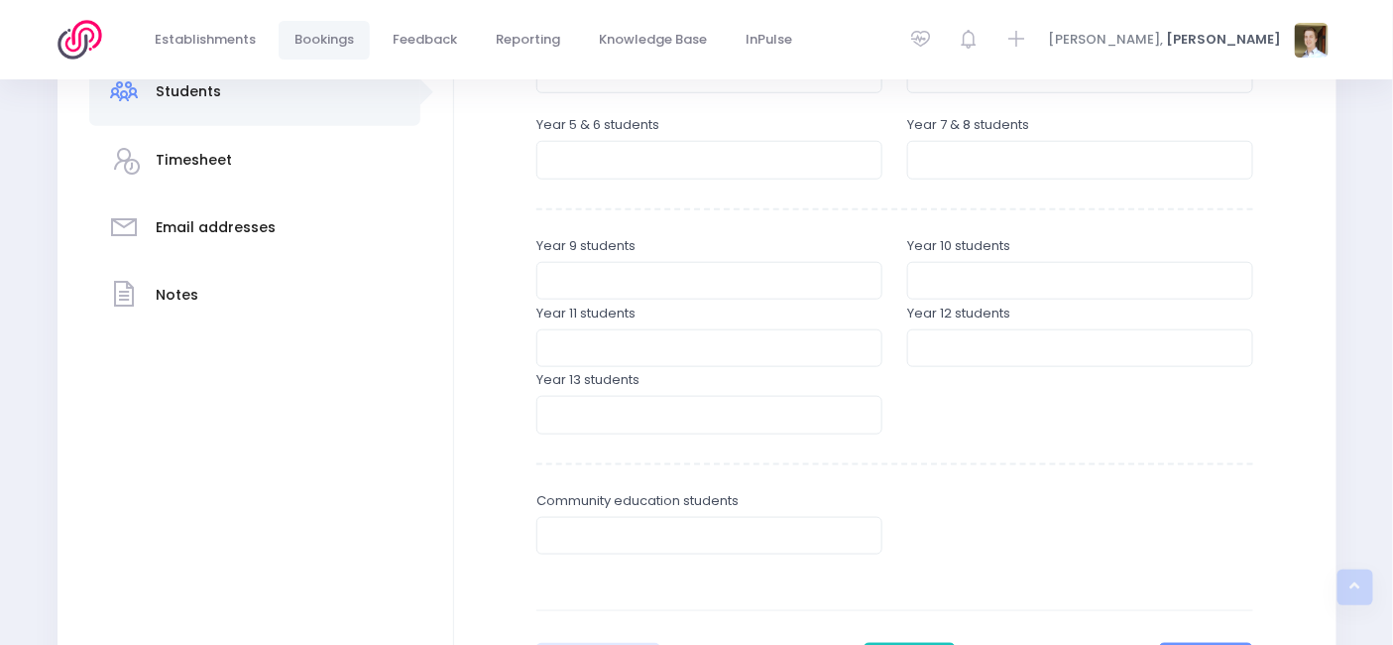
scroll to position [513, 0]
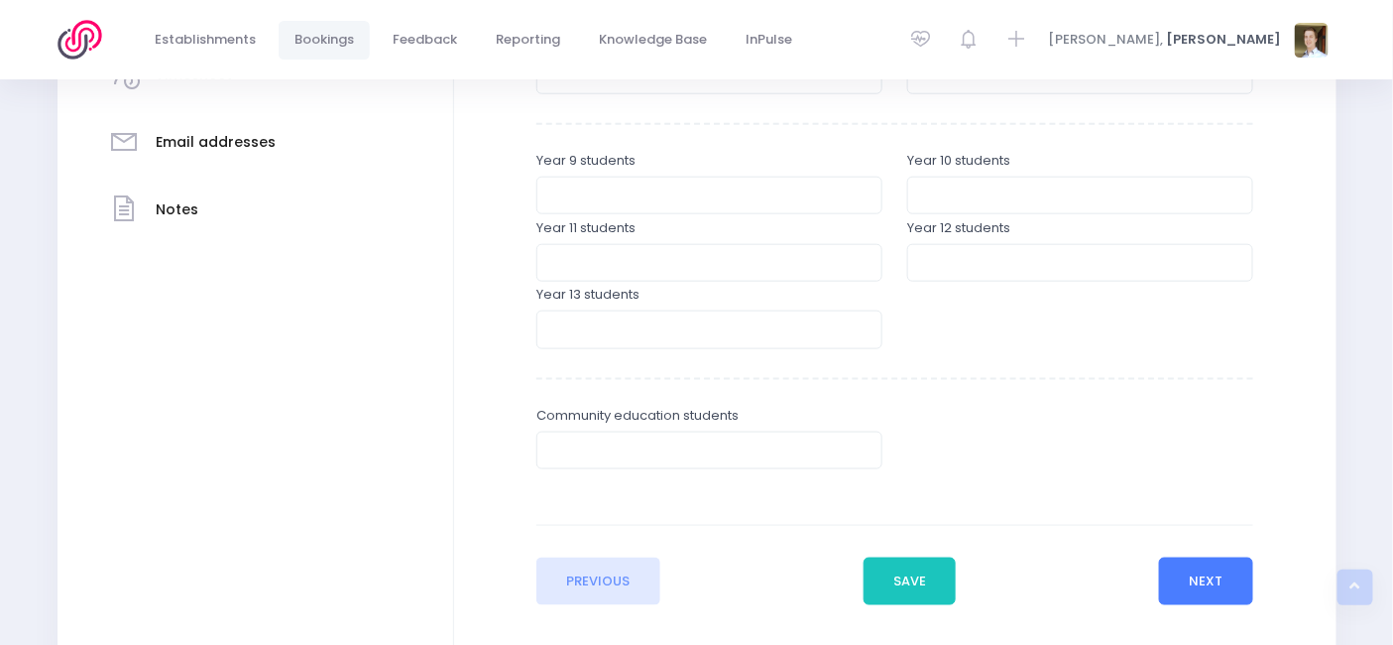
click at [1197, 574] on button "Next" at bounding box center [1206, 581] width 94 height 48
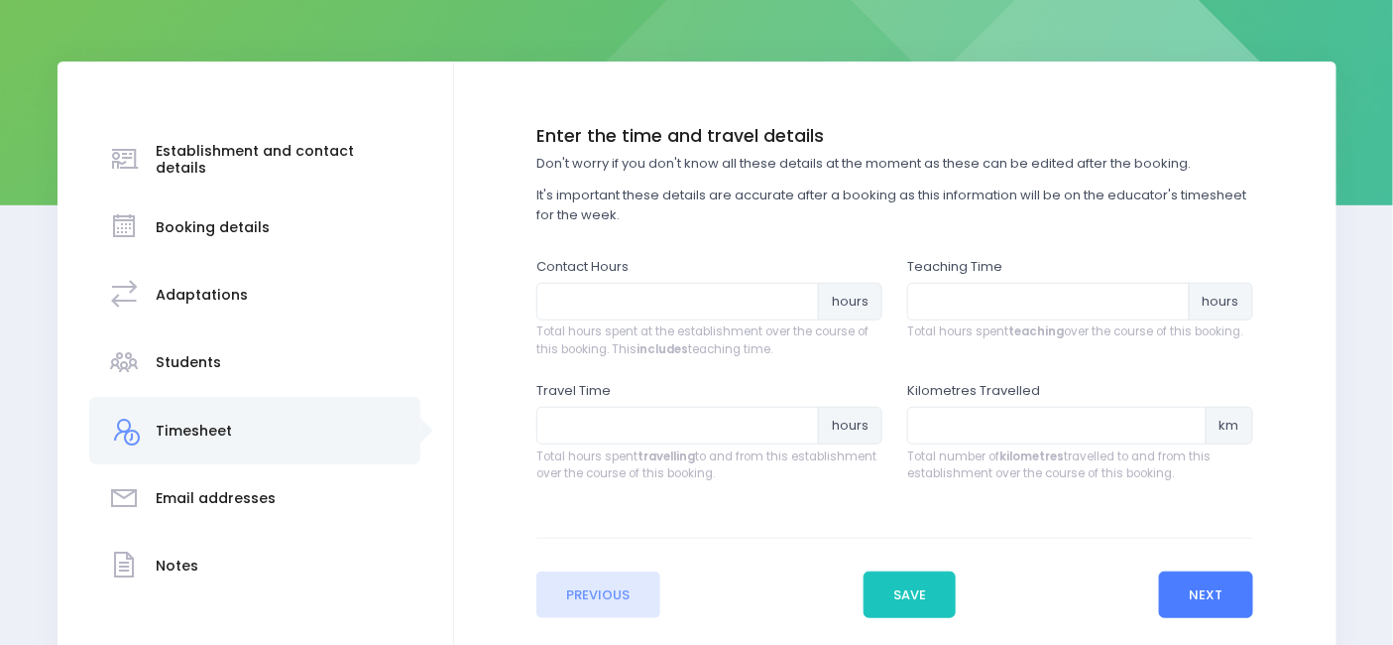
scroll to position [240, 0]
click at [1222, 608] on button "Next" at bounding box center [1206, 596] width 94 height 48
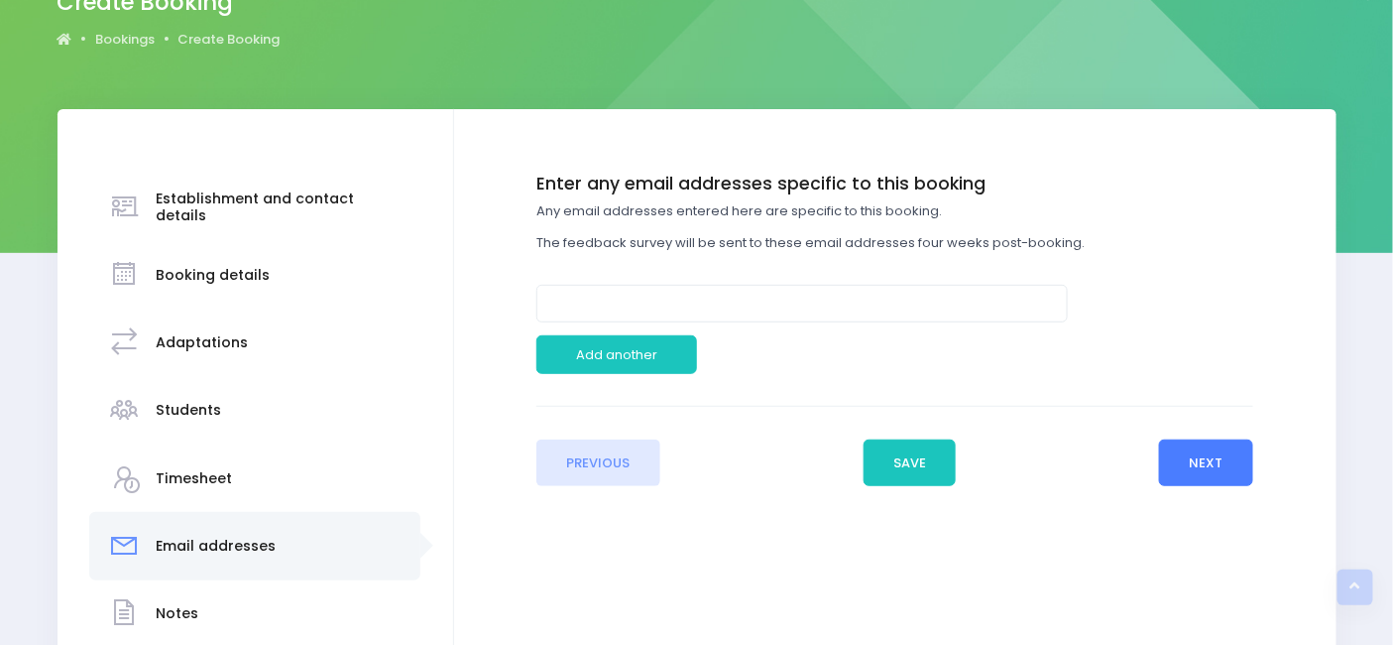
scroll to position [191, 0]
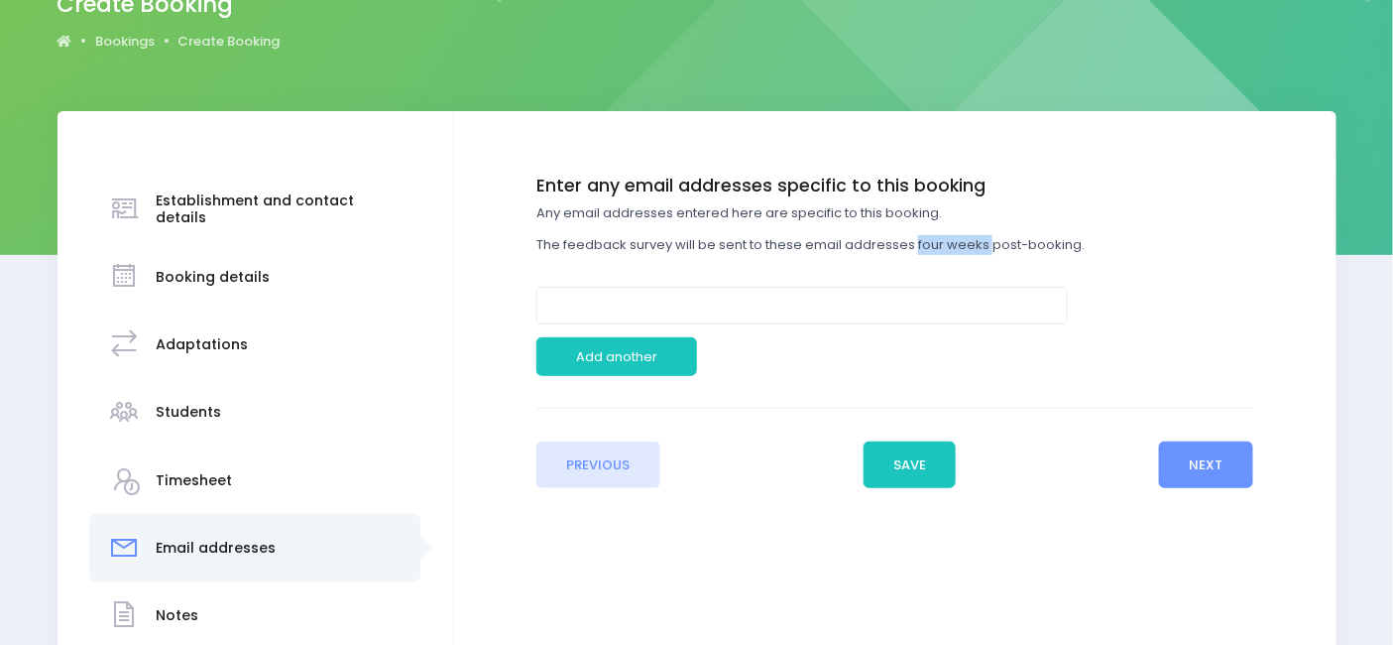
drag, startPoint x: 914, startPoint y: 243, endPoint x: 990, endPoint y: 246, distance: 75.4
click at [990, 246] on p "The feedback survey will be sent to these email addresses four weeks post-booki…" at bounding box center [895, 245] width 717 height 20
drag, startPoint x: 1240, startPoint y: 313, endPoint x: 1338, endPoint y: 275, distance: 105.5
click at [1338, 275] on div "Establishment and contact details Booking details Students" at bounding box center [697, 412] width 1329 height 603
click at [1230, 463] on button "Next" at bounding box center [1206, 465] width 94 height 48
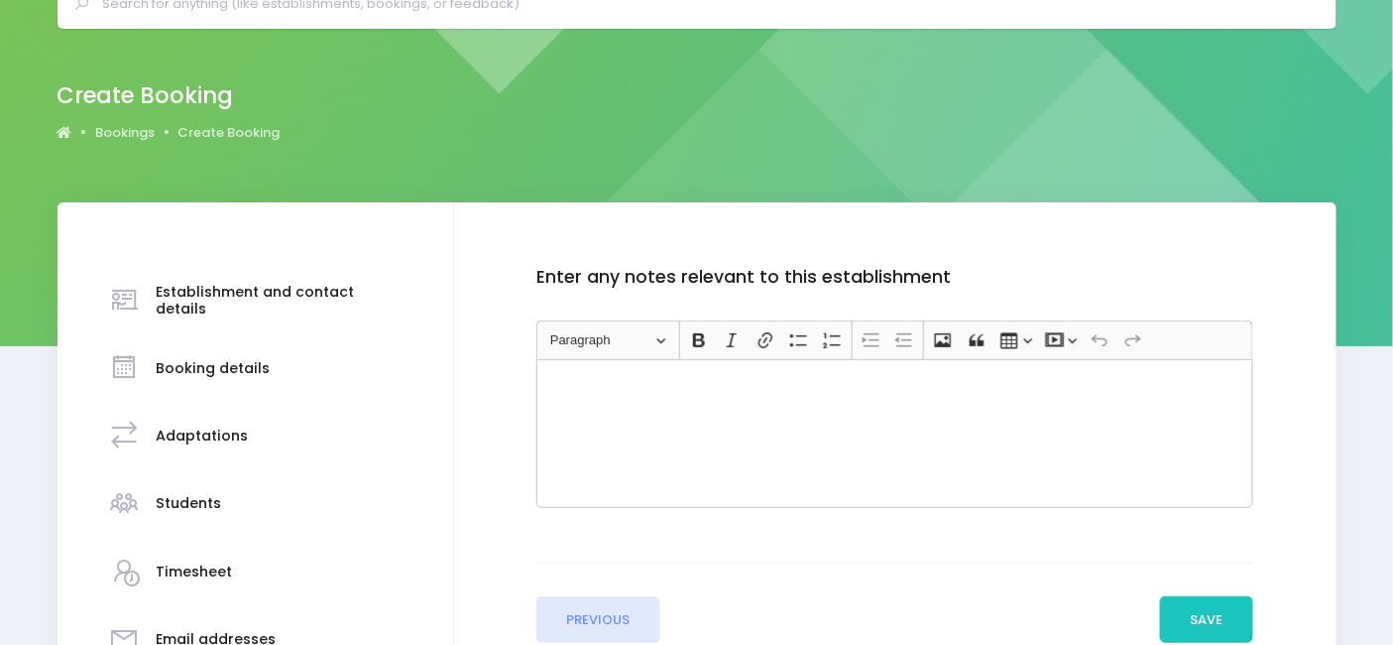
scroll to position [0, 0]
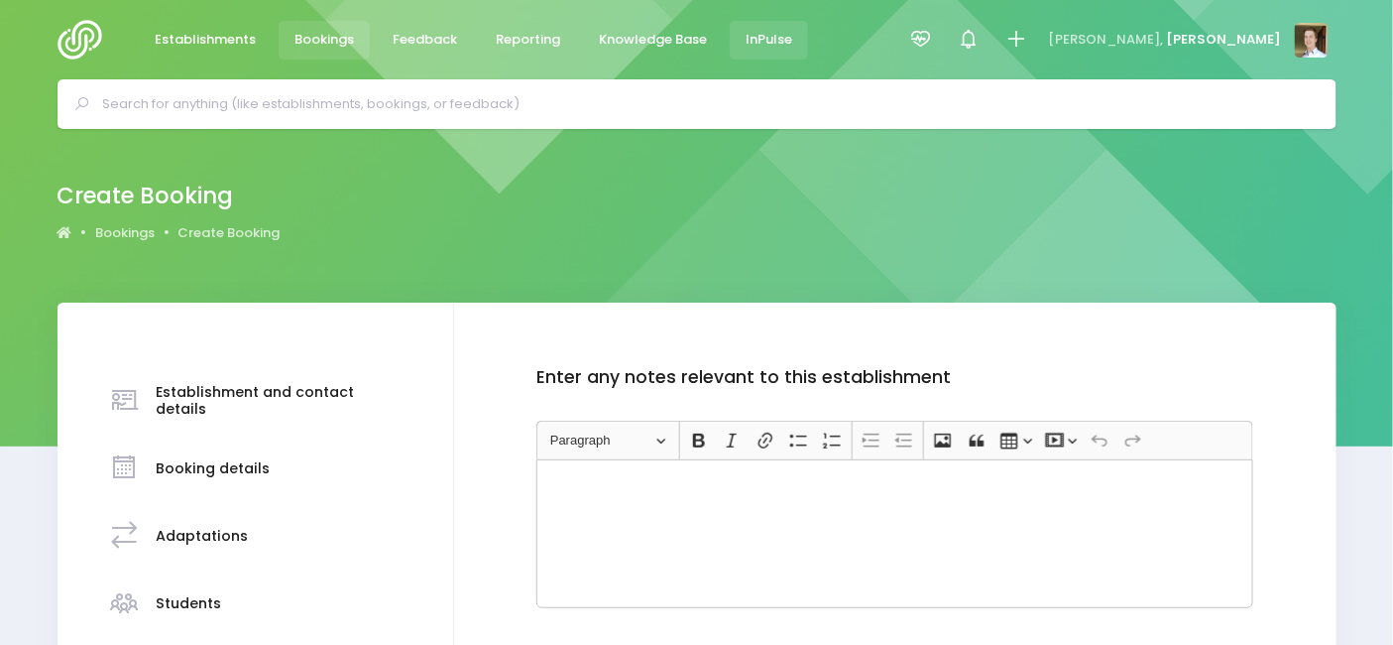
click at [771, 43] on span "InPulse" at bounding box center [769, 40] width 47 height 20
click at [71, 37] on img at bounding box center [86, 40] width 57 height 40
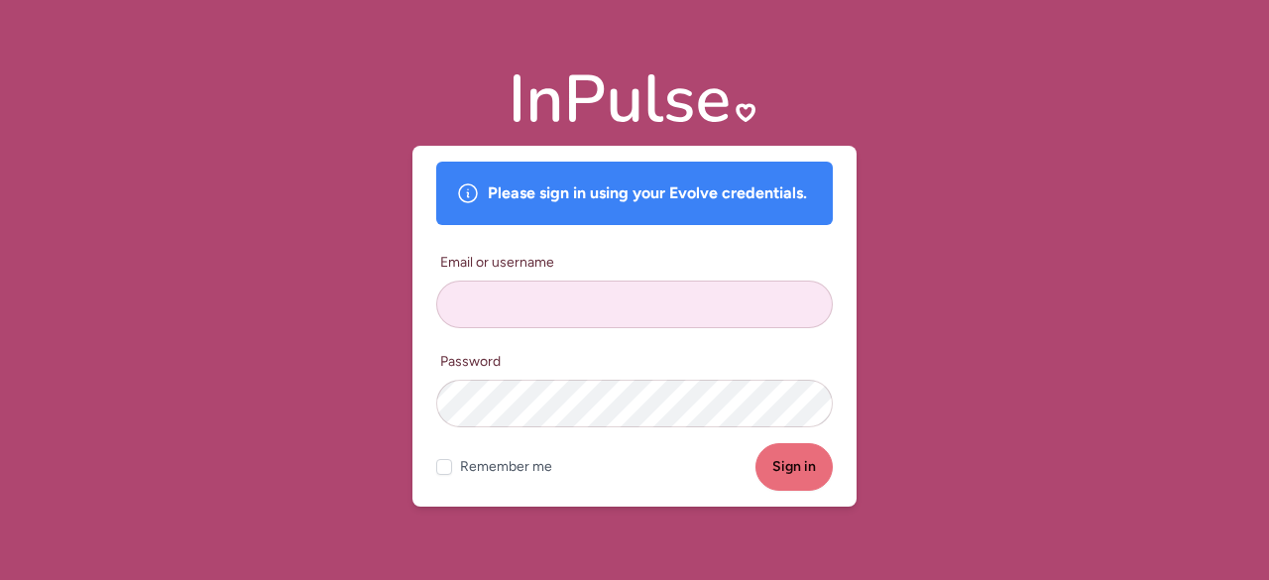
click at [630, 294] on input "Email or username" at bounding box center [634, 305] width 397 height 48
type input "[PERSON_NAME]"
click at [756, 443] on button "Sign in" at bounding box center [794, 467] width 77 height 48
